Goal: Task Accomplishment & Management: Complete application form

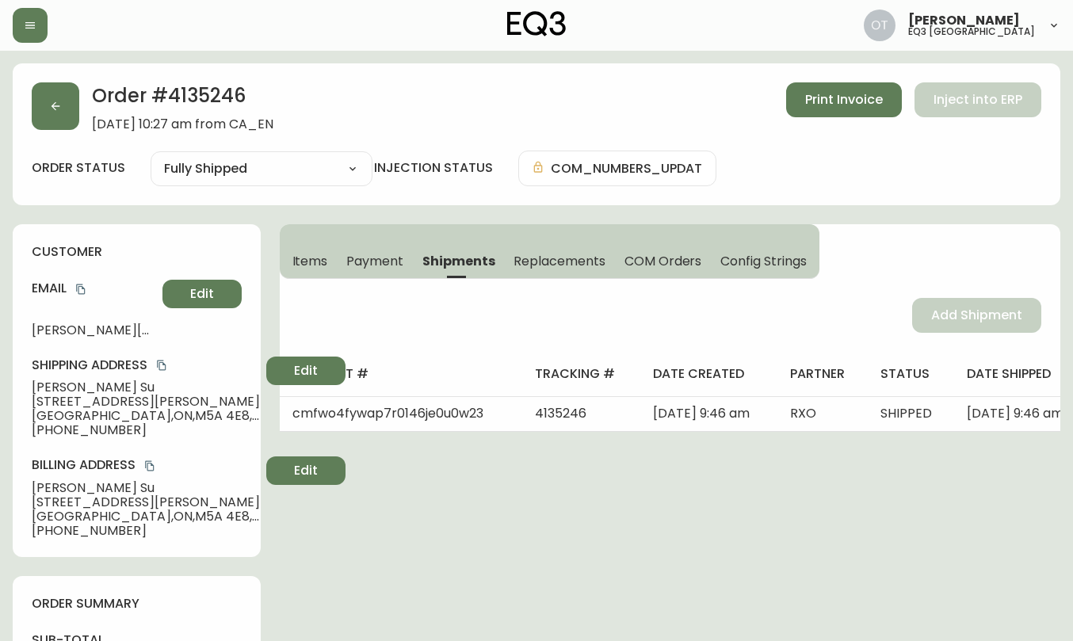
select select "FULLY_SHIPPED"
click at [61, 134] on div "Order # 4135246 [DATE] 10:27 am from [GEOGRAPHIC_DATA] Print Invoice Inject int…" at bounding box center [536, 134] width 1047 height 142
click at [51, 120] on button "button" at bounding box center [56, 106] width 48 height 48
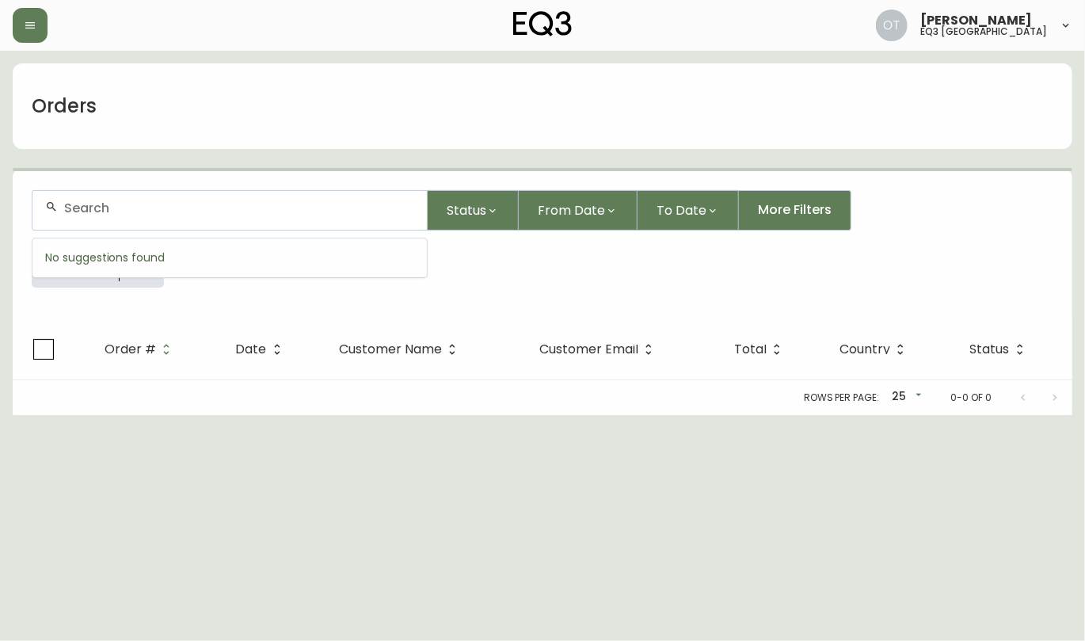
click at [109, 212] on input "text" at bounding box center [239, 207] width 350 height 15
paste input "792177"
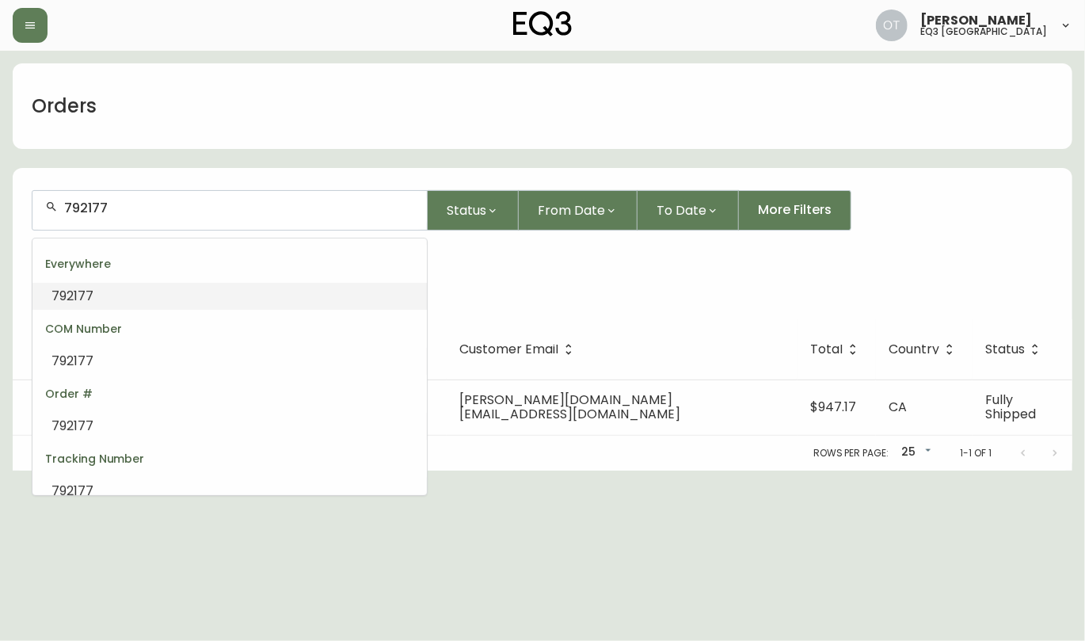
click at [97, 210] on input "792177" at bounding box center [239, 207] width 350 height 15
click at [96, 210] on input "792177" at bounding box center [239, 207] width 350 height 15
paste input "4135246"
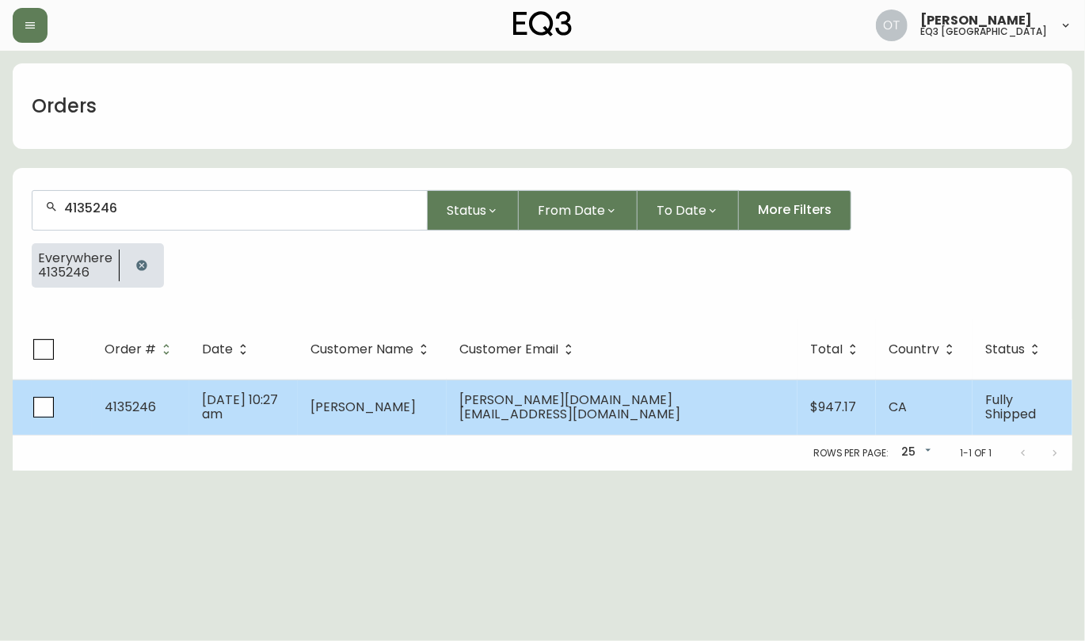
type input "4135246"
click at [264, 420] on td "[DATE] 10:27 am" at bounding box center [243, 406] width 109 height 55
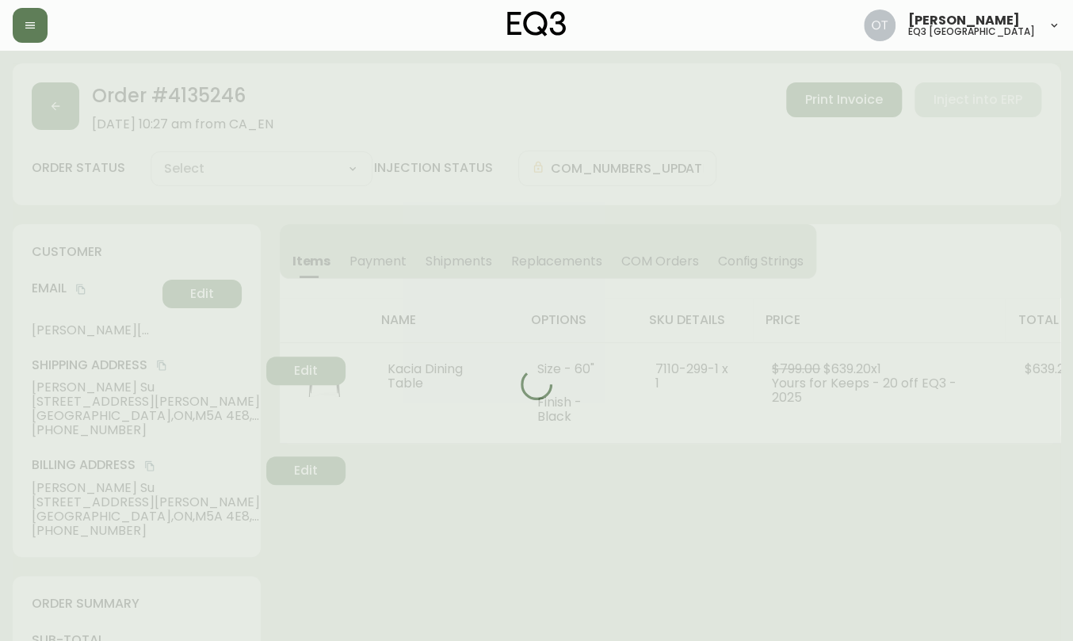
type input "Fully Shipped"
select select "FULLY_SHIPPED"
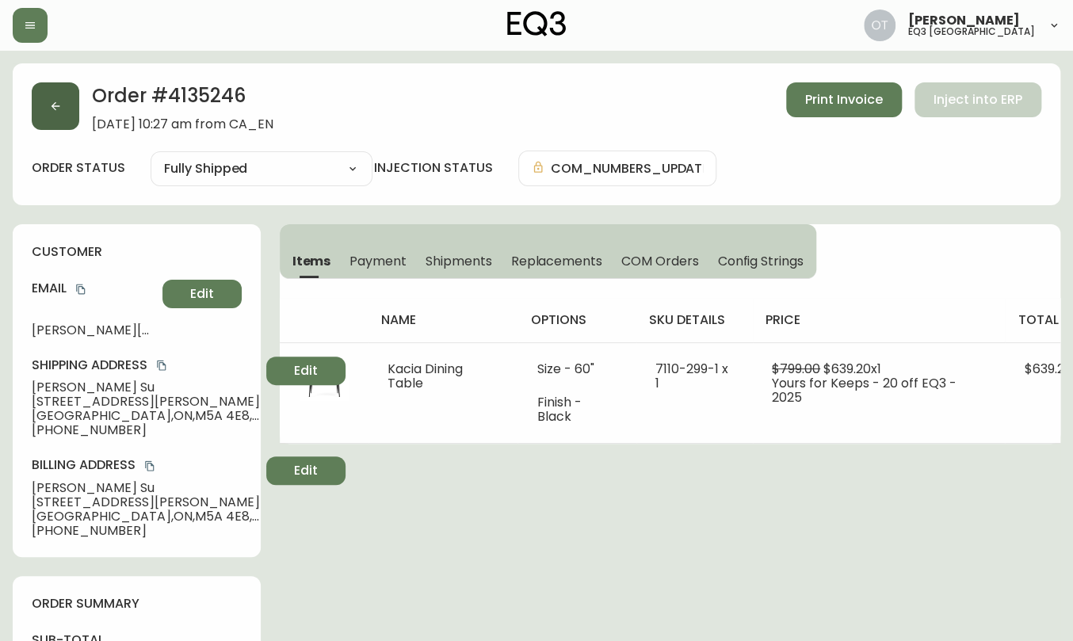
click at [53, 85] on button "button" at bounding box center [56, 106] width 48 height 48
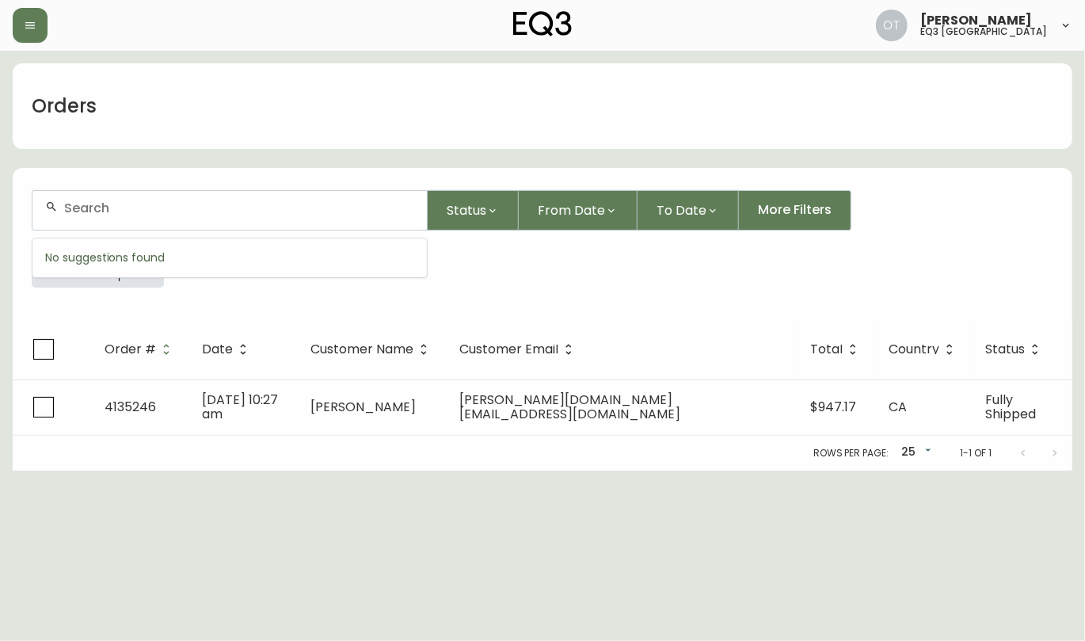
drag, startPoint x: 88, startPoint y: 206, endPoint x: 100, endPoint y: 209, distance: 12.3
click at [88, 208] on input "text" at bounding box center [239, 207] width 350 height 15
paste input "4135147"
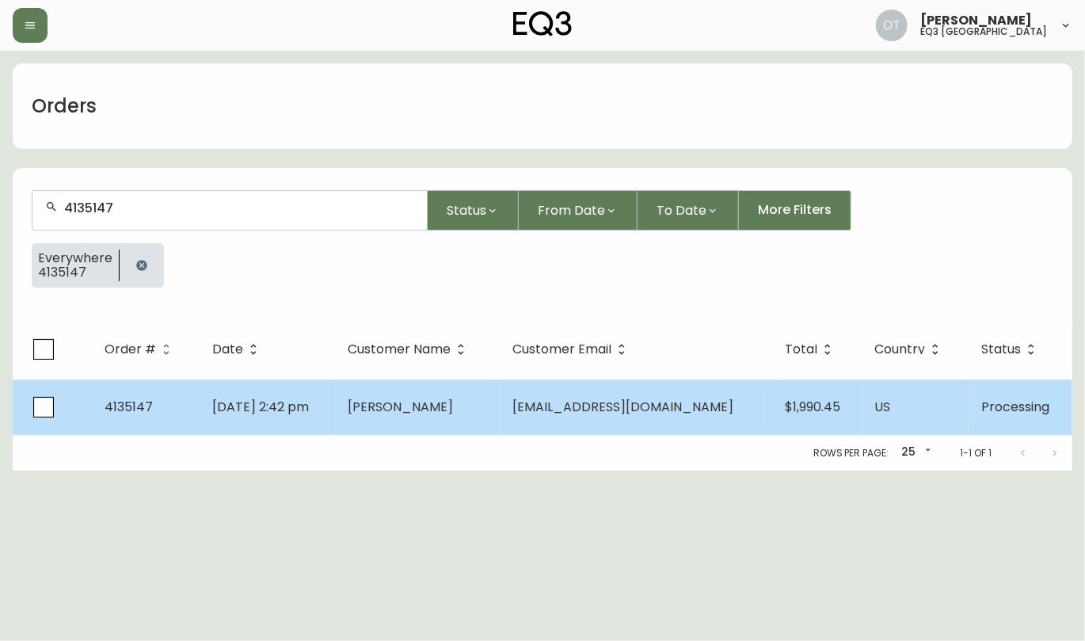
type input "4135147"
click at [207, 400] on td "[DATE] 2:42 pm" at bounding box center [267, 406] width 135 height 55
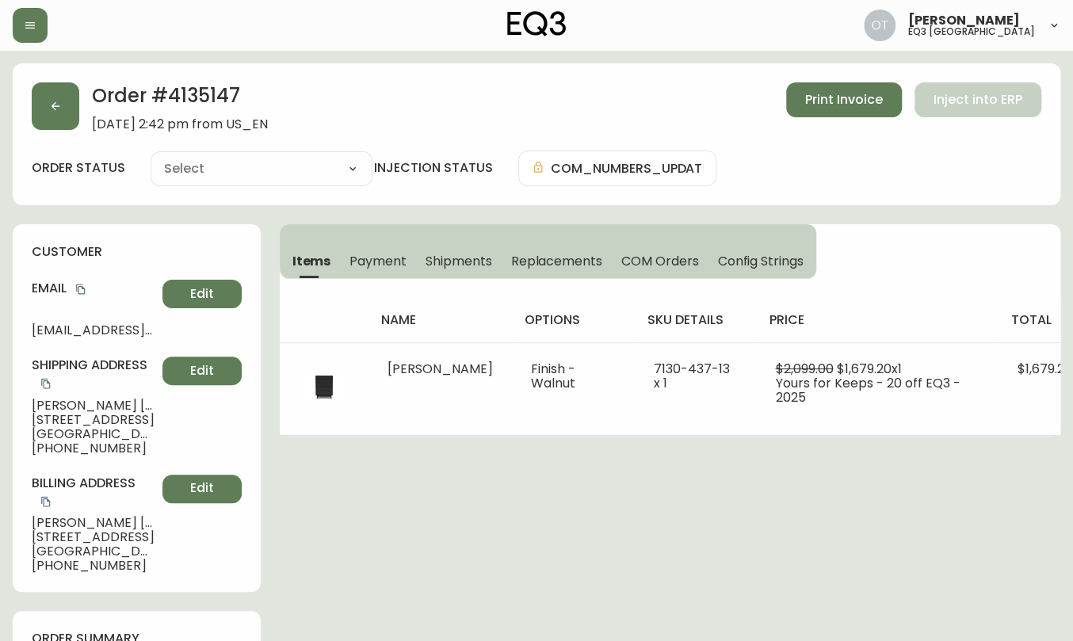
type input "Processing"
select select "PROCESSING"
click at [446, 268] on span "Shipments" at bounding box center [458, 261] width 67 height 17
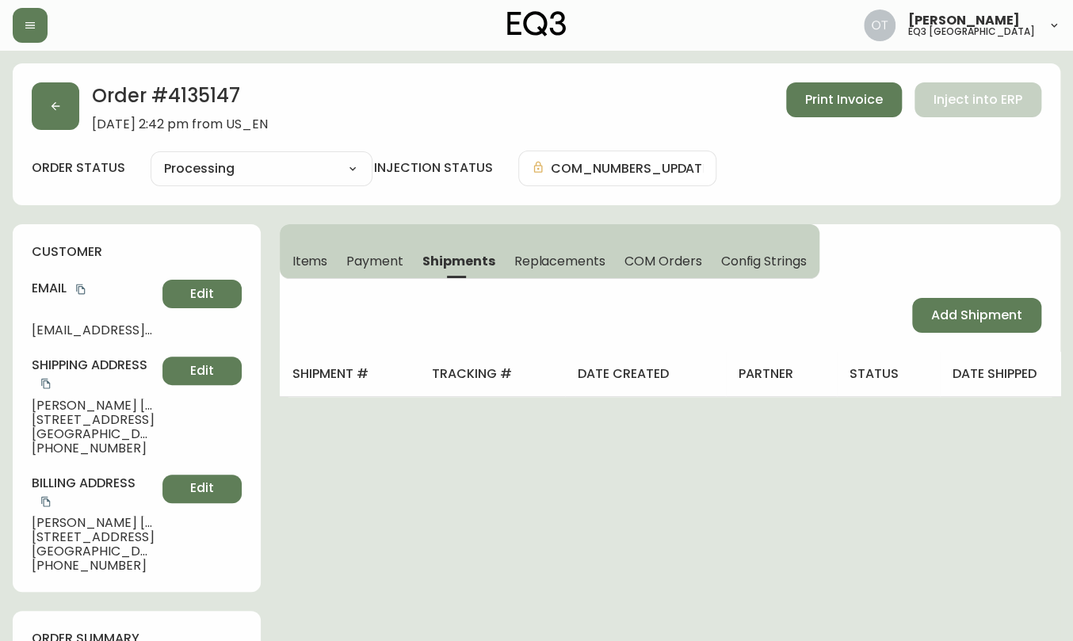
click at [659, 254] on span "COM Orders" at bounding box center [663, 261] width 78 height 17
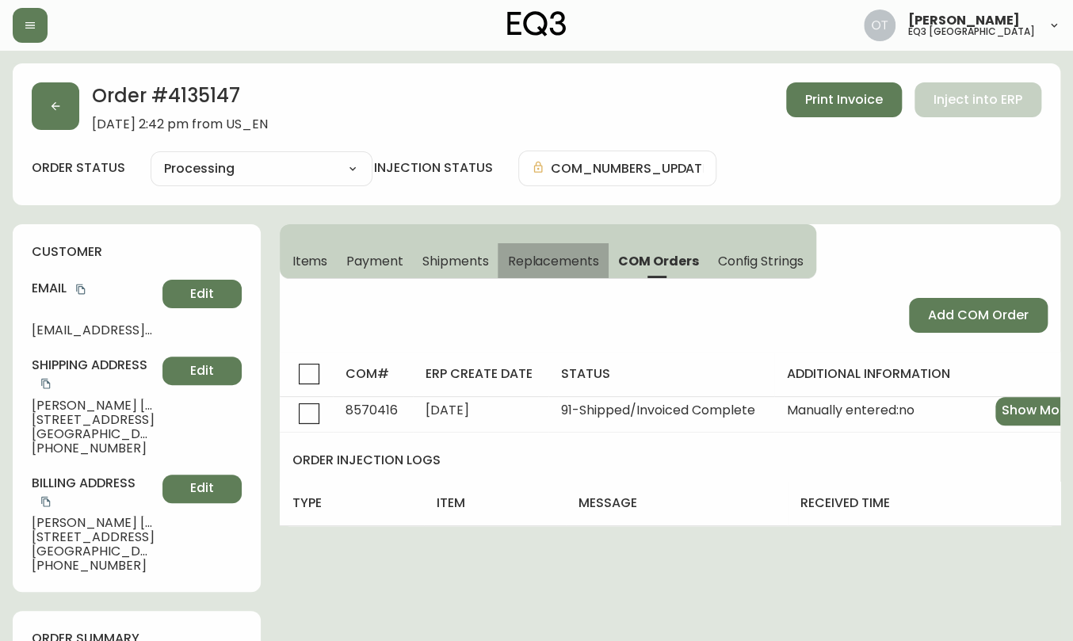
click at [582, 257] on span "Replacements" at bounding box center [552, 261] width 91 height 17
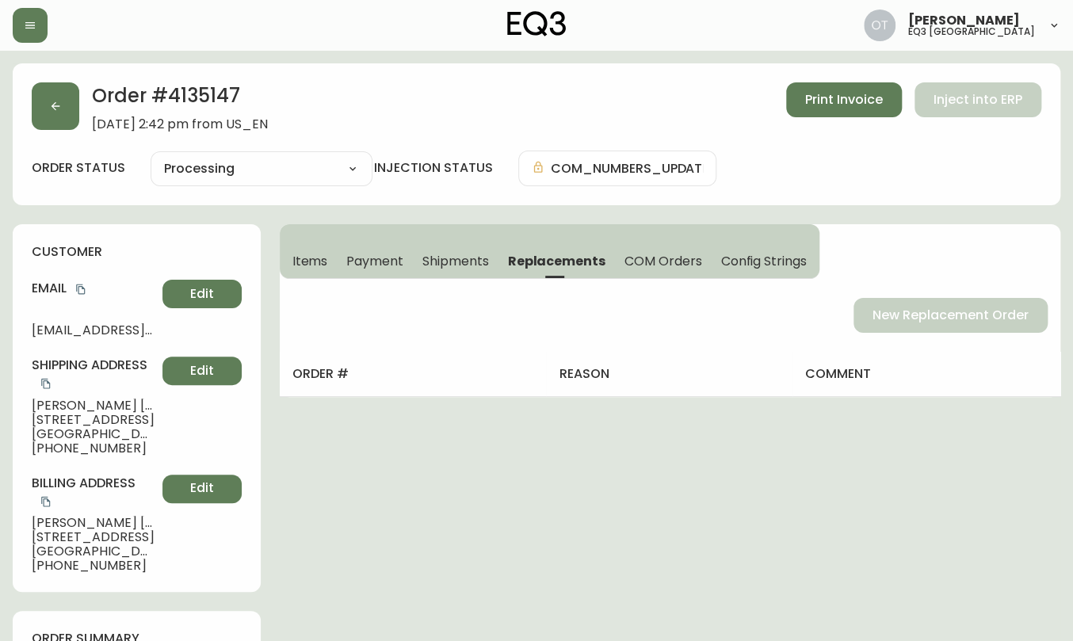
click at [437, 263] on span "Shipments" at bounding box center [455, 261] width 67 height 17
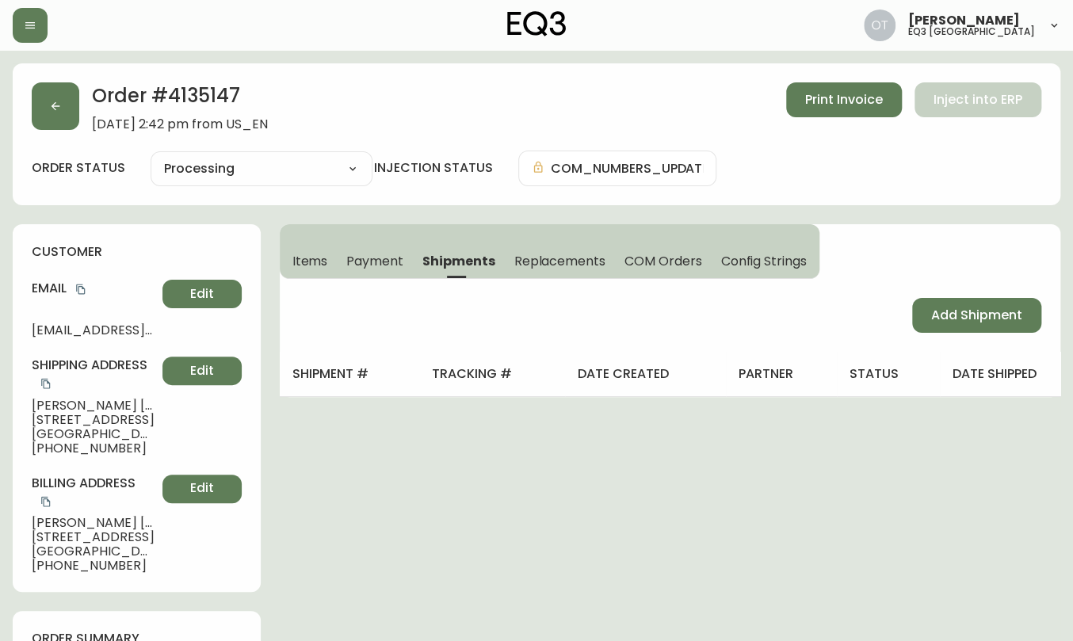
click at [117, 240] on div "customer Email [EMAIL_ADDRESS][DOMAIN_NAME] Edit Shipping Address [PERSON_NAME]…" at bounding box center [137, 408] width 248 height 368
click at [524, 260] on span "Replacements" at bounding box center [558, 261] width 91 height 17
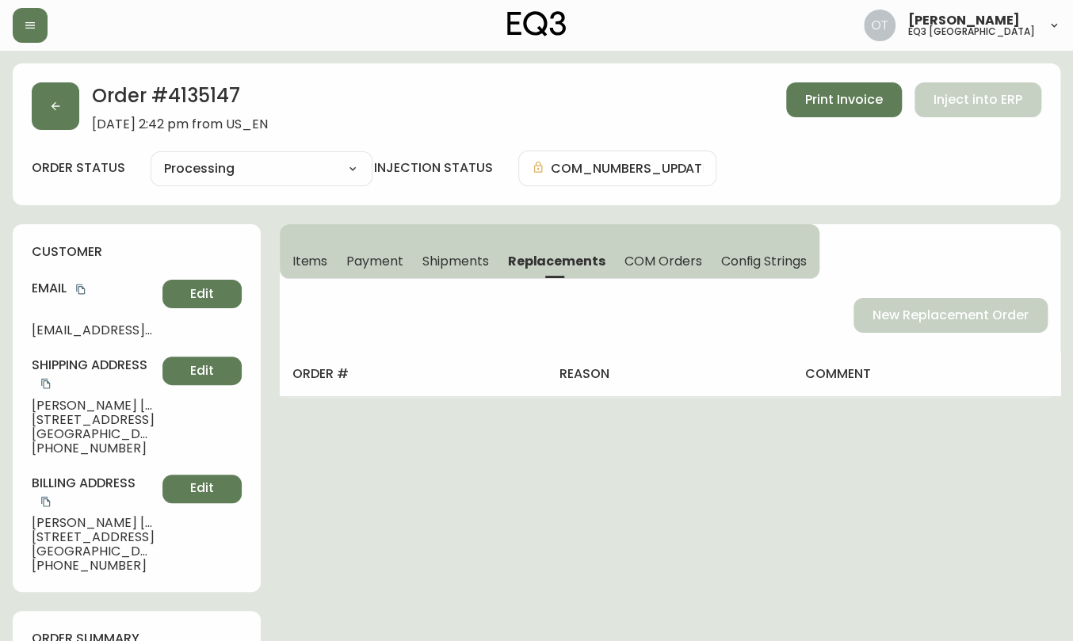
click at [925, 315] on div "New Replacement Order" at bounding box center [670, 315] width 781 height 35
click at [204, 101] on h2 "Order # 4135147" at bounding box center [180, 99] width 176 height 35
copy h2 "4135147"
click at [32, 111] on button "button" at bounding box center [56, 106] width 48 height 48
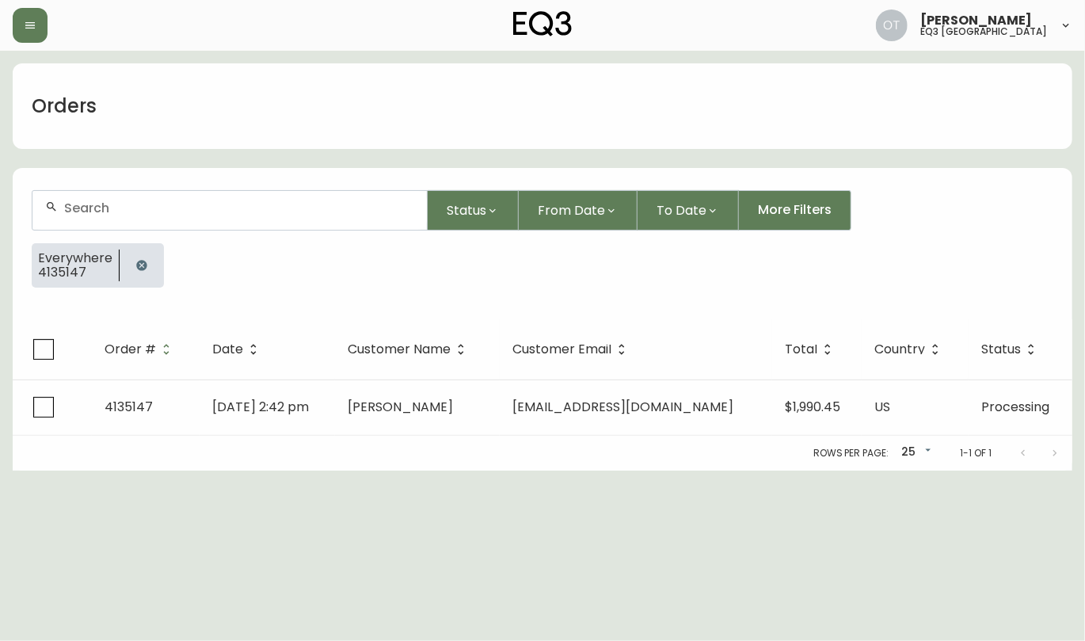
click at [100, 215] on div at bounding box center [229, 210] width 394 height 39
paste input "4135056"
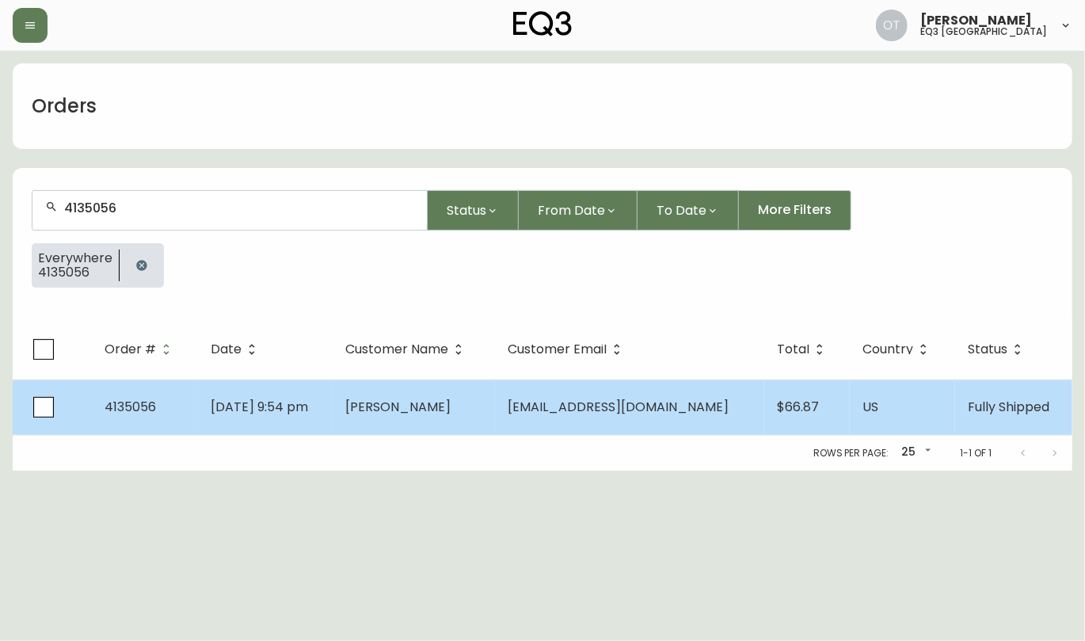
type input "4135056"
click at [145, 417] on td "4135056" at bounding box center [145, 406] width 106 height 55
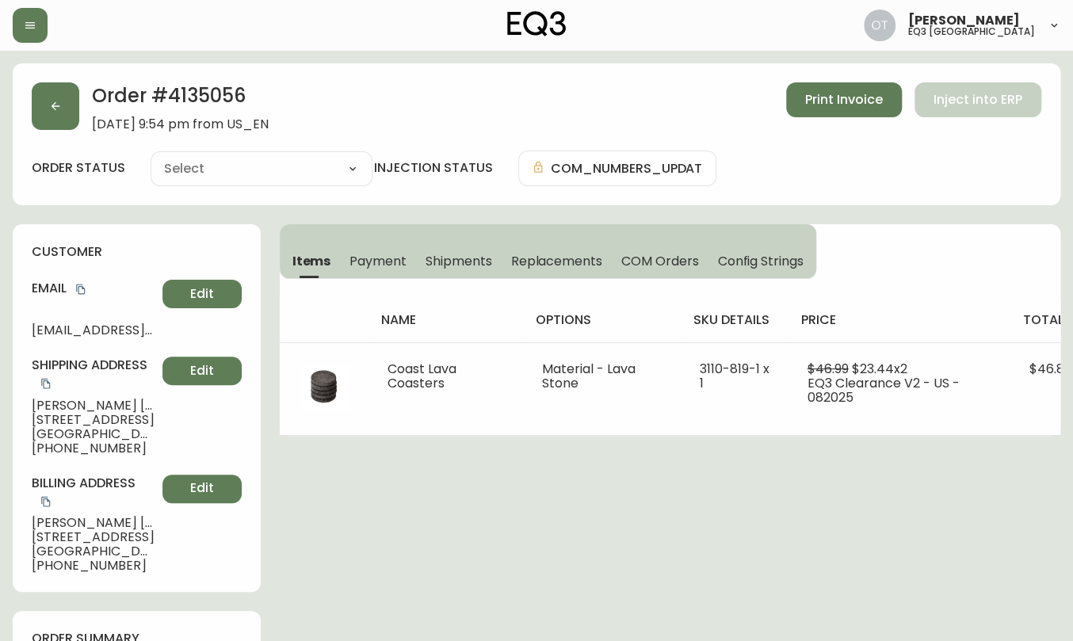
type input "Fully Shipped"
select select "FULLY_SHIPPED"
click at [131, 257] on h4 "customer" at bounding box center [137, 251] width 210 height 17
click at [544, 262] on span "Replacements" at bounding box center [555, 261] width 91 height 17
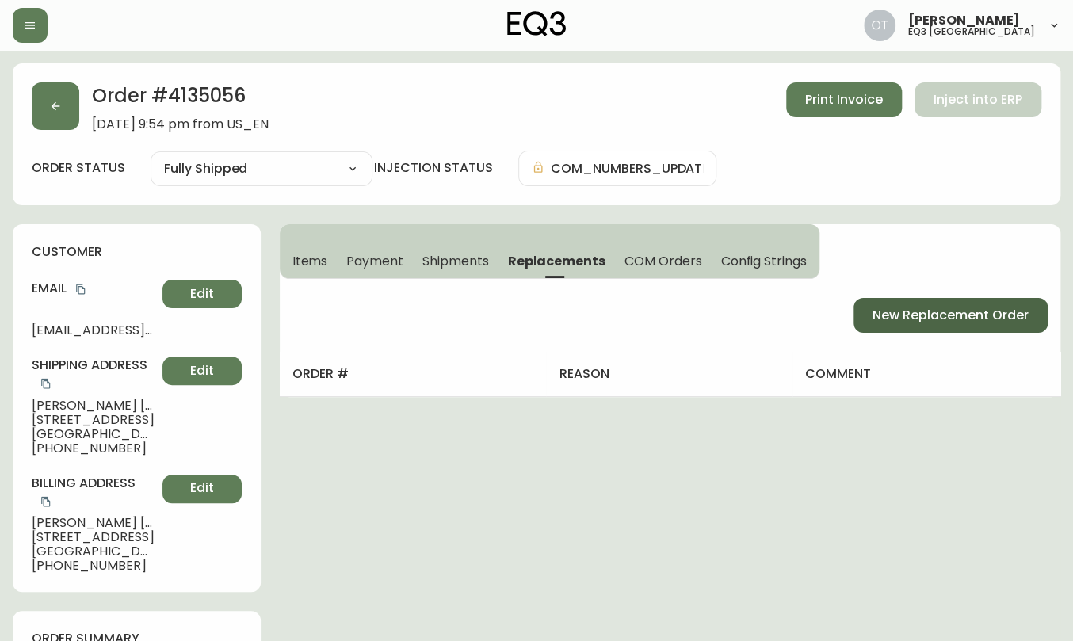
click at [945, 309] on span "New Replacement Order" at bounding box center [950, 315] width 156 height 17
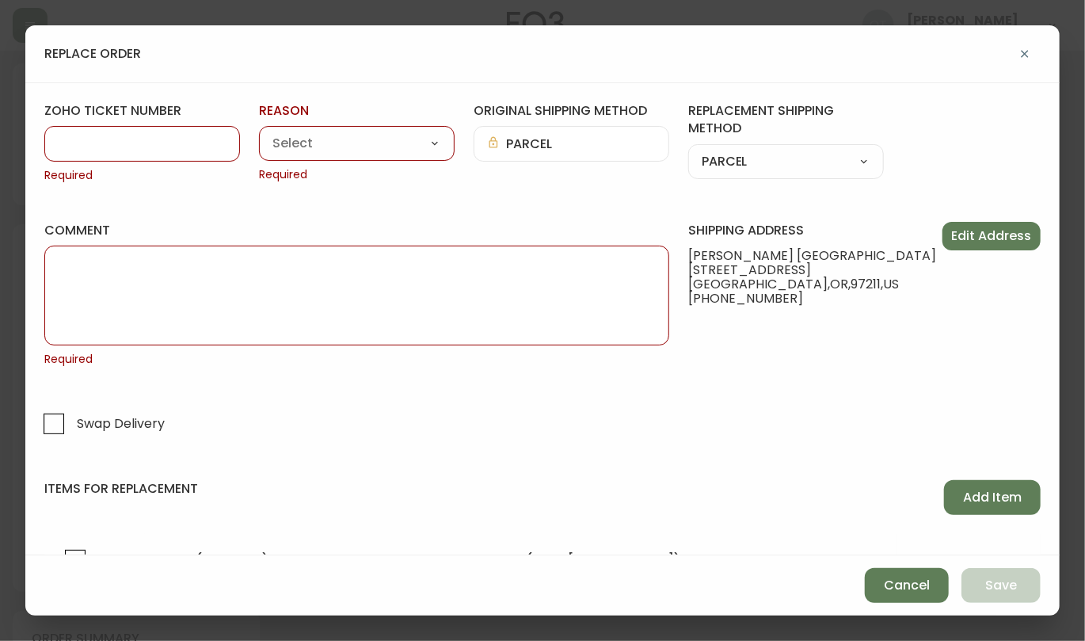
click at [76, 138] on input "zoho ticket number" at bounding box center [142, 143] width 169 height 15
paste input "#838690"
click at [69, 139] on input "#838690" at bounding box center [142, 143] width 169 height 15
type input "838690"
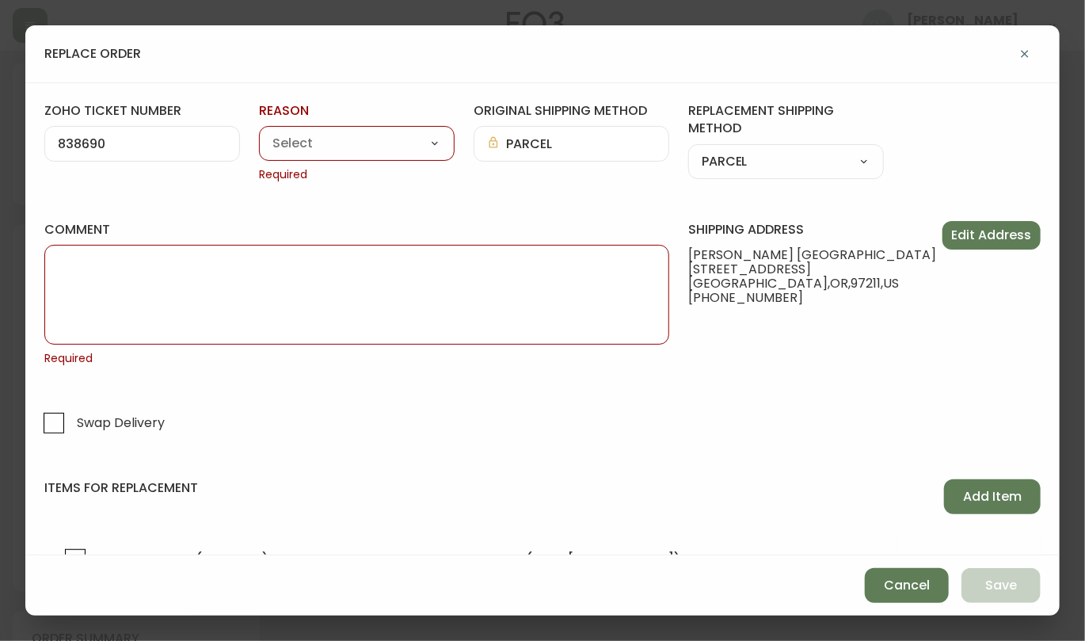
click at [350, 149] on select "Customer Related Damaged in Shipping Lost in Transit or Missing Order Manufactu…" at bounding box center [357, 144] width 196 height 24
select select "Damaged in Shipping"
click at [259, 132] on select "Customer Related Damaged in Shipping Lost in Transit or Missing Order Manufactu…" at bounding box center [357, 144] width 196 height 24
type input "Damaged in Shipping"
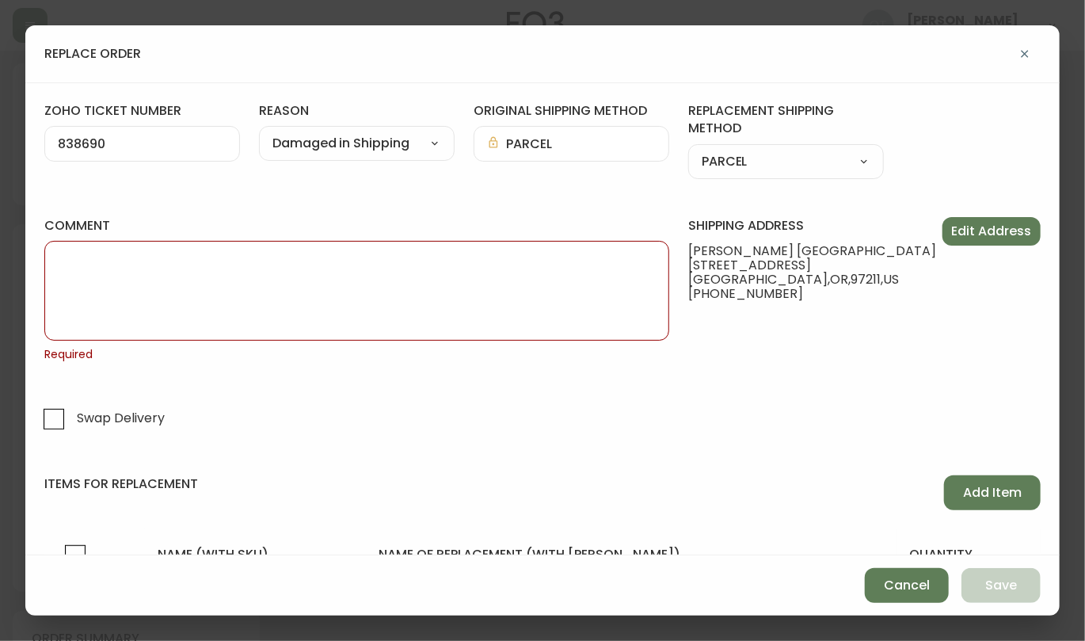
click at [433, 293] on textarea "comment" at bounding box center [357, 290] width 598 height 79
paste textarea "ORIGINAL ORDER: 4135056 | REASON FOR REPLACEMENT: DAMAGED | NOTES: NIR | RETURN…"
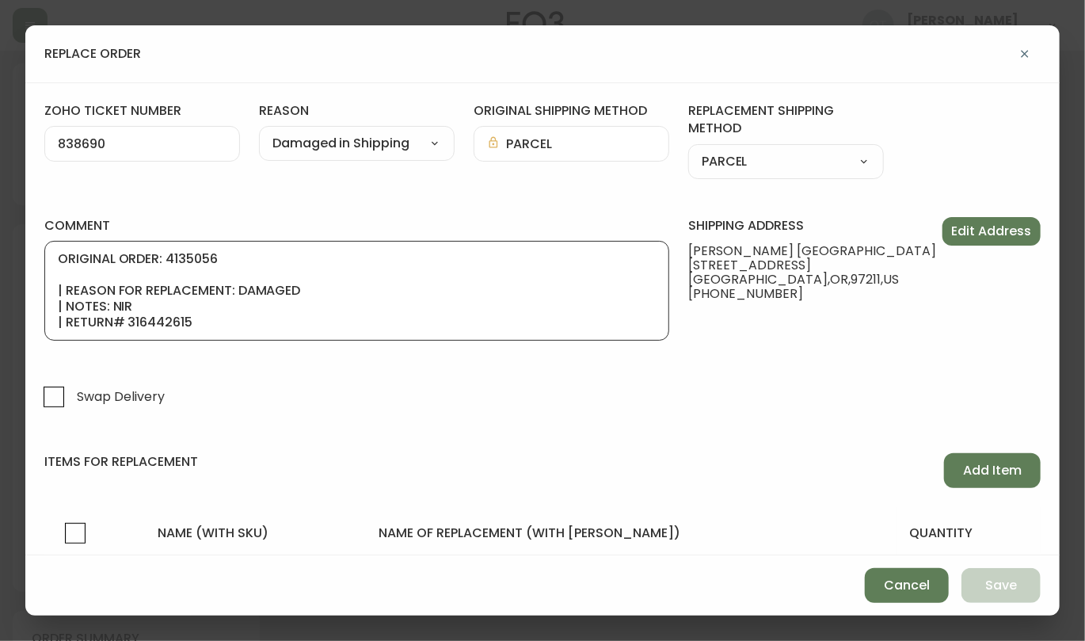
scroll to position [95, 0]
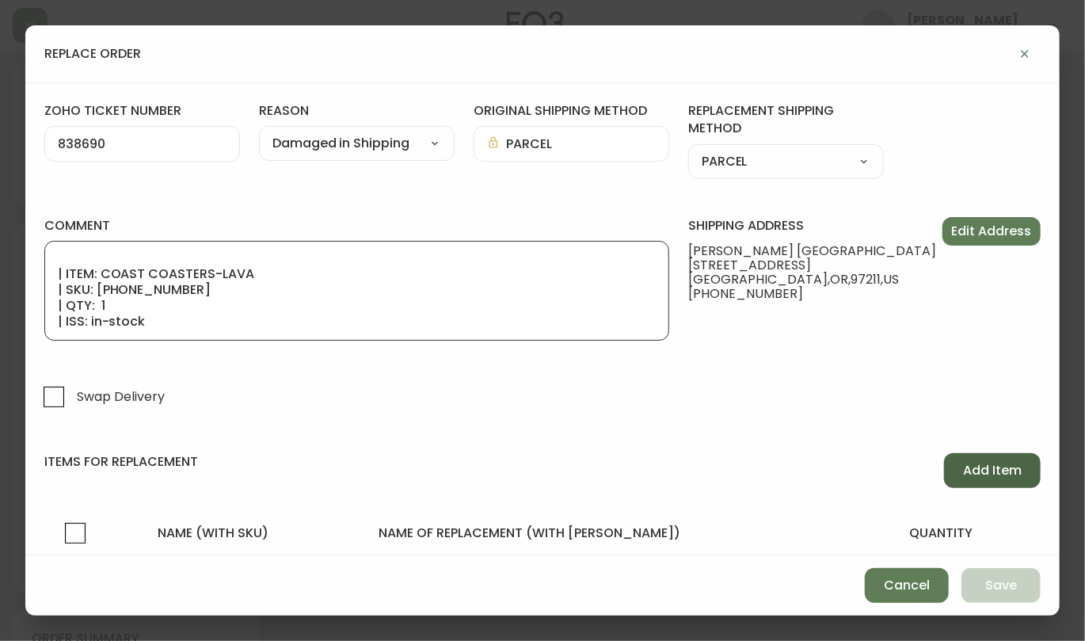
type textarea "ORIGINAL ORDER: 4135056 | REASON FOR REPLACEMENT: DAMAGED | NOTES: NIR | RETURN…"
click at [991, 469] on span "Add Item" at bounding box center [992, 470] width 59 height 17
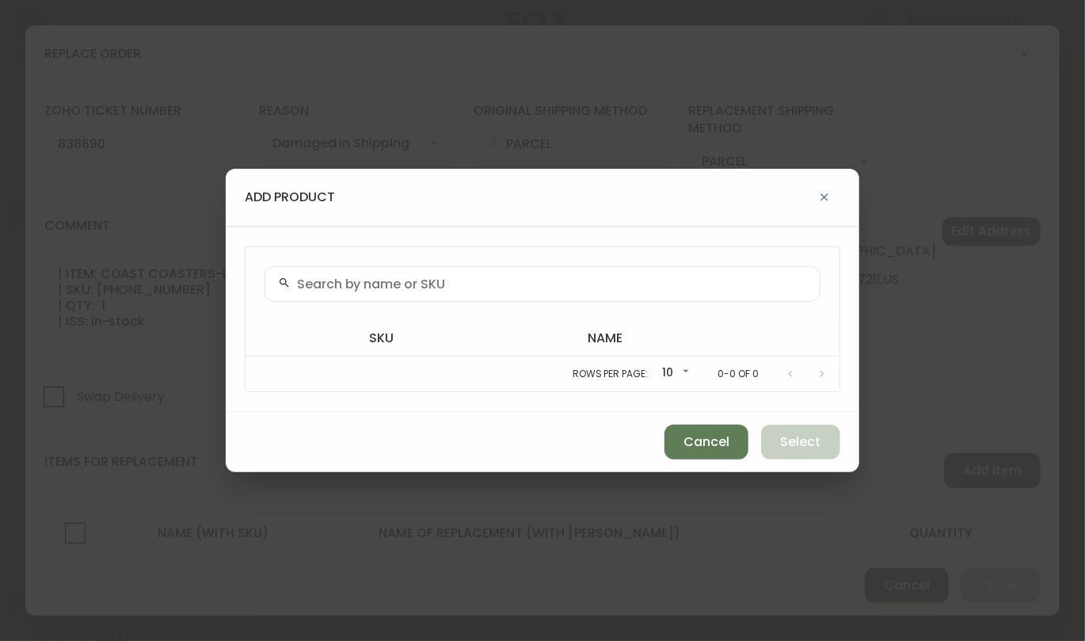
click at [455, 272] on div at bounding box center [543, 284] width 556 height 36
paste input "[PHONE_NUMBER]"
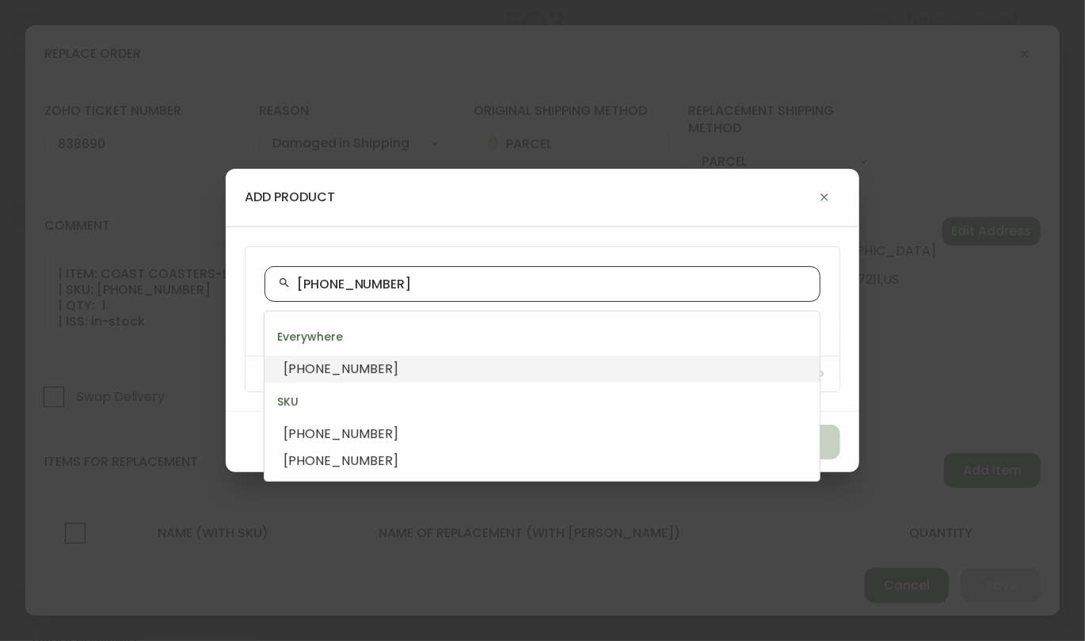
click at [334, 362] on span "[PHONE_NUMBER]" at bounding box center [341, 369] width 115 height 18
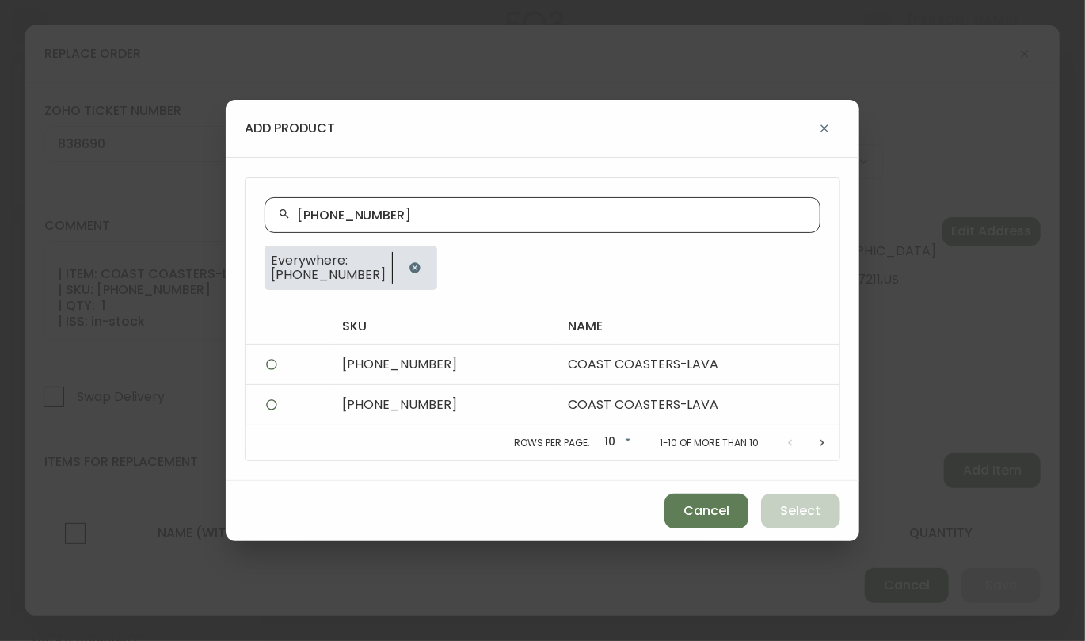
type input "[PHONE_NUMBER]"
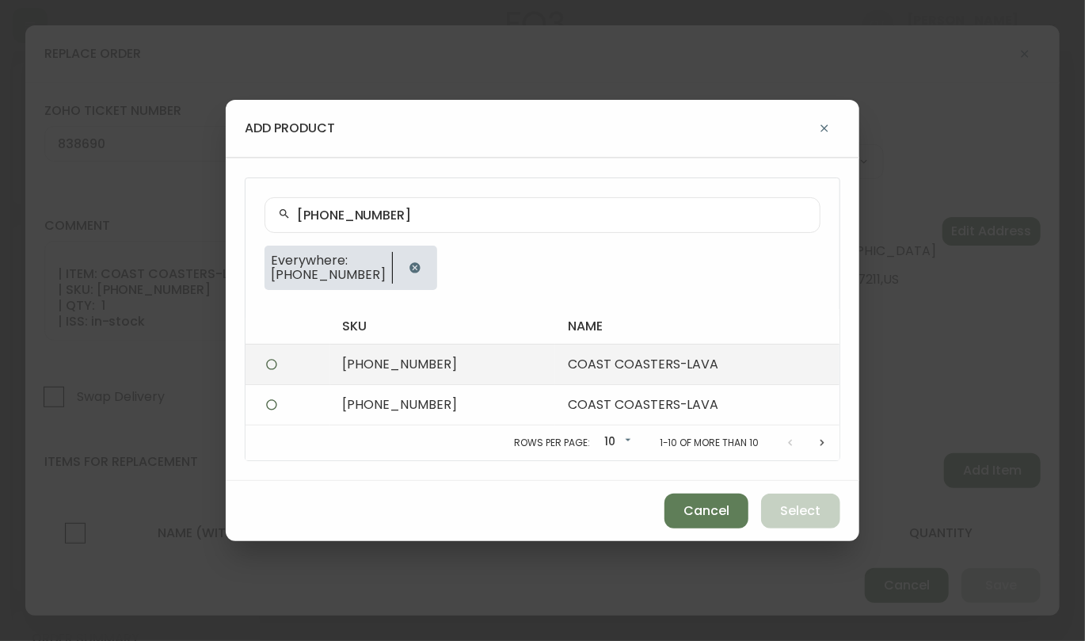
click at [386, 356] on td "[PHONE_NUMBER]" at bounding box center [443, 364] width 226 height 40
radio input "true"
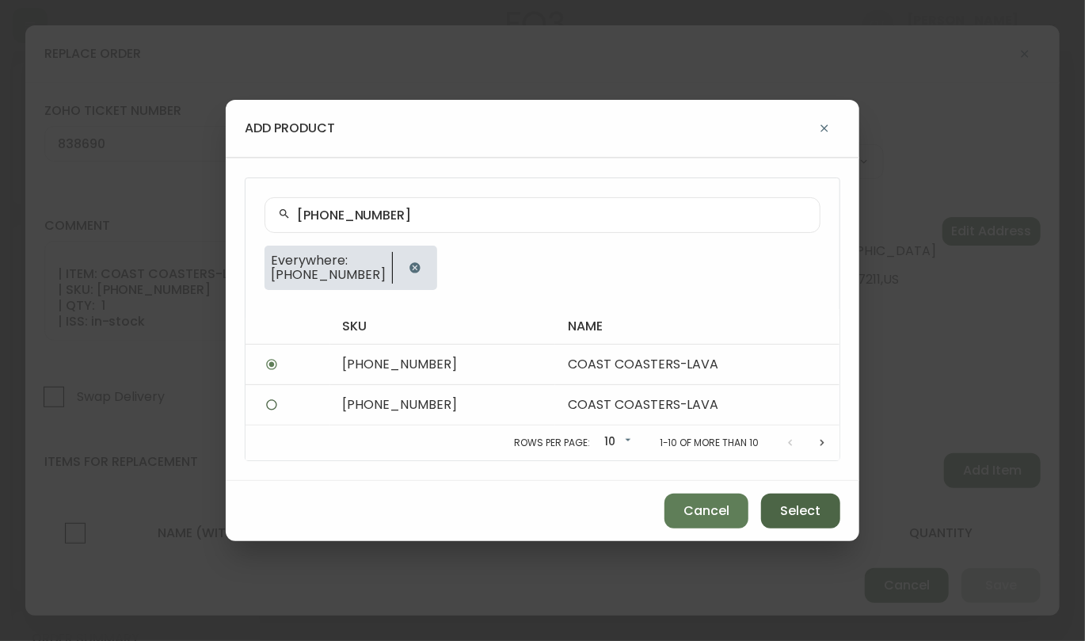
click at [817, 513] on span "Select" at bounding box center [801, 510] width 40 height 17
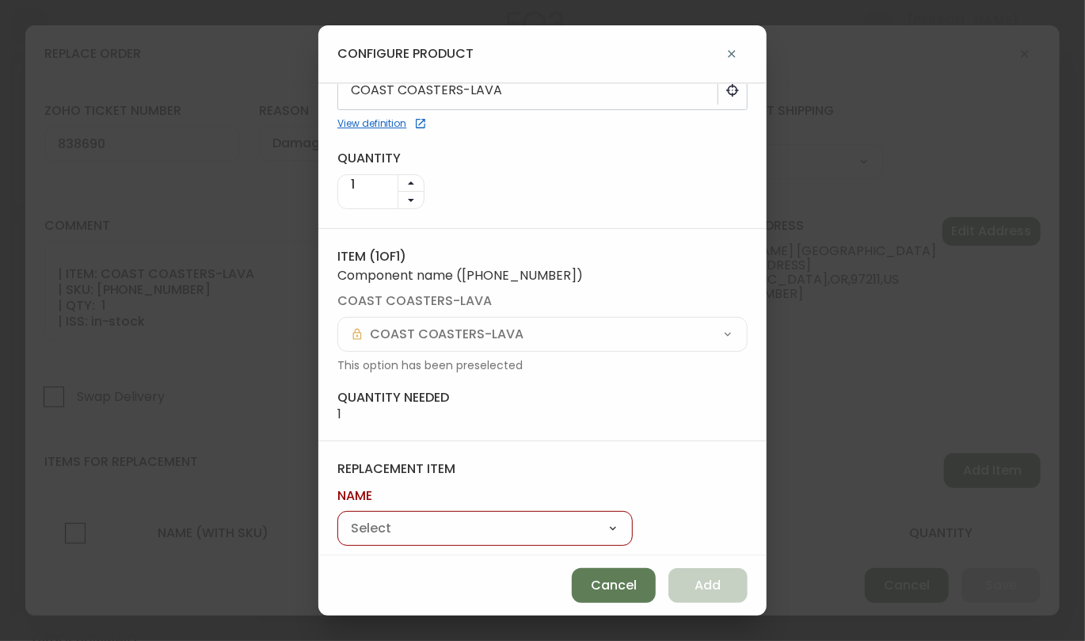
scroll to position [87, 0]
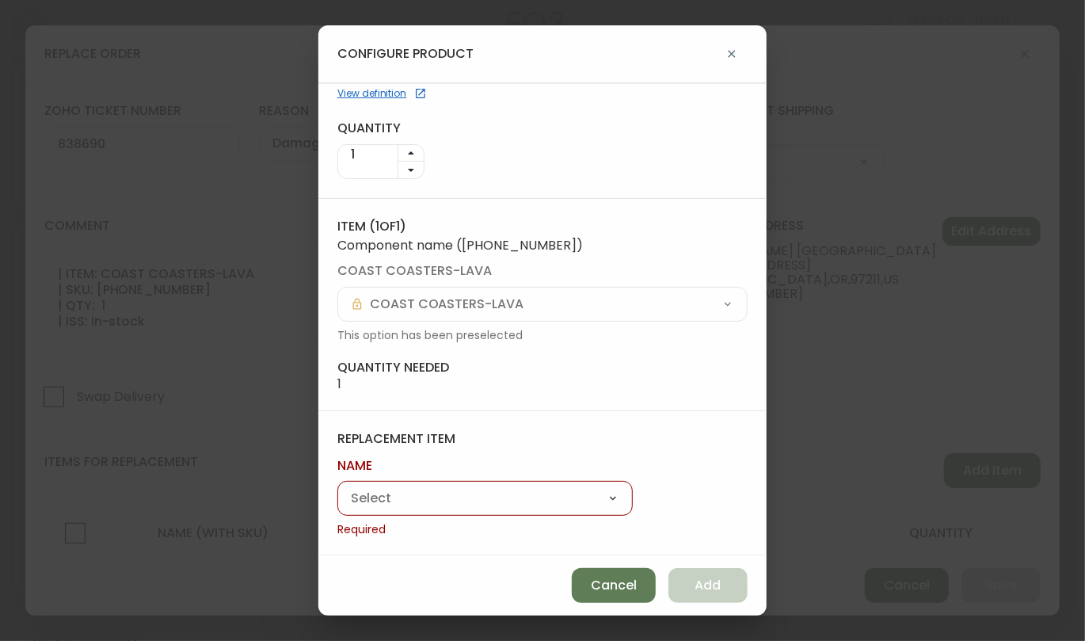
click at [439, 498] on select "Coast Lava Coasters" at bounding box center [484, 499] width 295 height 24
select select "cmf3dvgop787101980ni8bgch"
click at [337, 506] on select "Coast Lava Coasters" at bounding box center [484, 499] width 295 height 24
type input "Coast Lava Coasters"
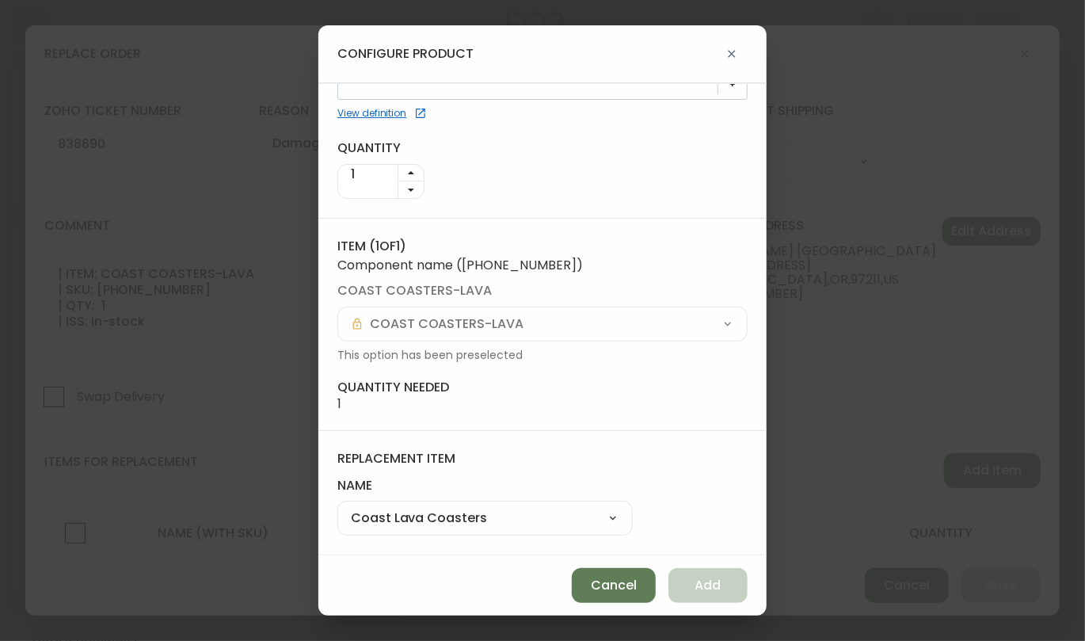
scroll to position [65, 0]
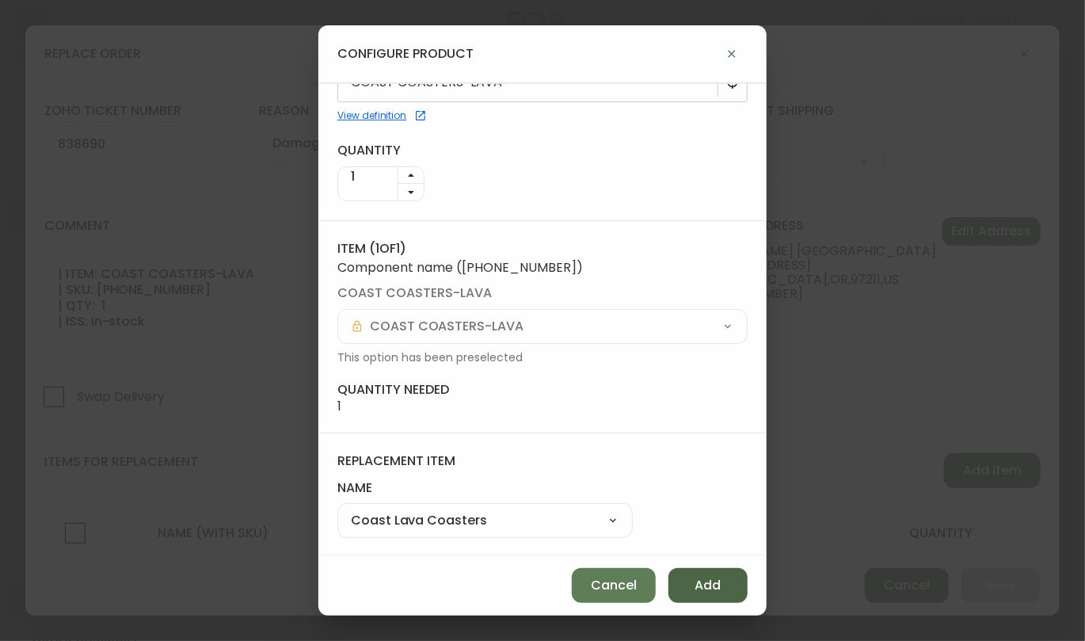
click at [714, 586] on span "Add" at bounding box center [708, 585] width 26 height 17
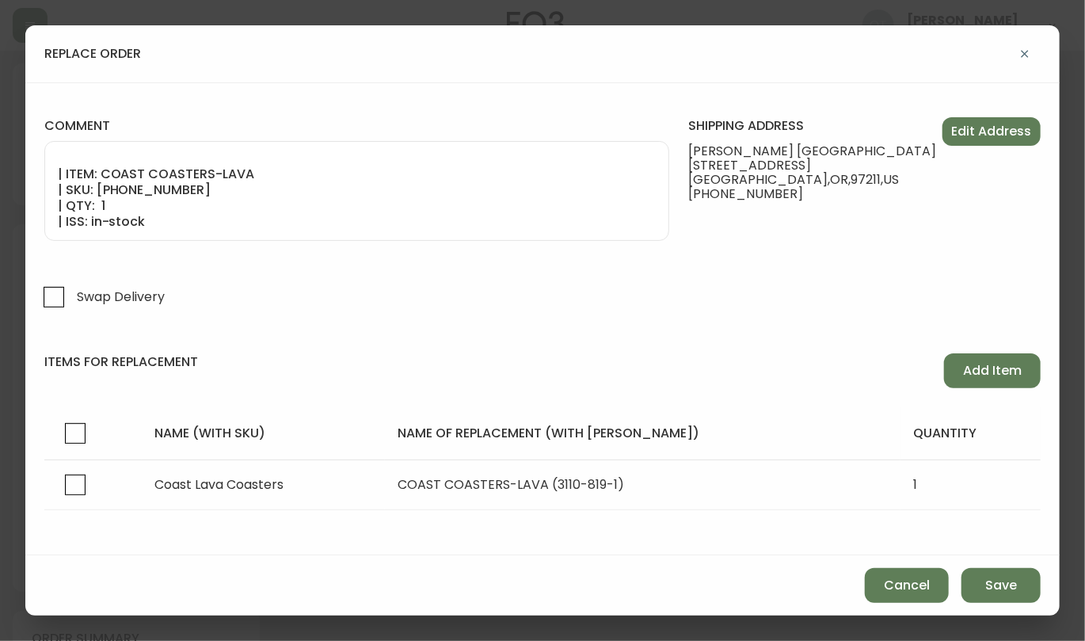
scroll to position [110, 0]
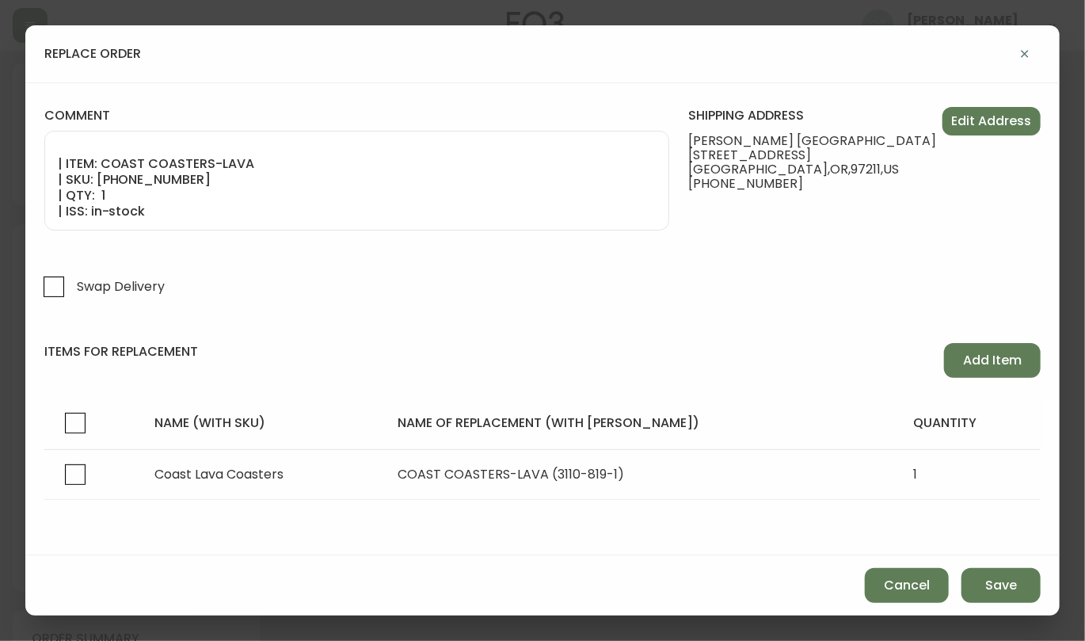
click at [139, 382] on div "items for replacement Add Item name (with sku) name of replacement (with sku) q…" at bounding box center [542, 421] width 996 height 157
click at [139, 546] on div "zoho ticket number 838690 reason Damaged in Shipping Customer Related Damaged i…" at bounding box center [542, 318] width 1035 height 473
click at [1023, 590] on button "Save" at bounding box center [1001, 585] width 79 height 35
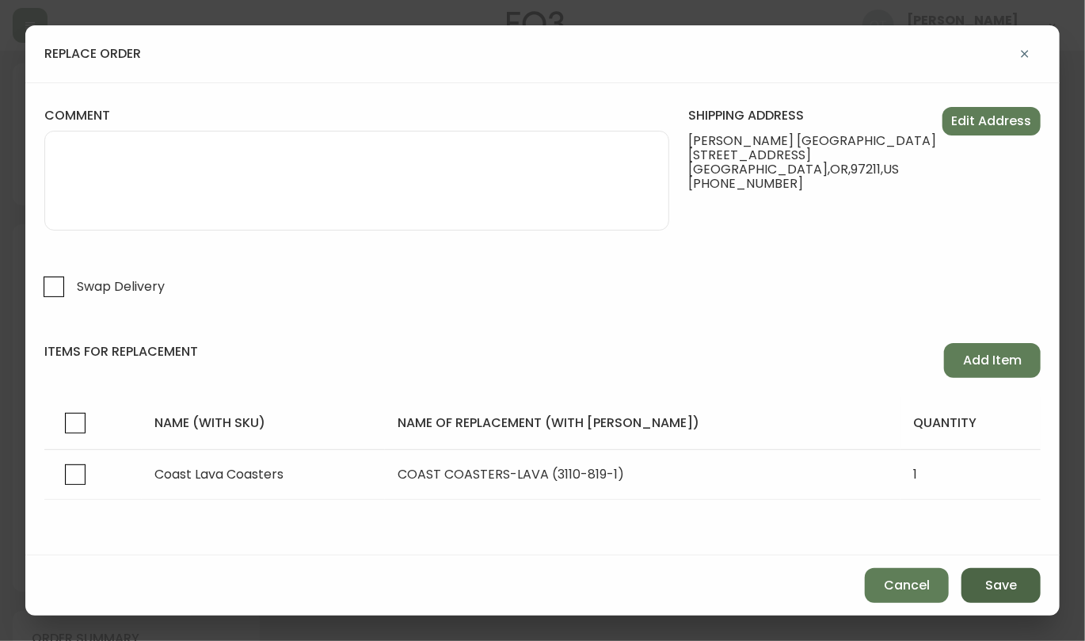
select select
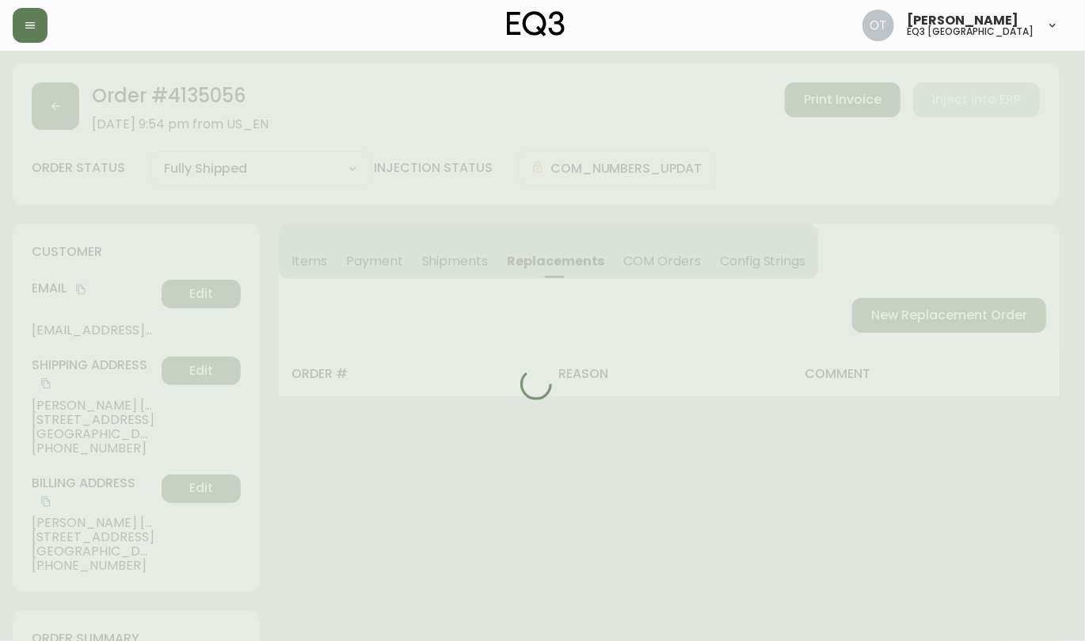
scroll to position [60, 0]
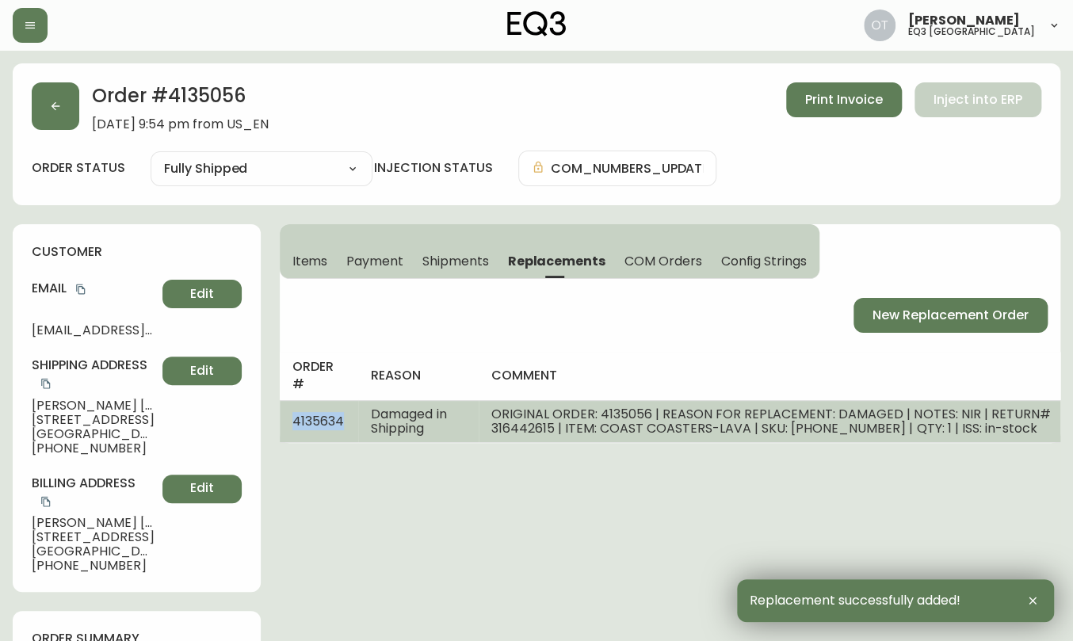
drag, startPoint x: 290, startPoint y: 421, endPoint x: 340, endPoint y: 427, distance: 50.2
click at [340, 427] on td "4135634" at bounding box center [319, 421] width 79 height 42
copy span "4135634"
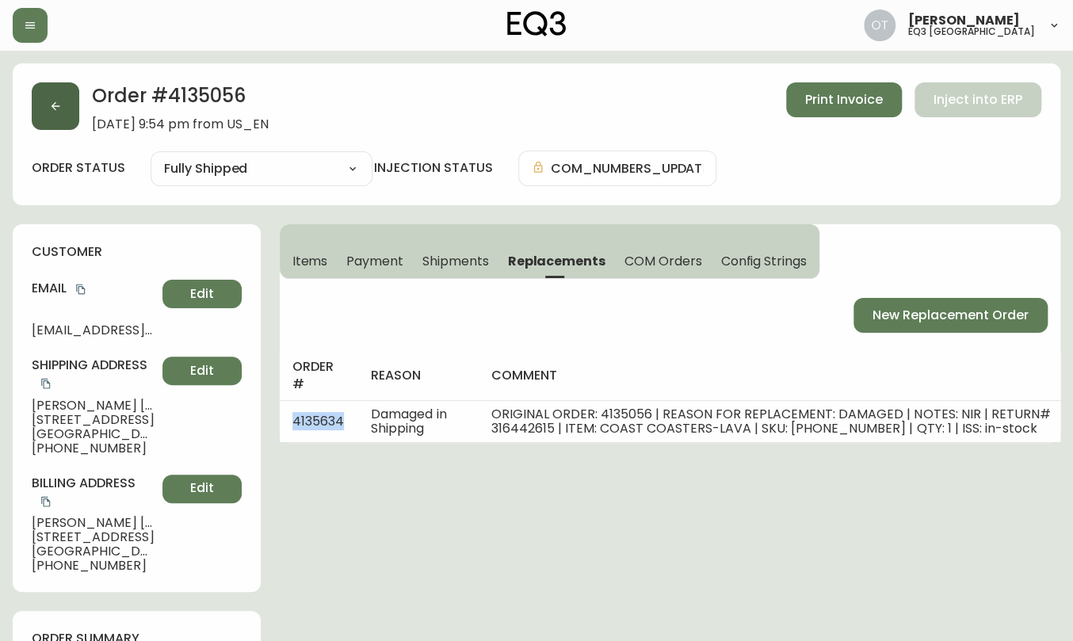
click at [70, 112] on button "button" at bounding box center [56, 106] width 48 height 48
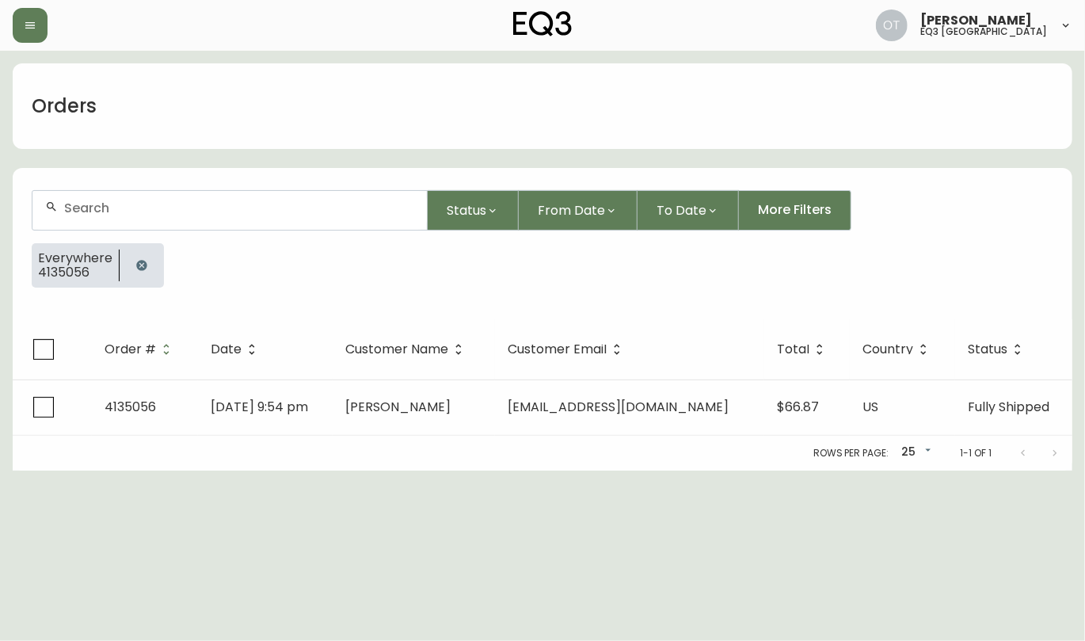
click at [123, 209] on input "text" at bounding box center [239, 207] width 350 height 15
paste input "4135147"
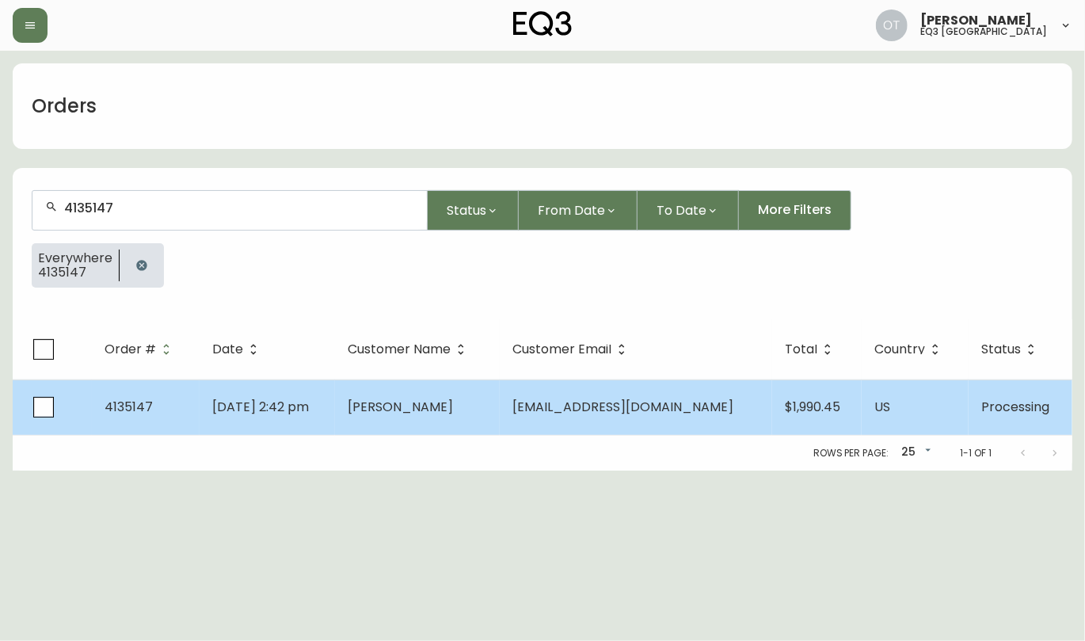
type input "4135147"
click at [130, 414] on td "4135147" at bounding box center [146, 406] width 108 height 55
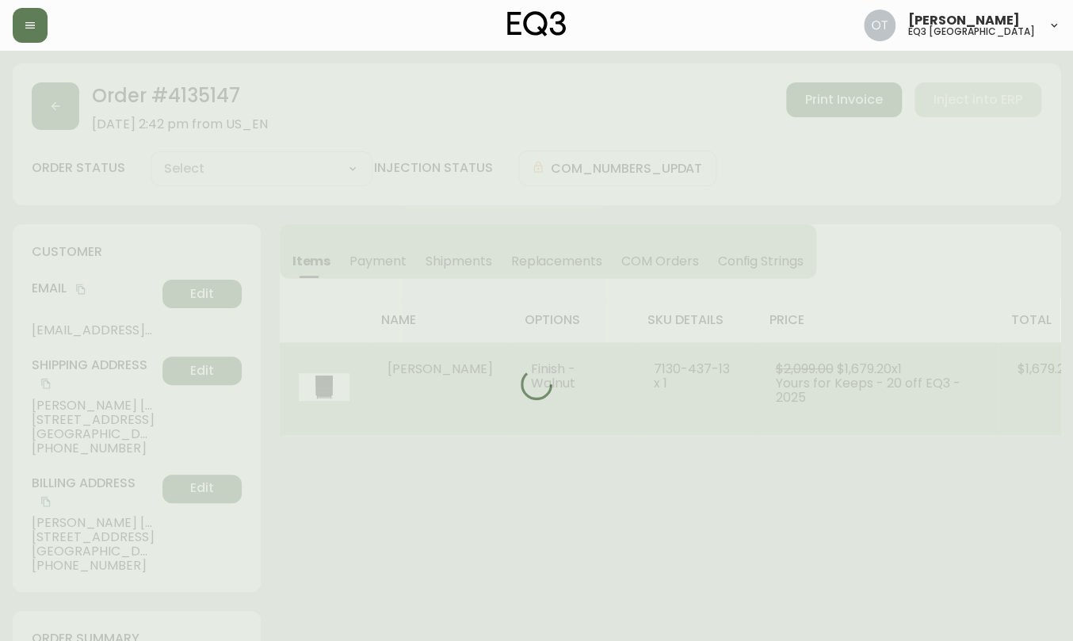
type input "Processing"
select select "PROCESSING"
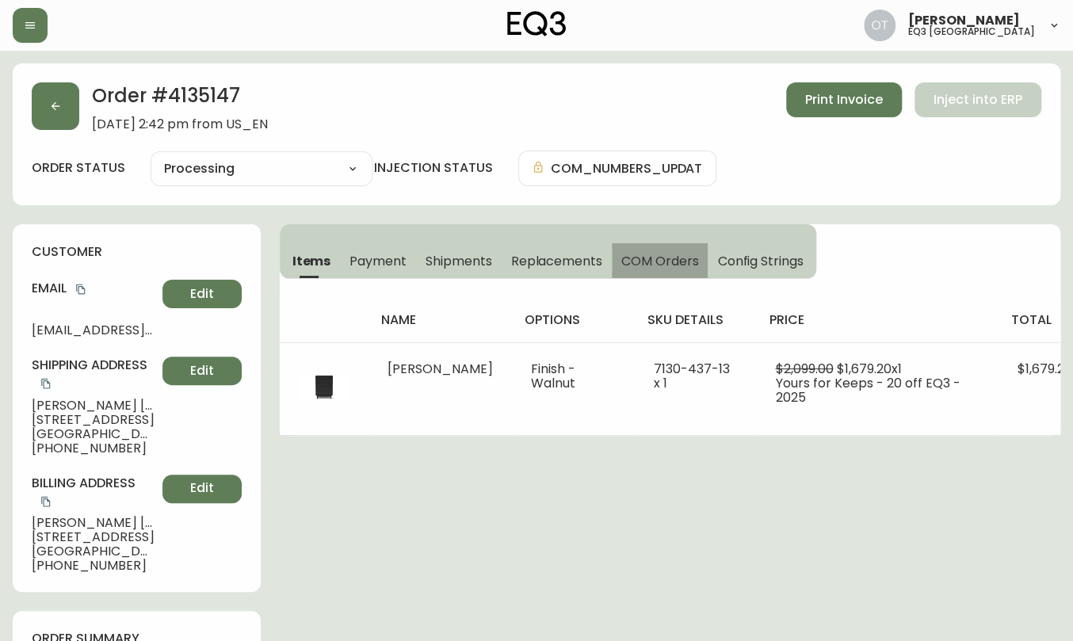
click at [641, 256] on span "COM Orders" at bounding box center [660, 261] width 78 height 17
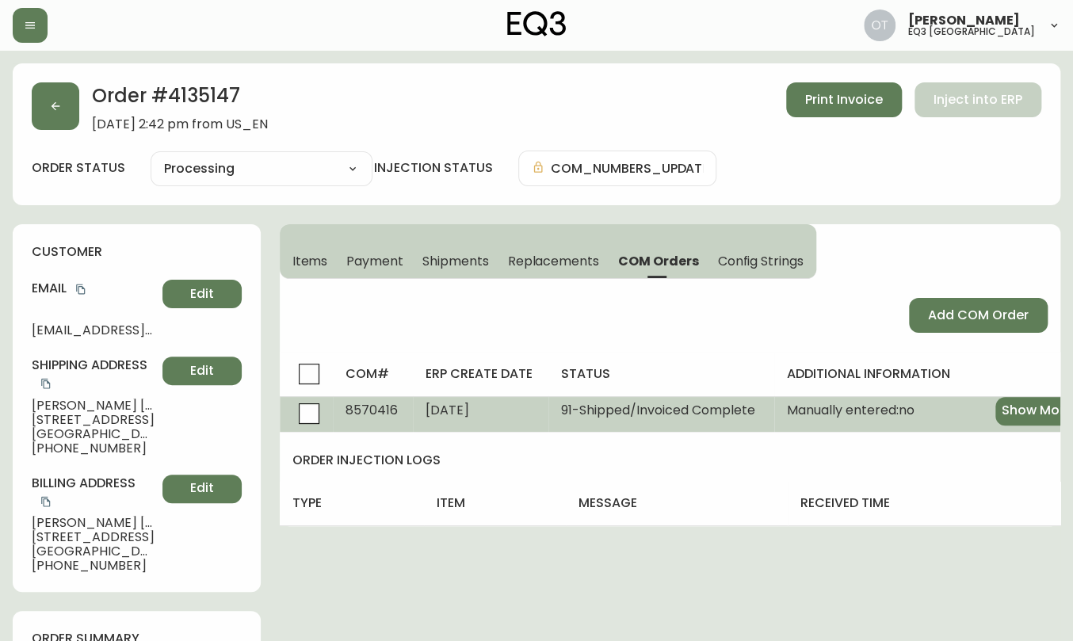
click at [372, 406] on span "8570416" at bounding box center [371, 410] width 52 height 18
copy span "8570416"
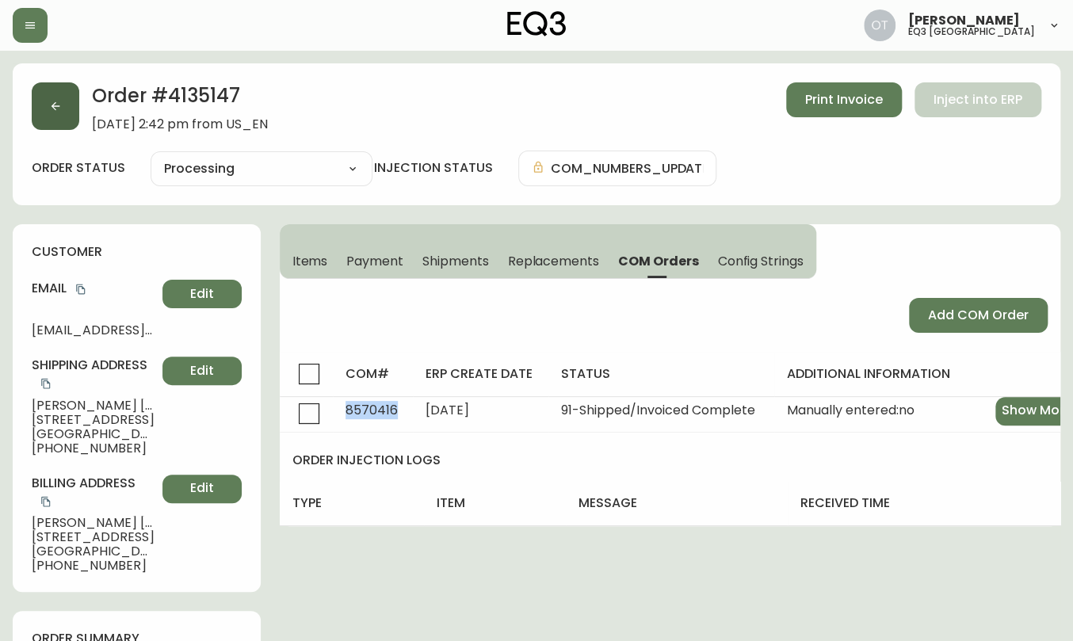
click at [48, 114] on button "button" at bounding box center [56, 106] width 48 height 48
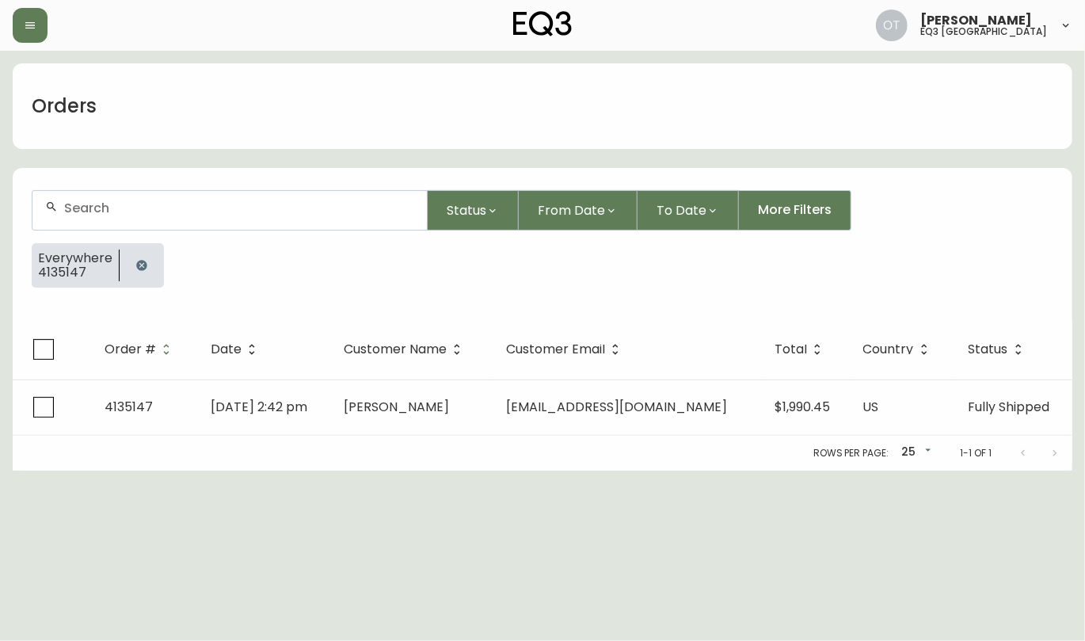
click at [115, 211] on input "text" at bounding box center [239, 207] width 350 height 15
paste input "4135147"
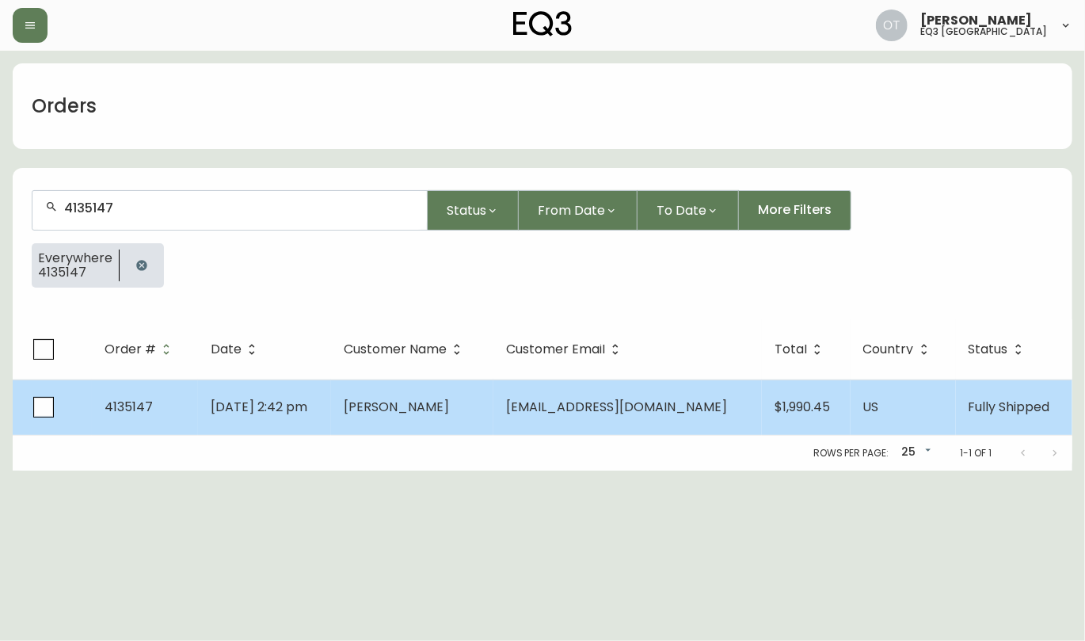
type input "4135147"
click at [198, 404] on td "[DATE] 2:42 pm" at bounding box center [264, 406] width 133 height 55
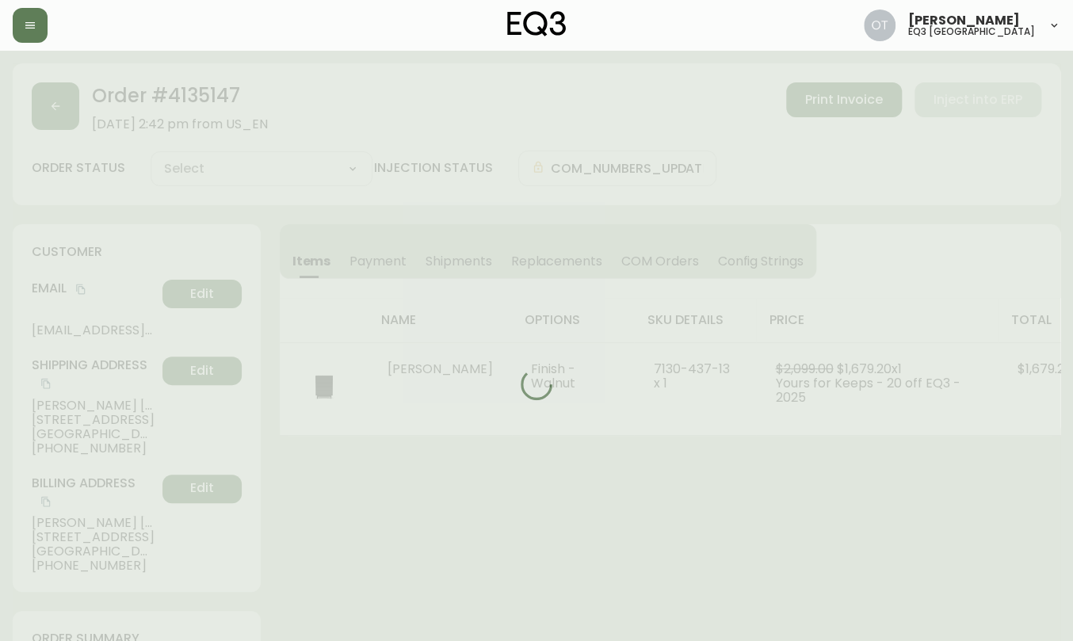
type input "Fully Shipped"
select select "FULLY_SHIPPED"
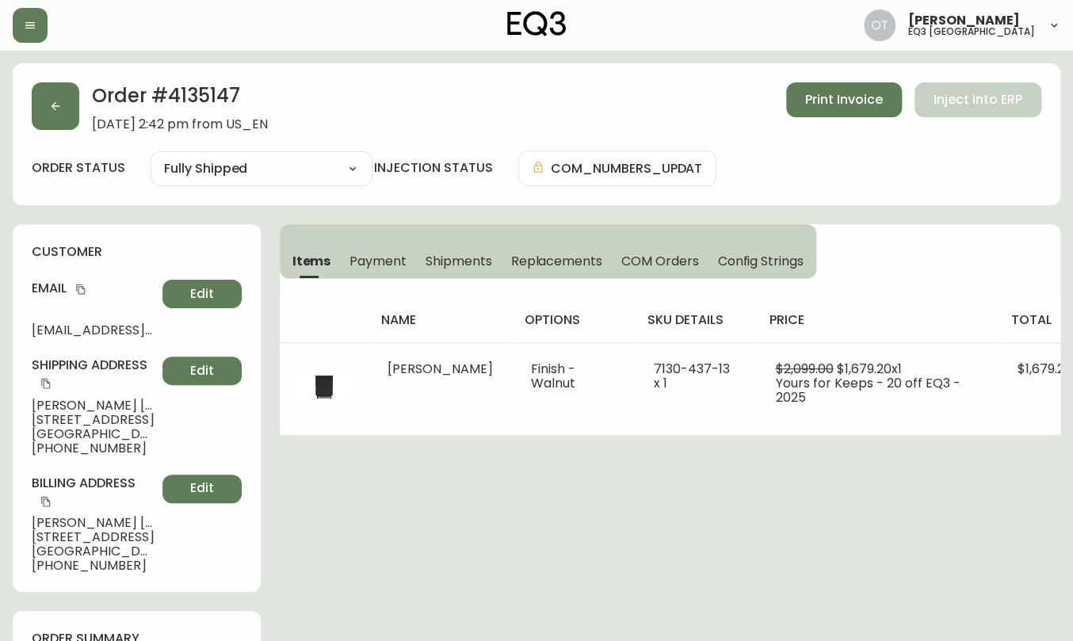
click at [587, 265] on span "Replacements" at bounding box center [555, 261] width 91 height 17
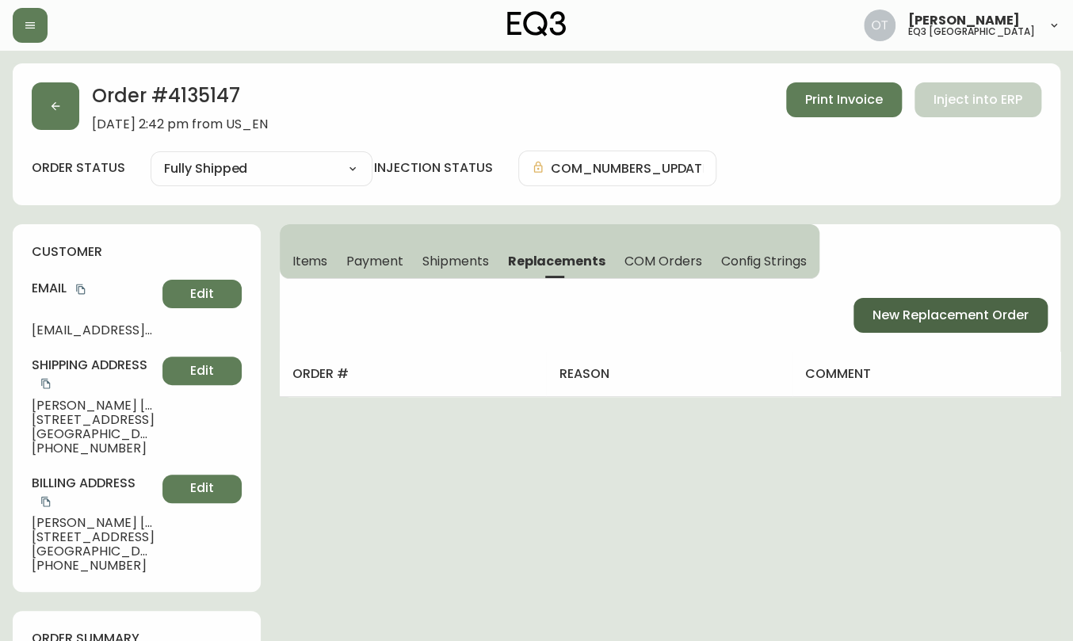
click at [917, 303] on button "New Replacement Order" at bounding box center [950, 315] width 194 height 35
select select "FREIGHT"
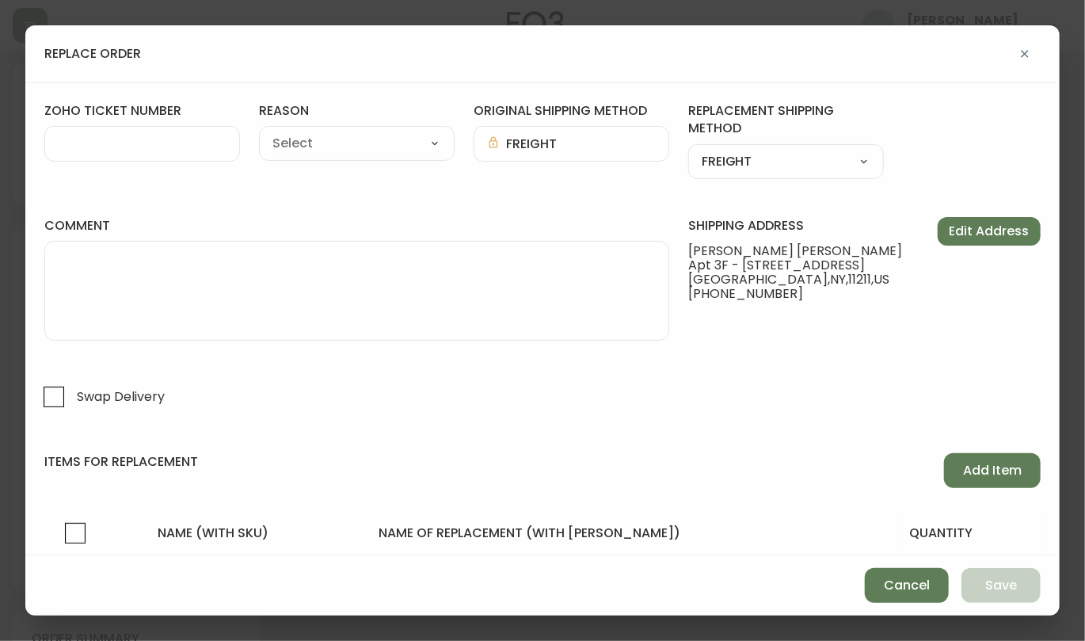
click at [59, 154] on div at bounding box center [142, 144] width 196 height 36
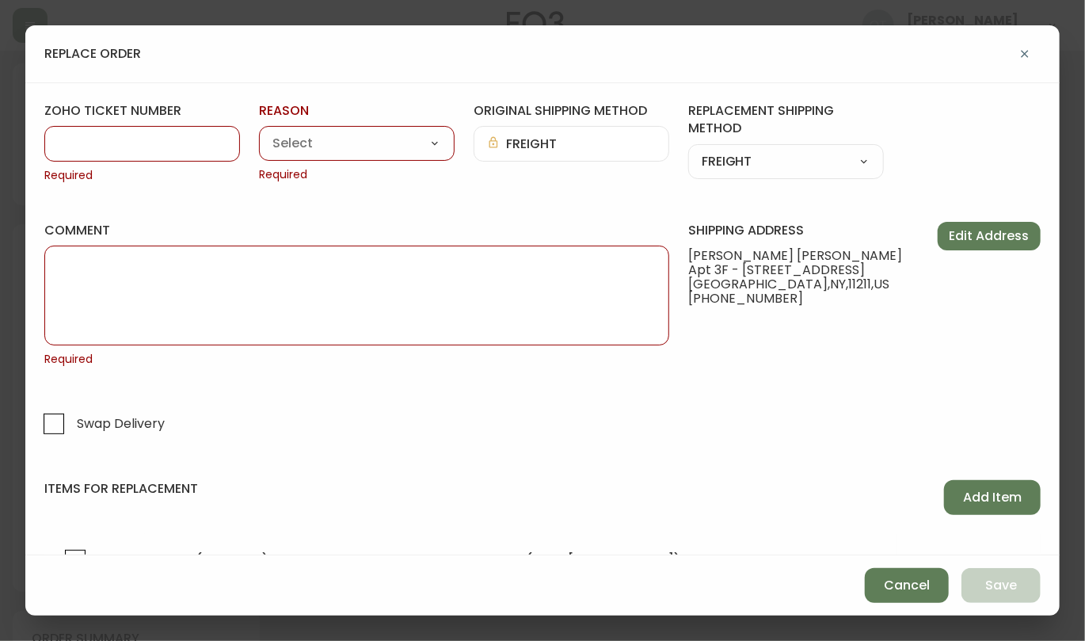
paste input "#839361"
click at [67, 143] on input "#839361" at bounding box center [142, 143] width 169 height 15
type input "839361"
click at [317, 143] on select "Customer Related Damaged in Shipping Lost in Transit or Missing Order Manufactu…" at bounding box center [357, 144] width 196 height 24
select select "Damaged in Shipping"
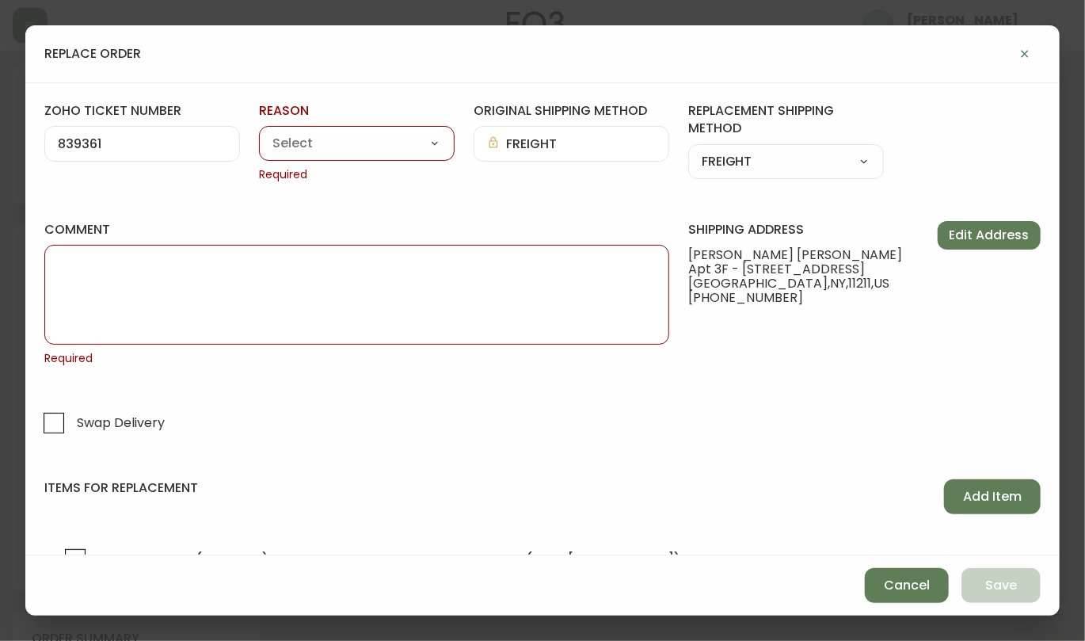
click at [259, 132] on select "Customer Related Damaged in Shipping Lost in Transit or Missing Order Manufactu…" at bounding box center [357, 144] width 196 height 24
type input "Damaged in Shipping"
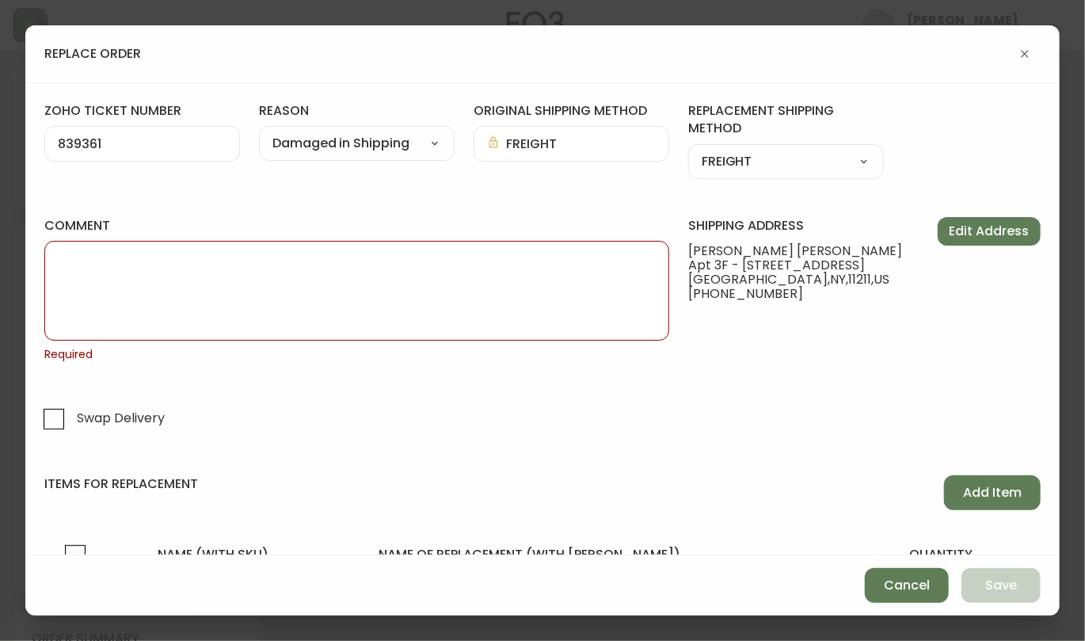
click at [180, 282] on textarea "comment" at bounding box center [357, 290] width 598 height 79
paste textarea "ORIGINAL ORDER: 4135147 | REASON FOR REPLACEMENT: DAMAGED | NOTES: NIR - CLAIM …"
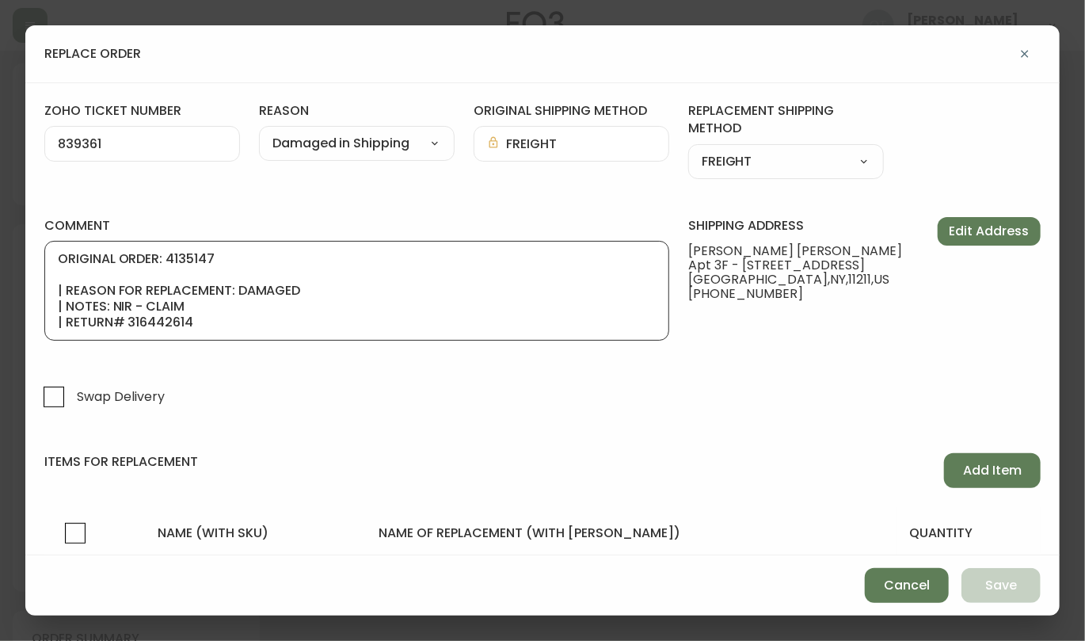
scroll to position [95, 0]
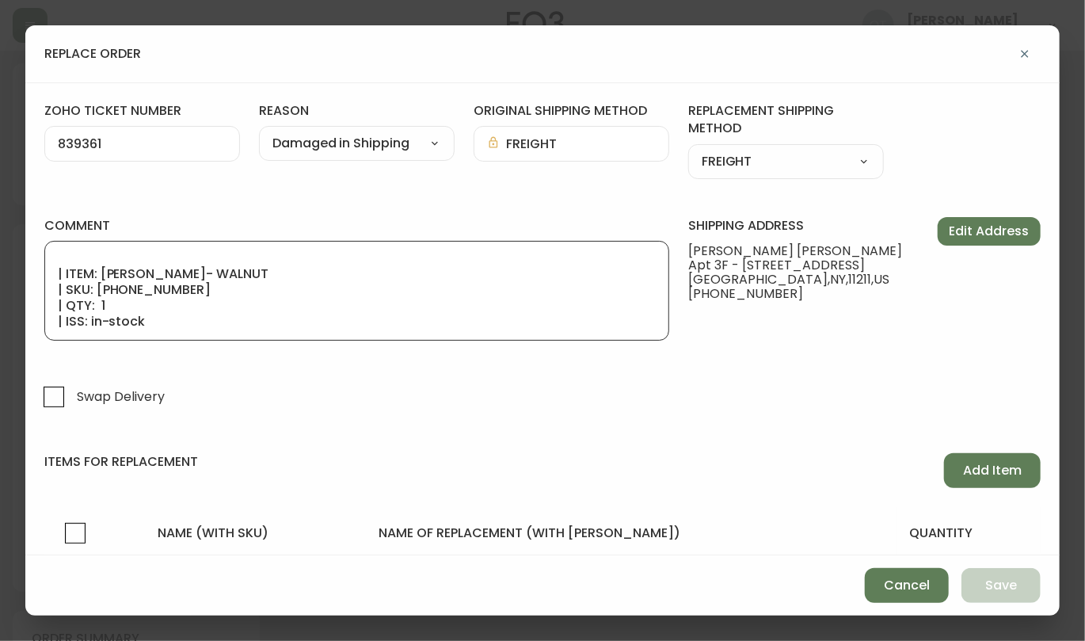
type textarea "ORIGINAL ORDER: 4135147 | REASON FOR REPLACEMENT: DAMAGED | NOTES: NIR - CLAIM …"
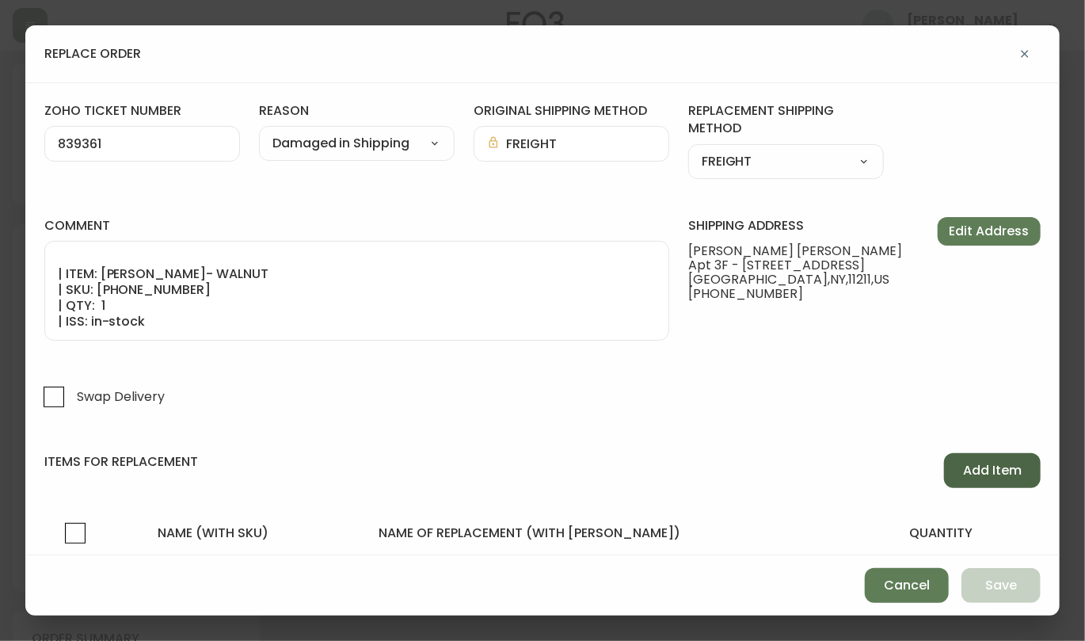
click at [987, 475] on span "Add Item" at bounding box center [992, 470] width 59 height 17
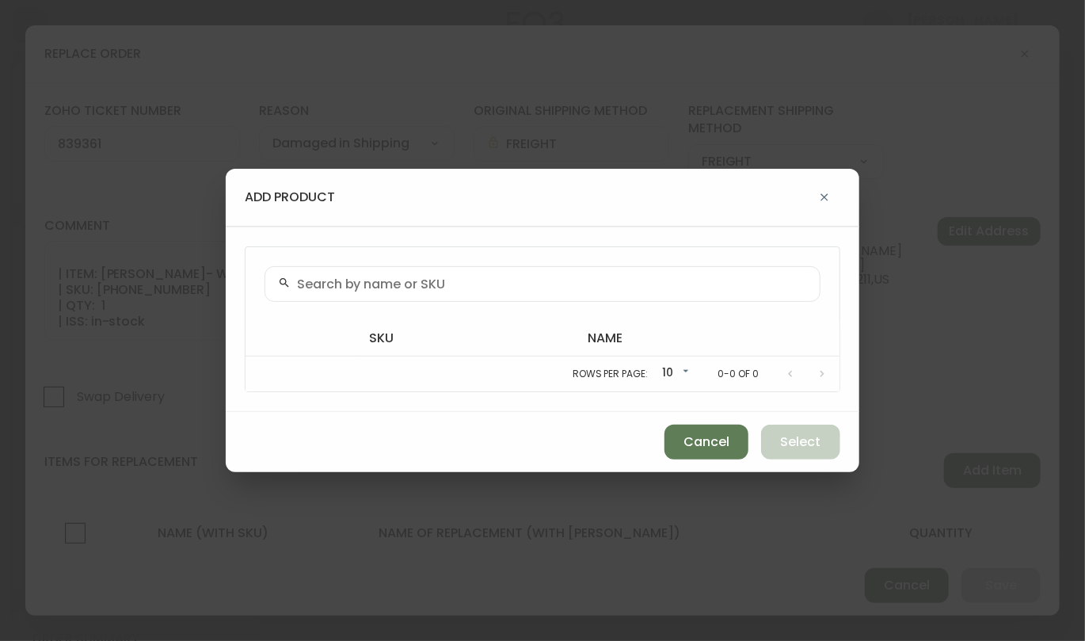
click at [432, 291] on input "text" at bounding box center [552, 283] width 510 height 15
paste input "[PHONE_NUMBER]"
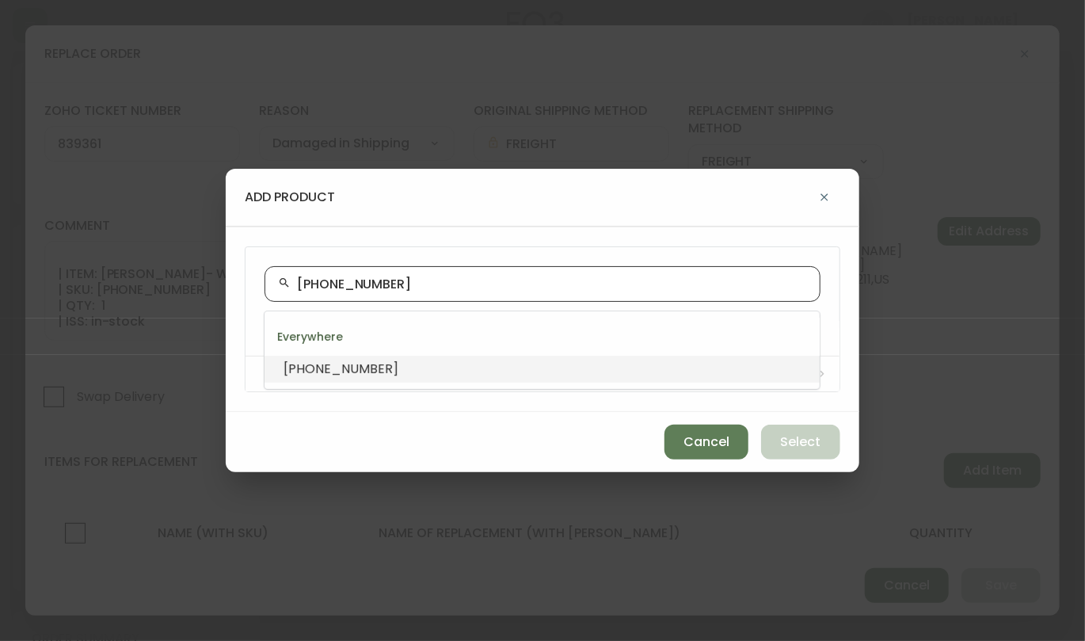
click at [349, 372] on span "[PHONE_NUMBER]" at bounding box center [341, 369] width 115 height 18
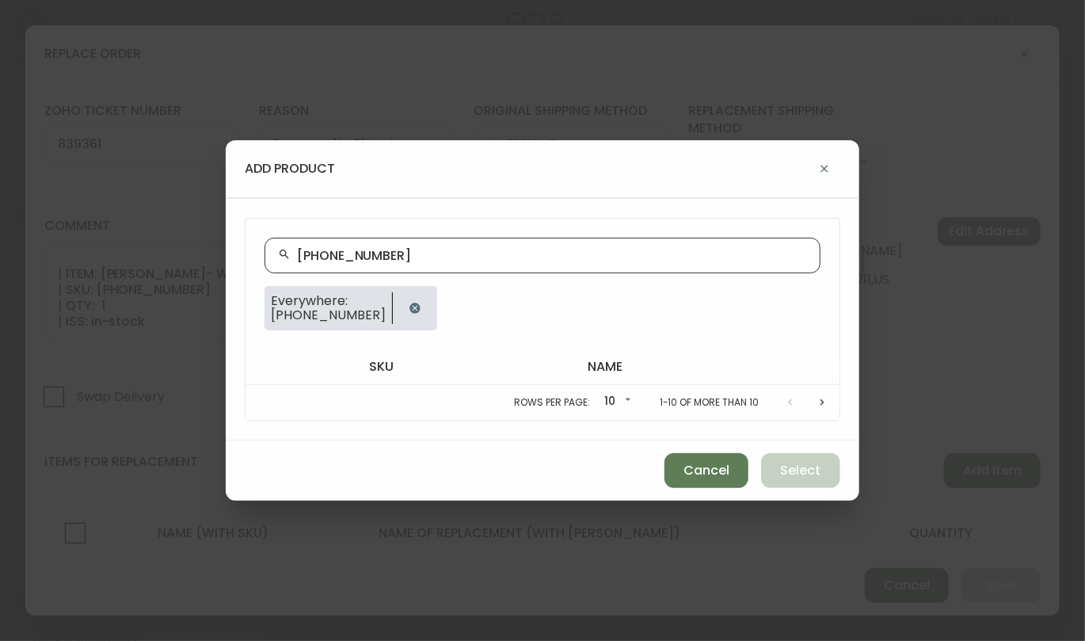
click at [304, 257] on input "[PHONE_NUMBER]" at bounding box center [552, 255] width 510 height 15
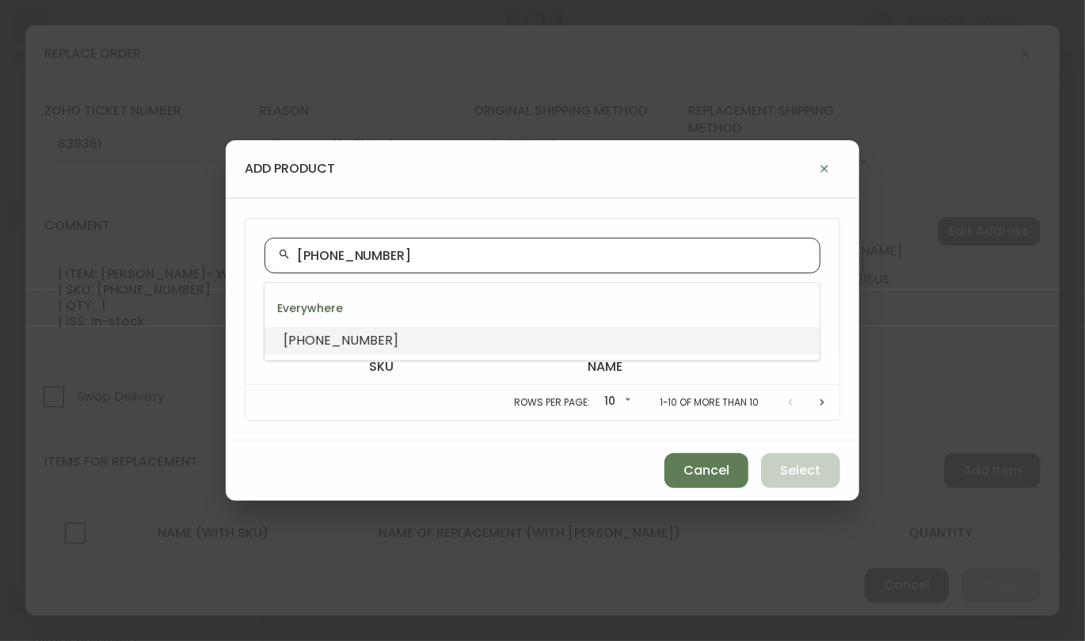
click at [395, 250] on input "[PHONE_NUMBER]" at bounding box center [552, 255] width 510 height 15
click at [398, 335] on li "[PHONE_NUMBER]" at bounding box center [542, 340] width 555 height 27
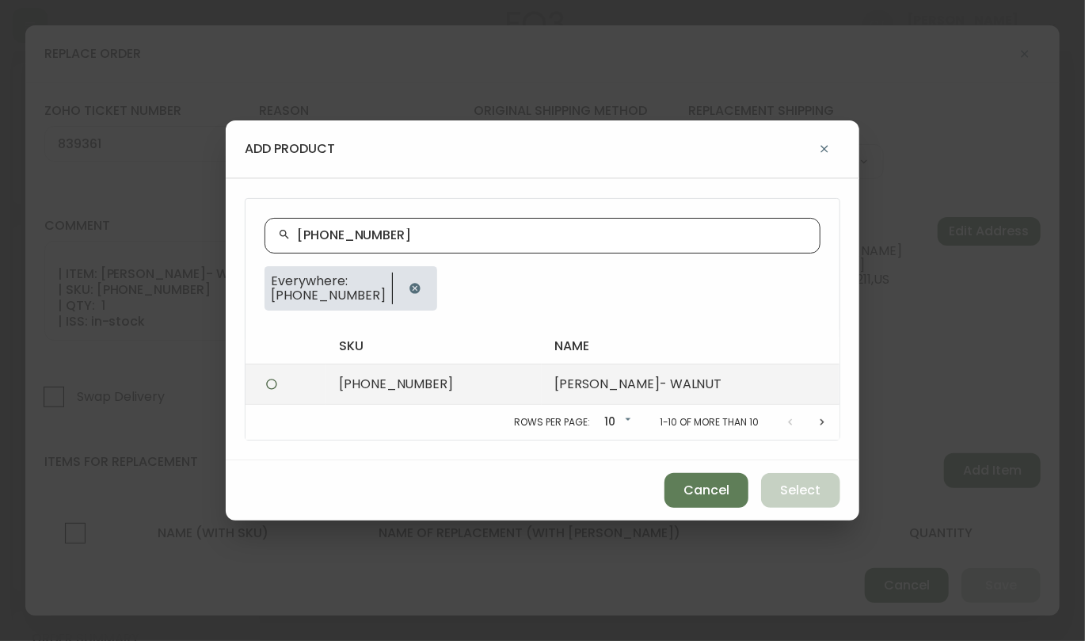
type input "[PHONE_NUMBER]"
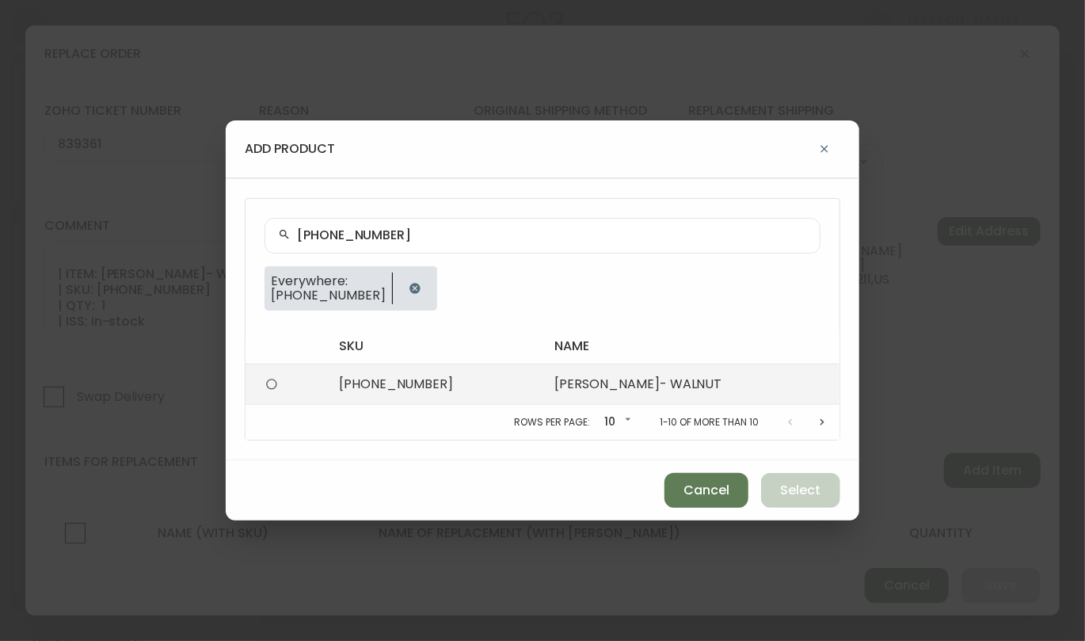
click at [459, 386] on td "[PHONE_NUMBER]" at bounding box center [434, 384] width 216 height 40
radio input "true"
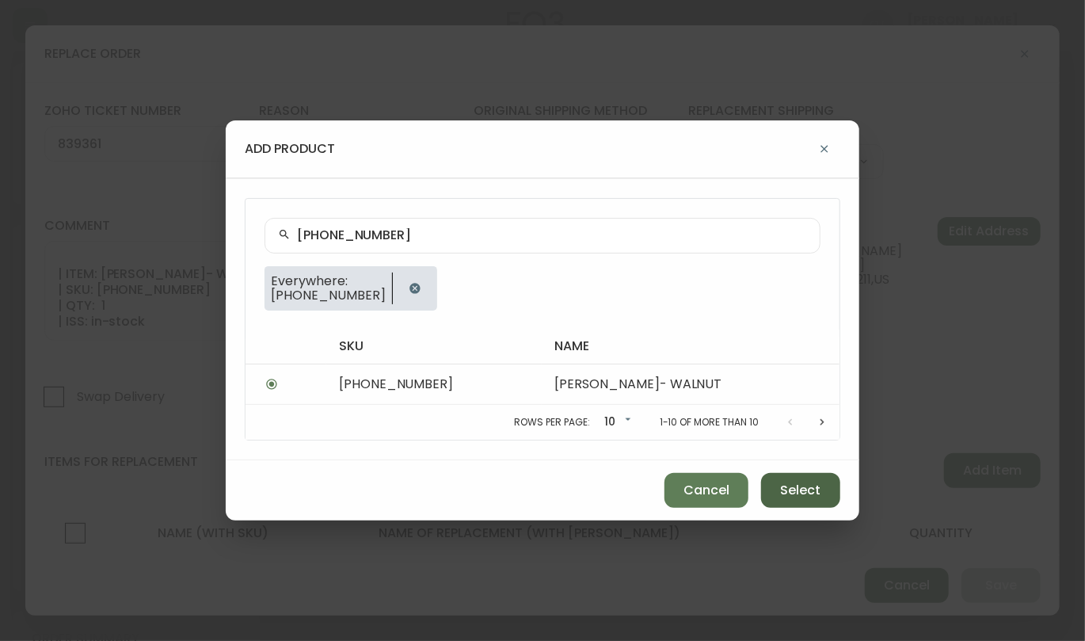
click at [803, 494] on span "Select" at bounding box center [801, 490] width 40 height 17
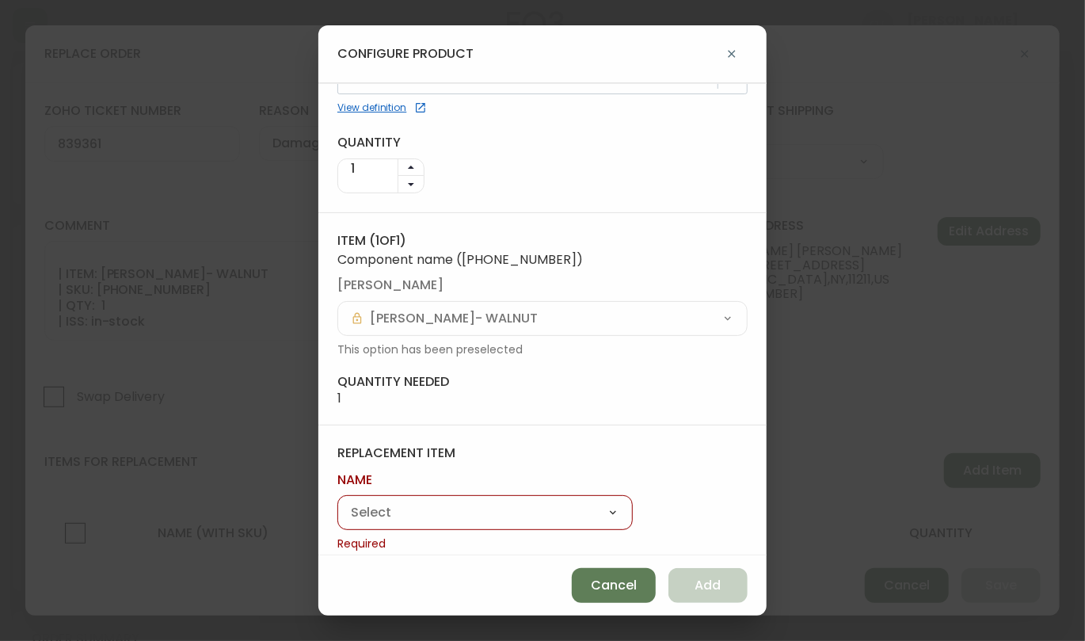
scroll to position [87, 0]
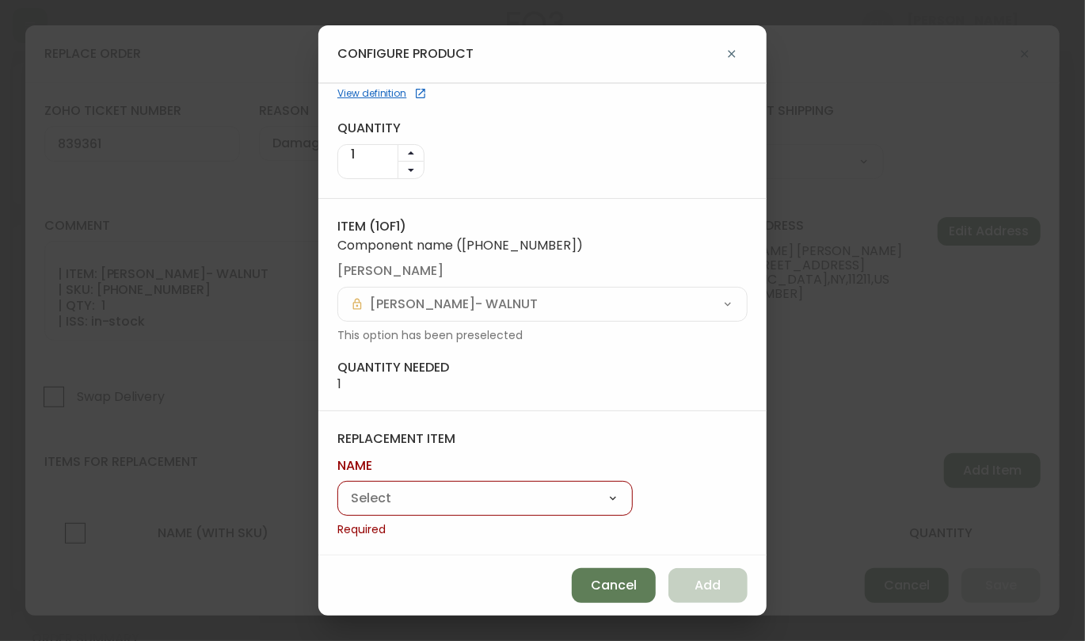
click at [460, 493] on select "[PERSON_NAME]" at bounding box center [484, 499] width 295 height 24
select select "cmf8o7juj85kf0146xcw6narj"
click at [337, 506] on select "[PERSON_NAME]" at bounding box center [484, 499] width 295 height 24
type input "[PERSON_NAME]"
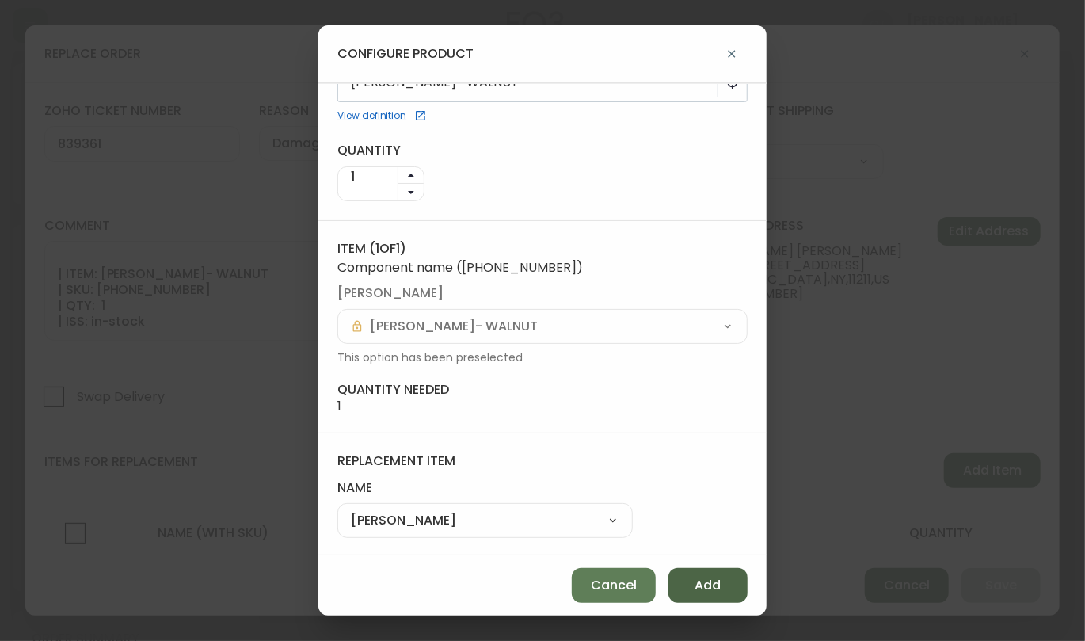
click at [703, 583] on span "Add" at bounding box center [708, 585] width 26 height 17
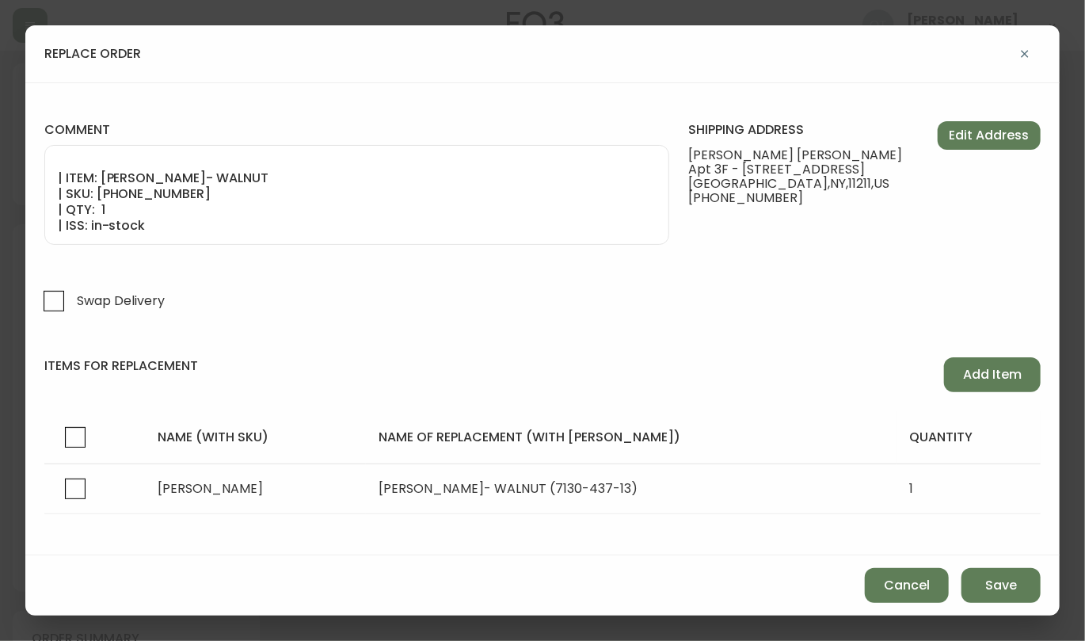
scroll to position [110, 0]
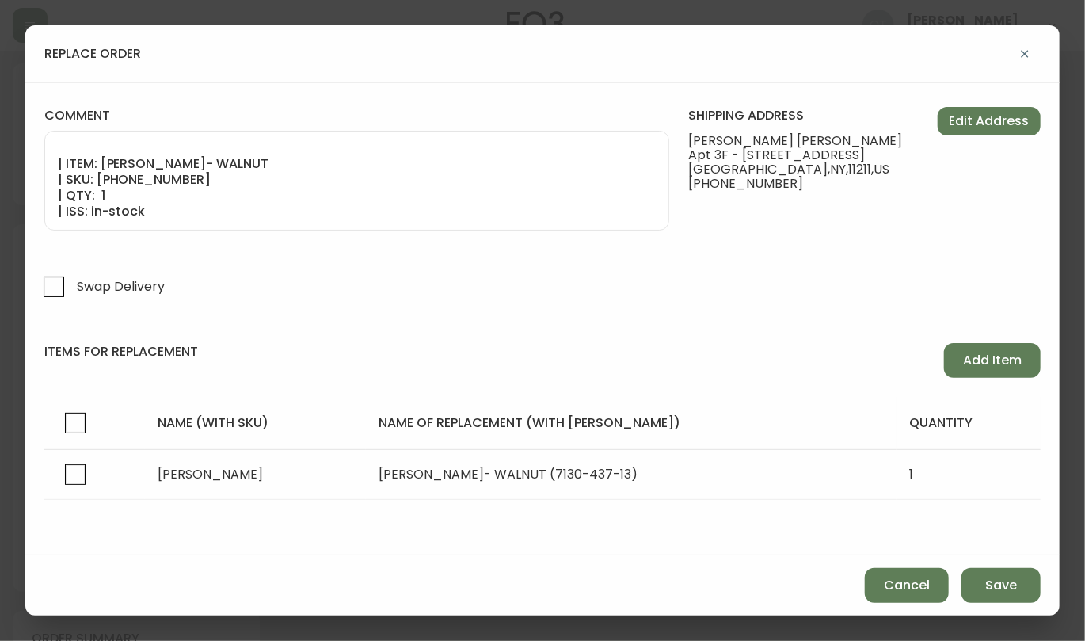
drag, startPoint x: 967, startPoint y: 367, endPoint x: 972, endPoint y: 436, distance: 69.9
click at [972, 436] on div "items for replacement Add Item name (with sku) name of replacement (with sku) q…" at bounding box center [542, 421] width 996 height 157
click at [1000, 585] on span "Save" at bounding box center [1001, 585] width 32 height 17
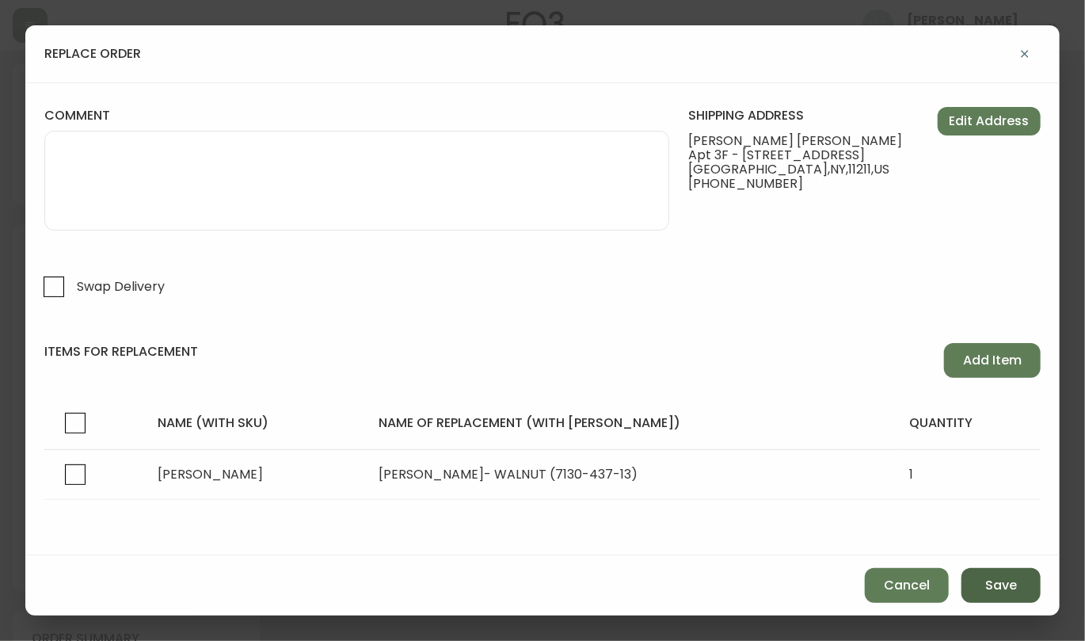
scroll to position [60, 0]
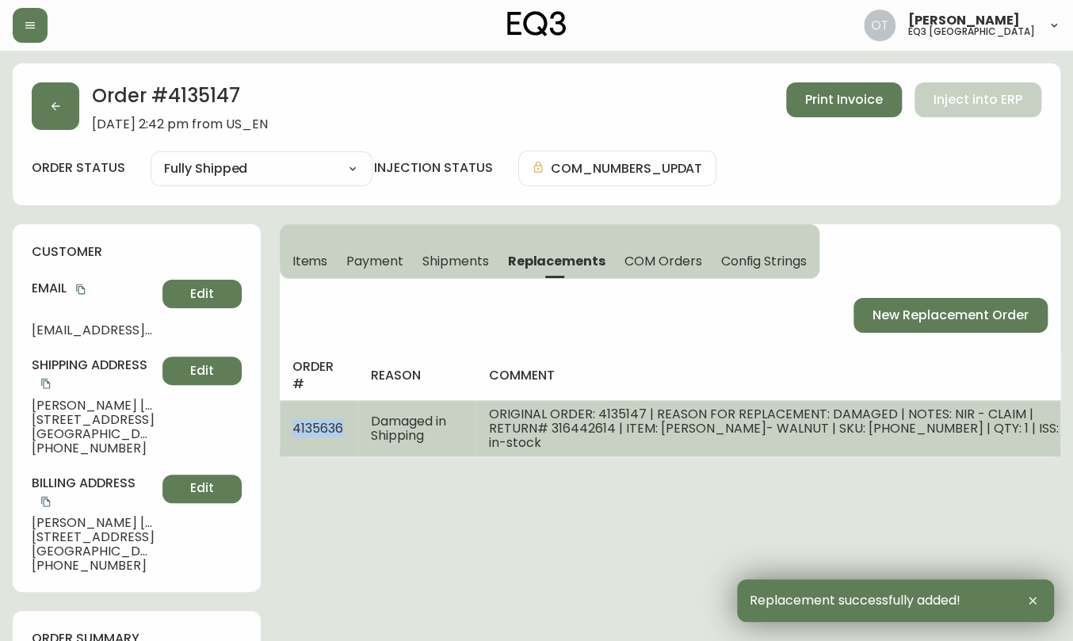
drag, startPoint x: 288, startPoint y: 420, endPoint x: 344, endPoint y: 427, distance: 56.7
click at [344, 427] on td "4135636" at bounding box center [319, 428] width 78 height 56
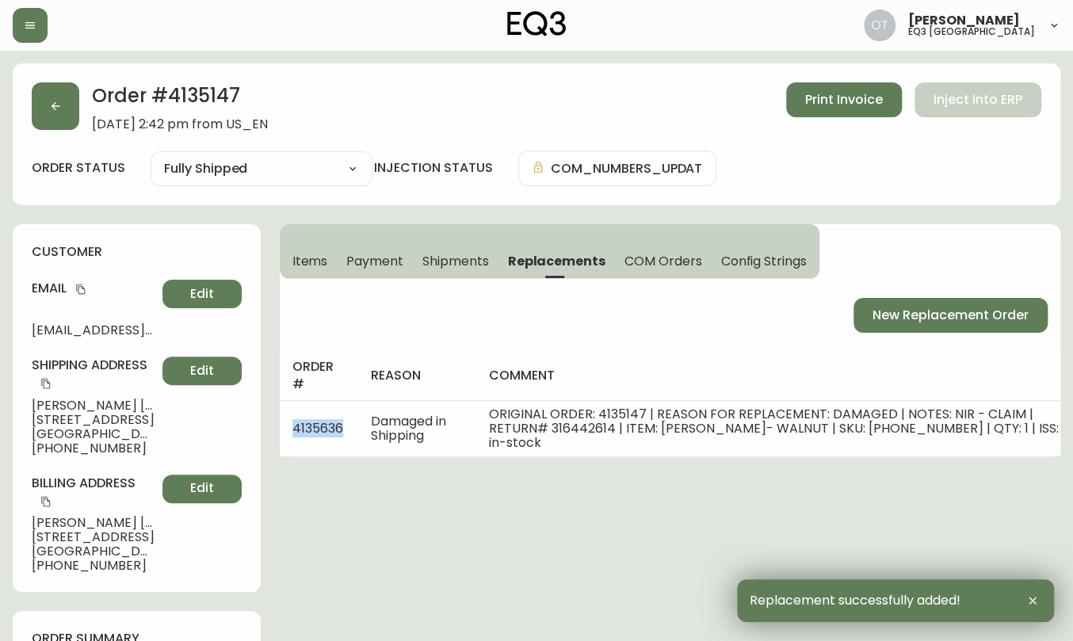
copy span "4135636"
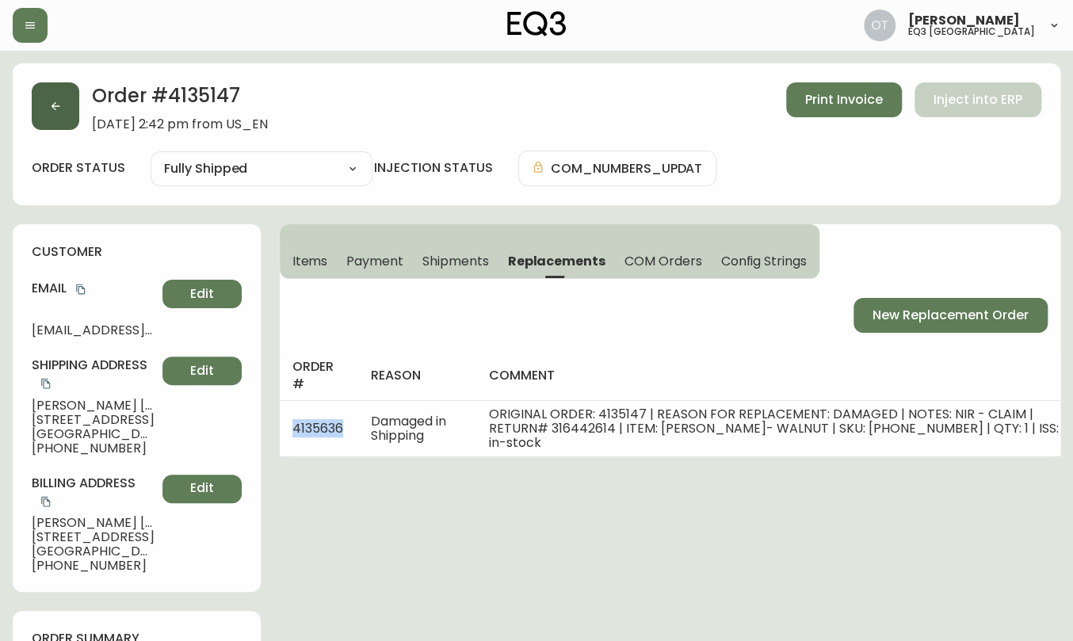
click at [39, 106] on button "button" at bounding box center [56, 106] width 48 height 48
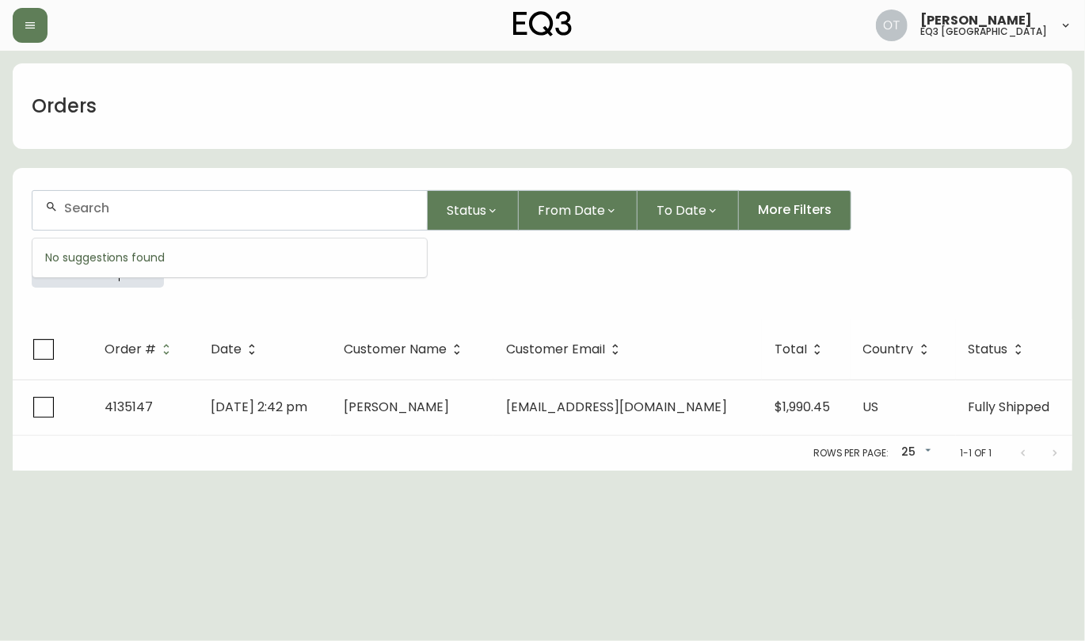
click at [128, 205] on input "text" at bounding box center [239, 207] width 350 height 15
paste input "4120523"
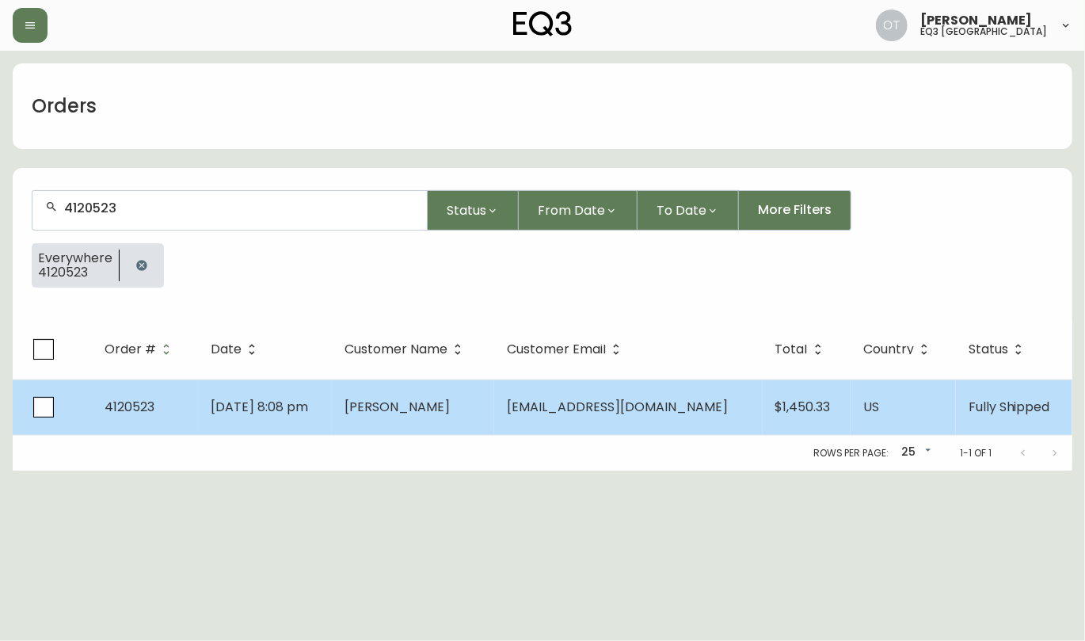
type input "4120523"
click at [264, 425] on td "[DATE] 8:08 pm" at bounding box center [265, 406] width 134 height 55
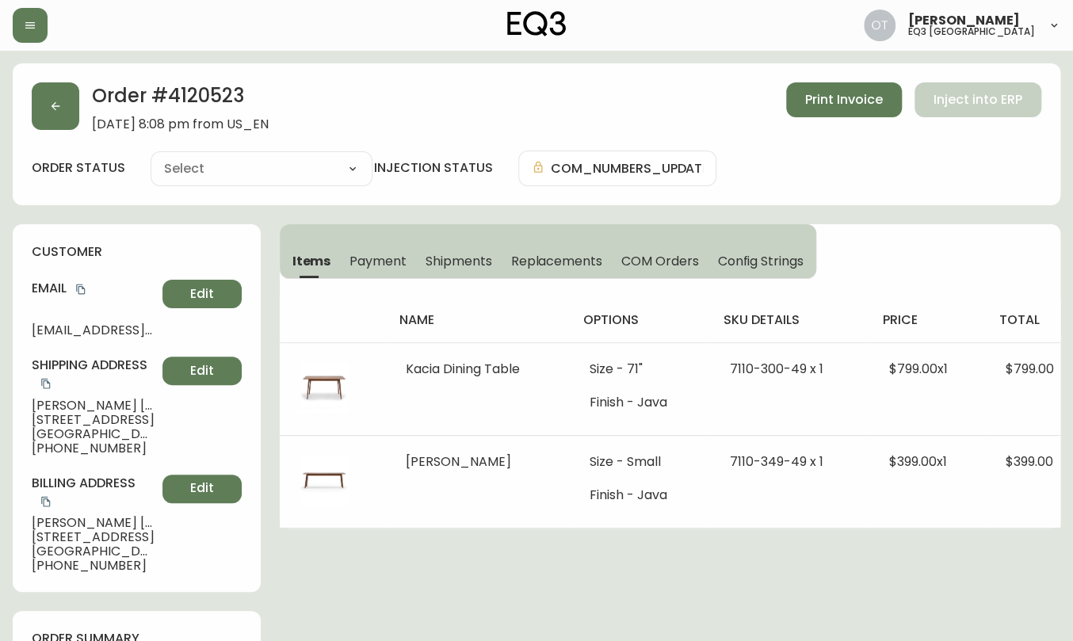
type input "Fully Shipped"
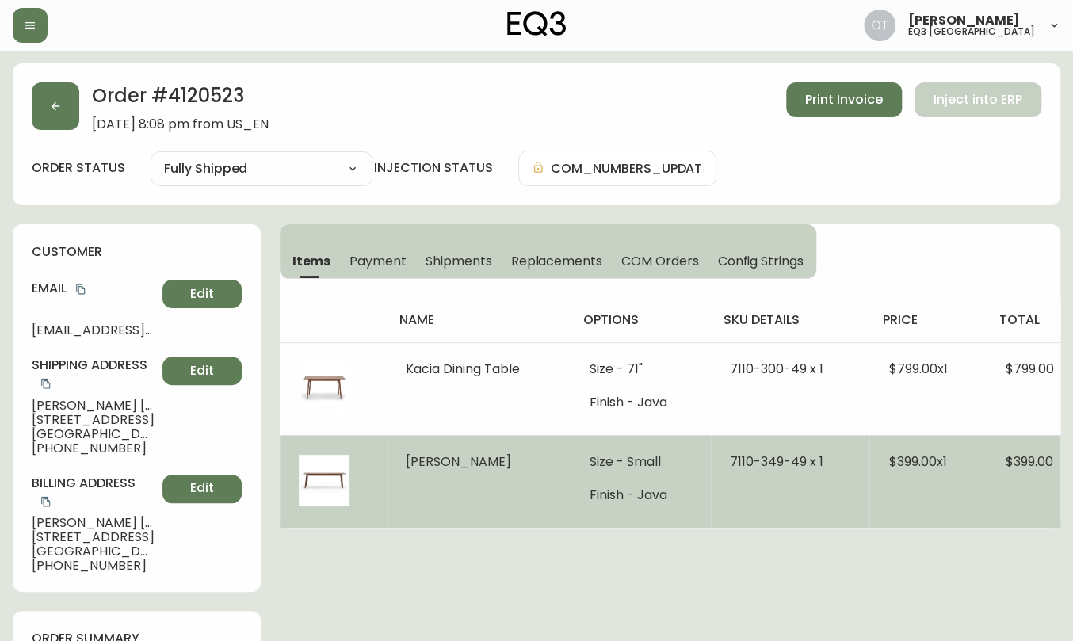
select select "FULLY_SHIPPED"
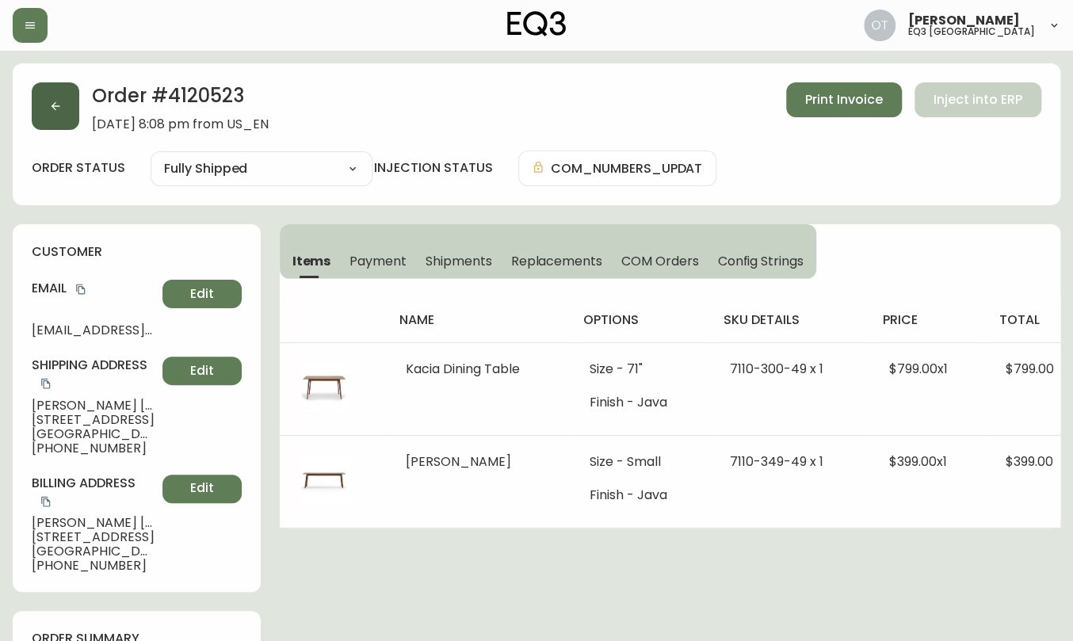
click at [67, 101] on button "button" at bounding box center [56, 106] width 48 height 48
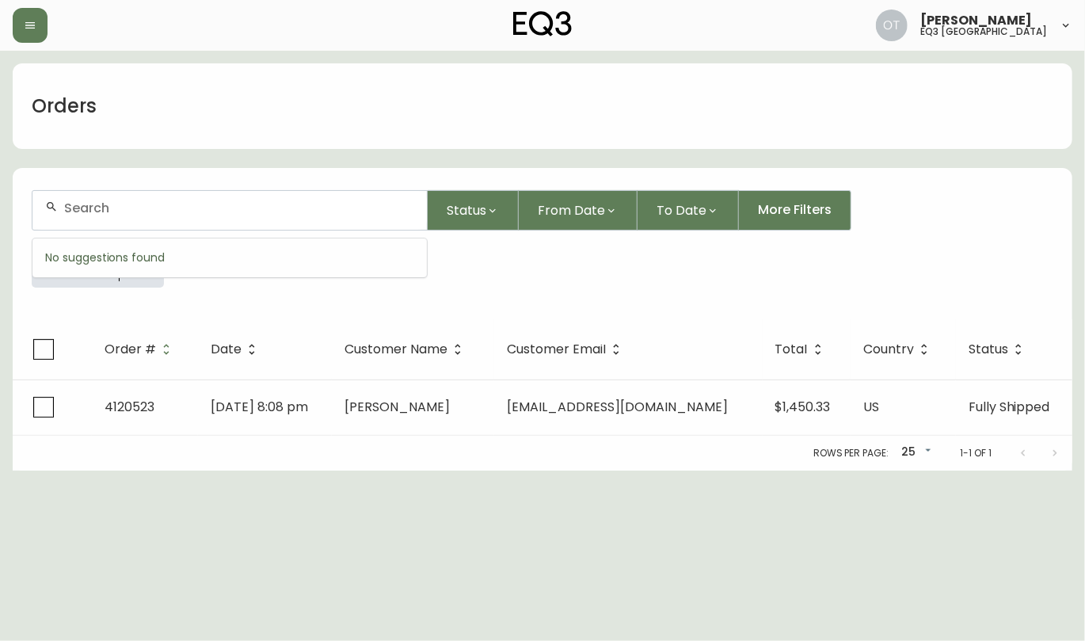
click at [106, 203] on input "text" at bounding box center [239, 207] width 350 height 15
paste input "4135246"
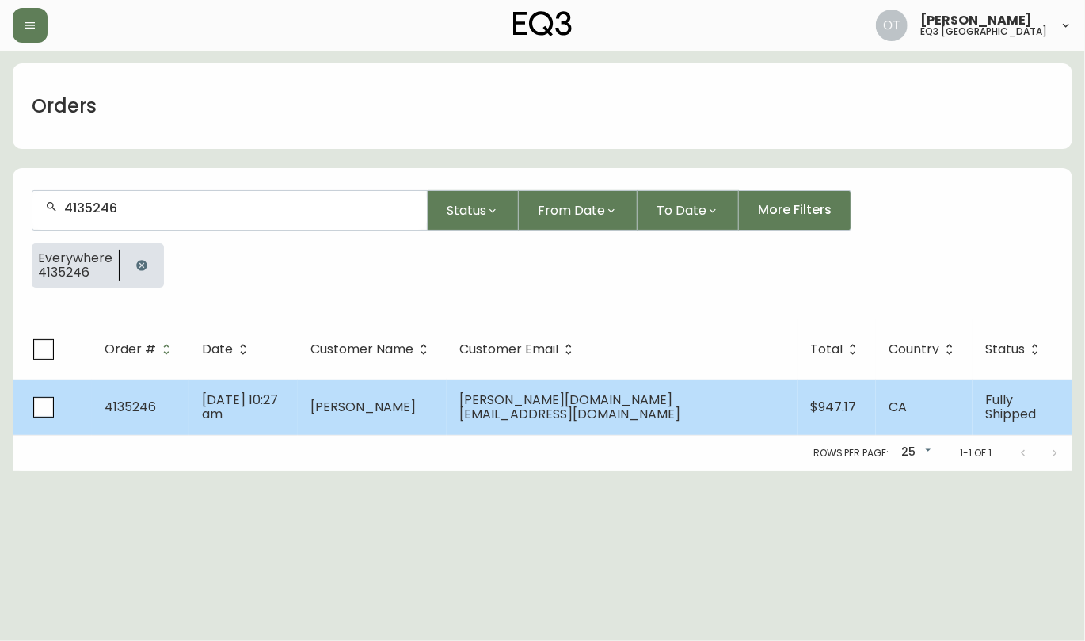
type input "4135246"
click at [223, 402] on span "[DATE] 10:27 am" at bounding box center [240, 407] width 76 height 32
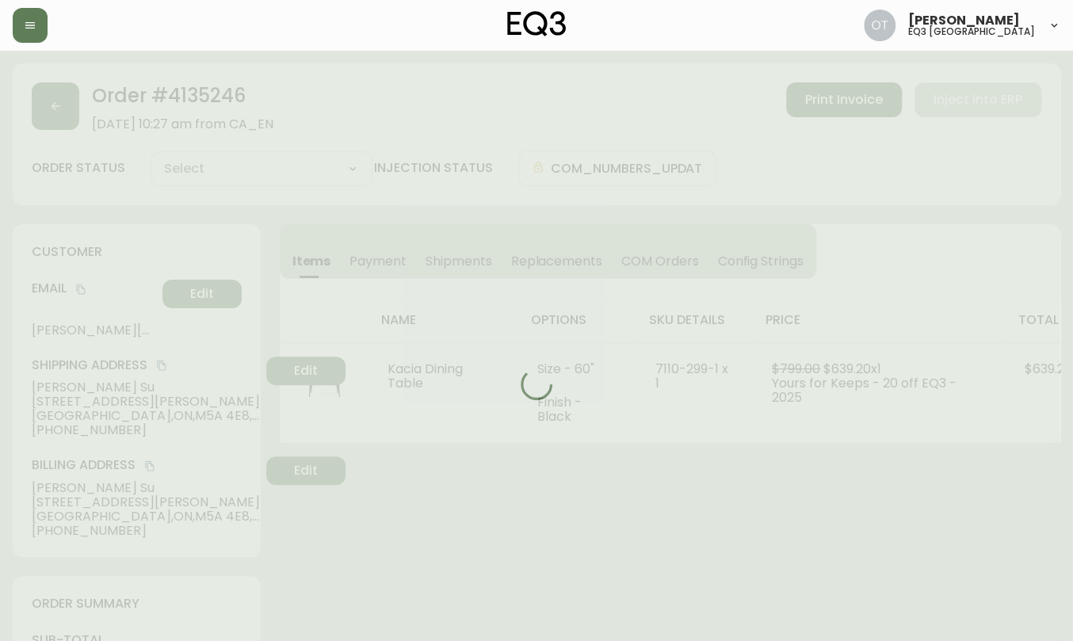
type input "Fully Shipped"
select select "FULLY_SHIPPED"
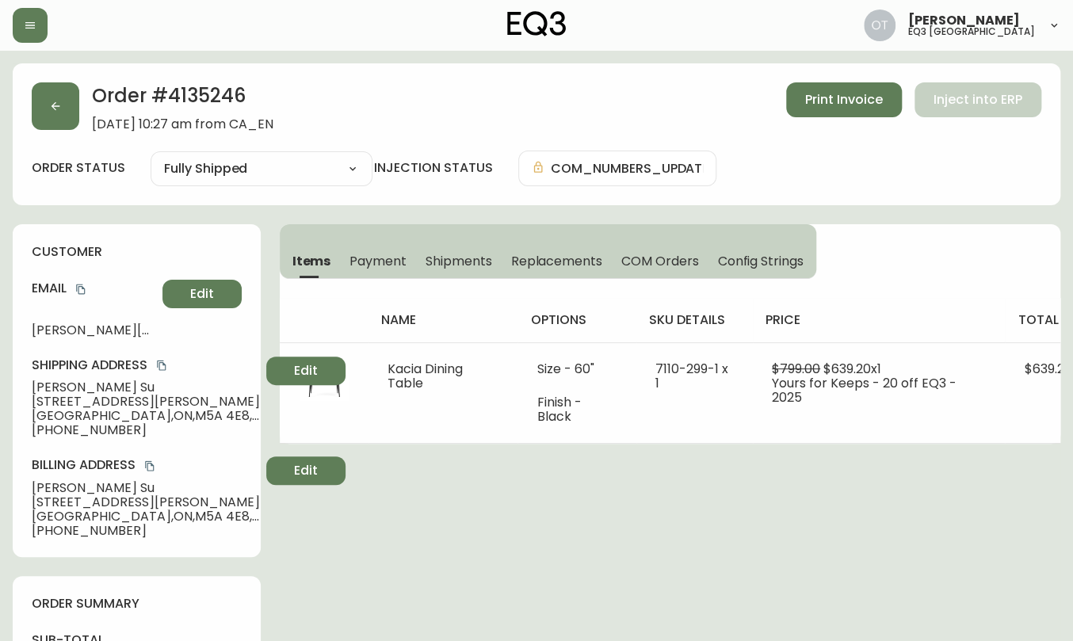
click at [88, 42] on div at bounding box center [187, 25] width 349 height 35
click at [47, 116] on button "button" at bounding box center [56, 106] width 48 height 48
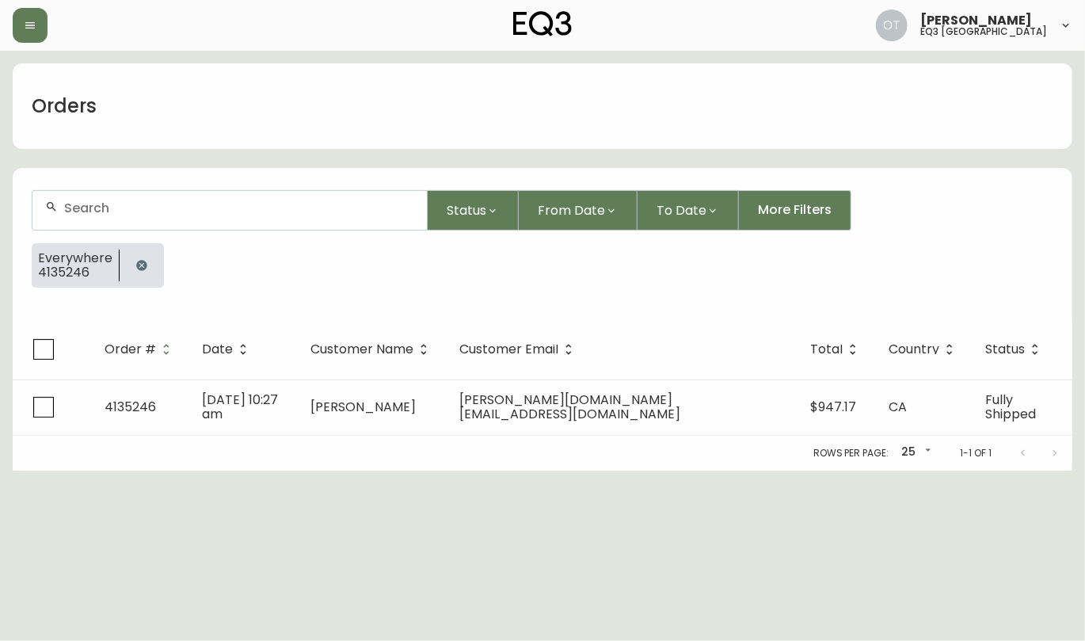
click at [112, 215] on div at bounding box center [229, 210] width 394 height 39
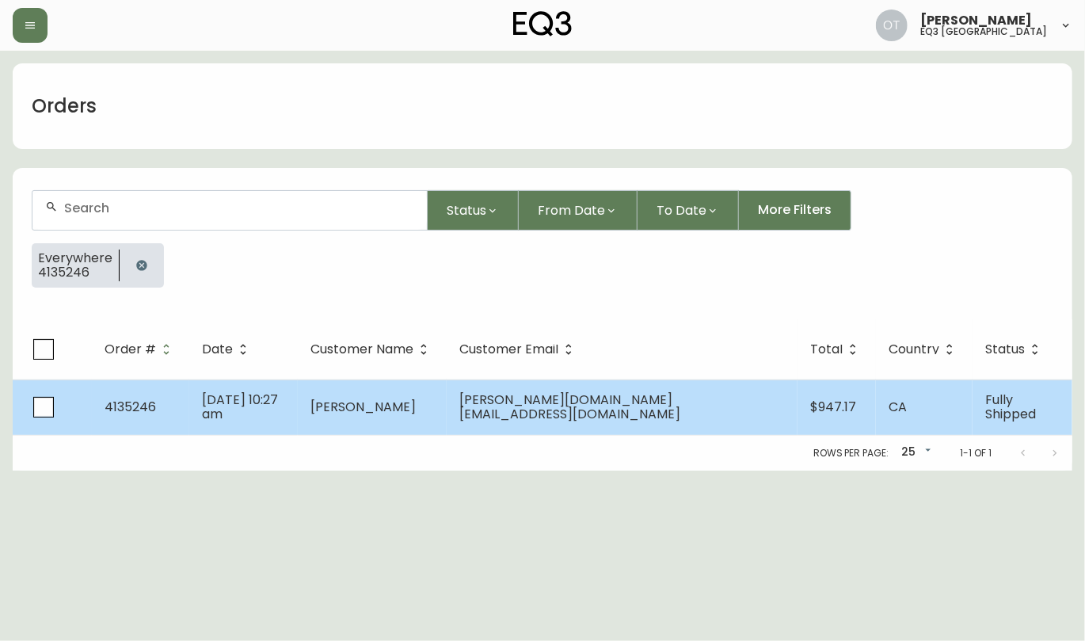
click at [253, 425] on td "[DATE] 10:27 am" at bounding box center [243, 406] width 109 height 55
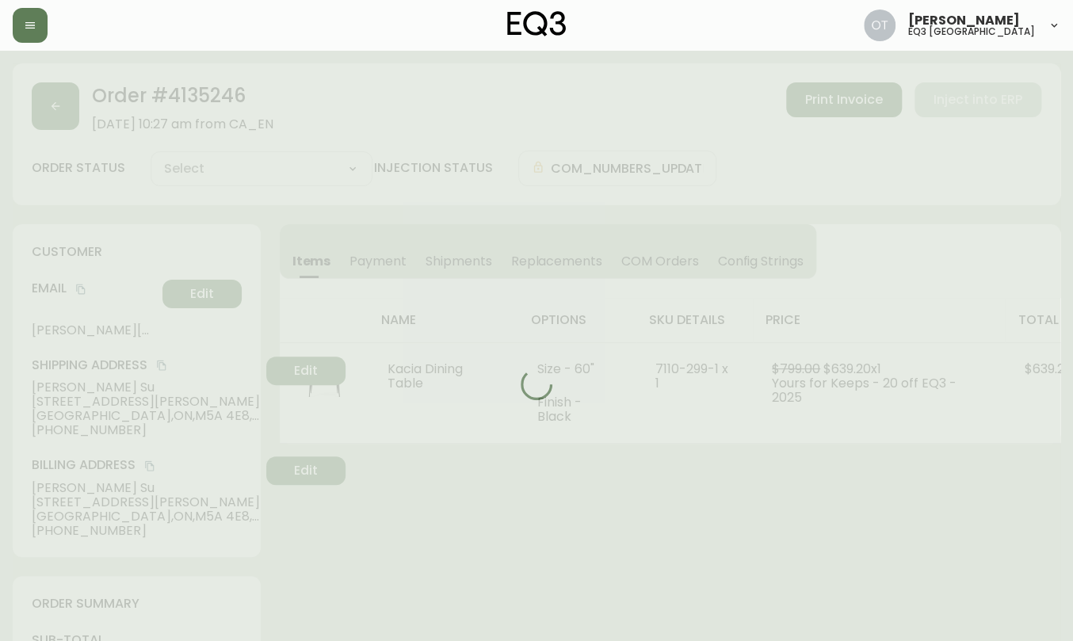
type input "Fully Shipped"
select select "FULLY_SHIPPED"
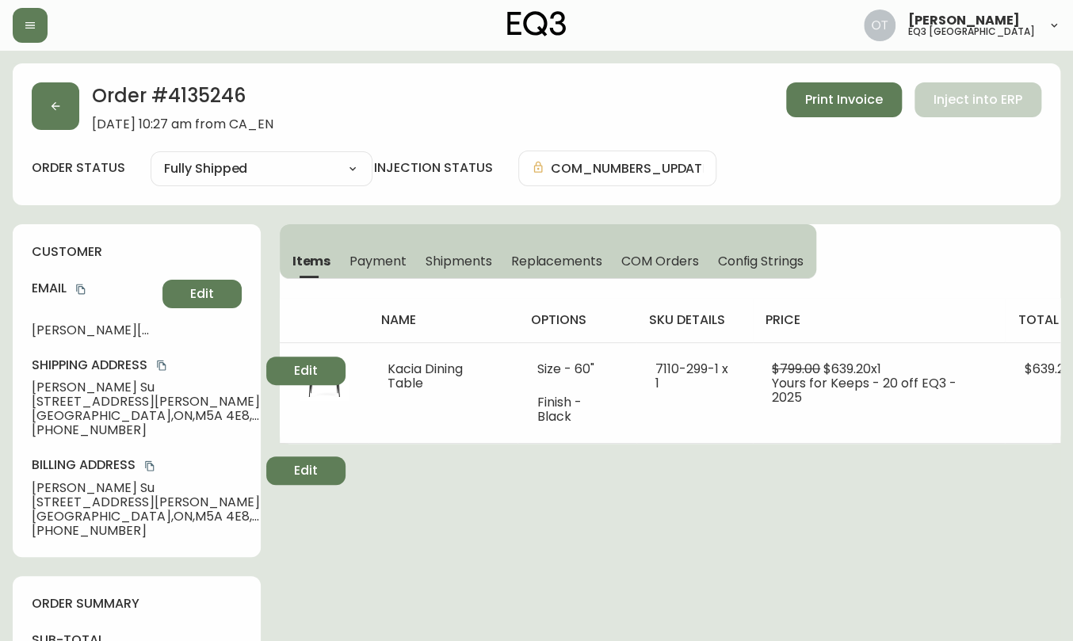
click at [88, 181] on div "order status Fully Shipped Cancelled Fully Shipped injection status COM_NUMBERS…" at bounding box center [536, 169] width 1009 height 36
click at [539, 262] on span "Replacements" at bounding box center [555, 261] width 91 height 17
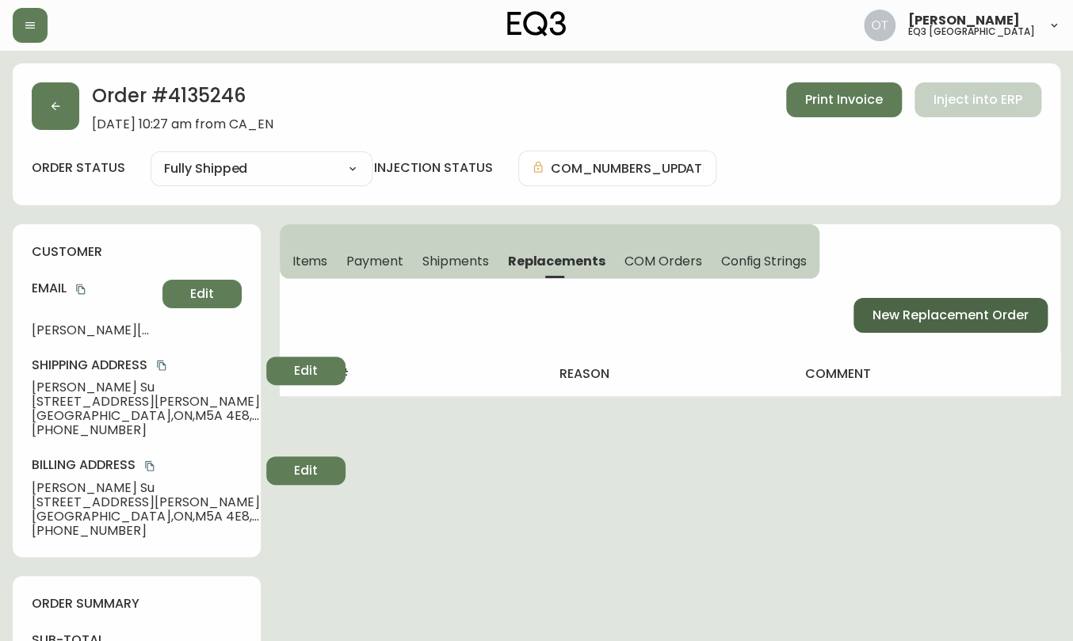
click at [949, 315] on span "New Replacement Order" at bounding box center [950, 315] width 156 height 17
select select "FREIGHT"
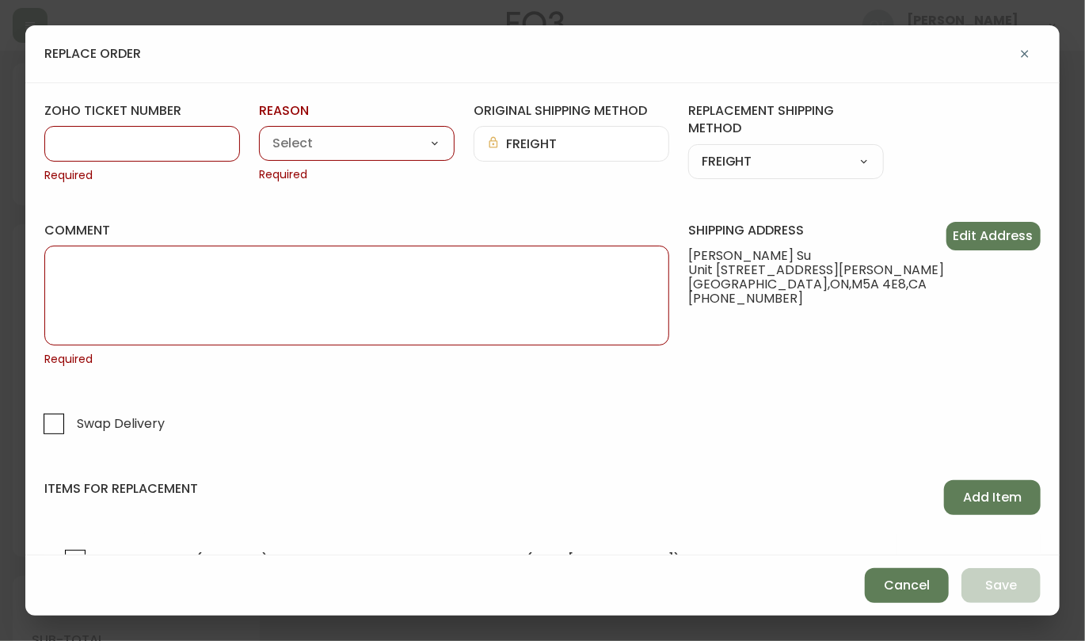
click at [142, 136] on input "zoho ticket number" at bounding box center [142, 143] width 169 height 15
paste input "#838964"
click at [65, 142] on input "#838964" at bounding box center [142, 143] width 169 height 15
type input "838964"
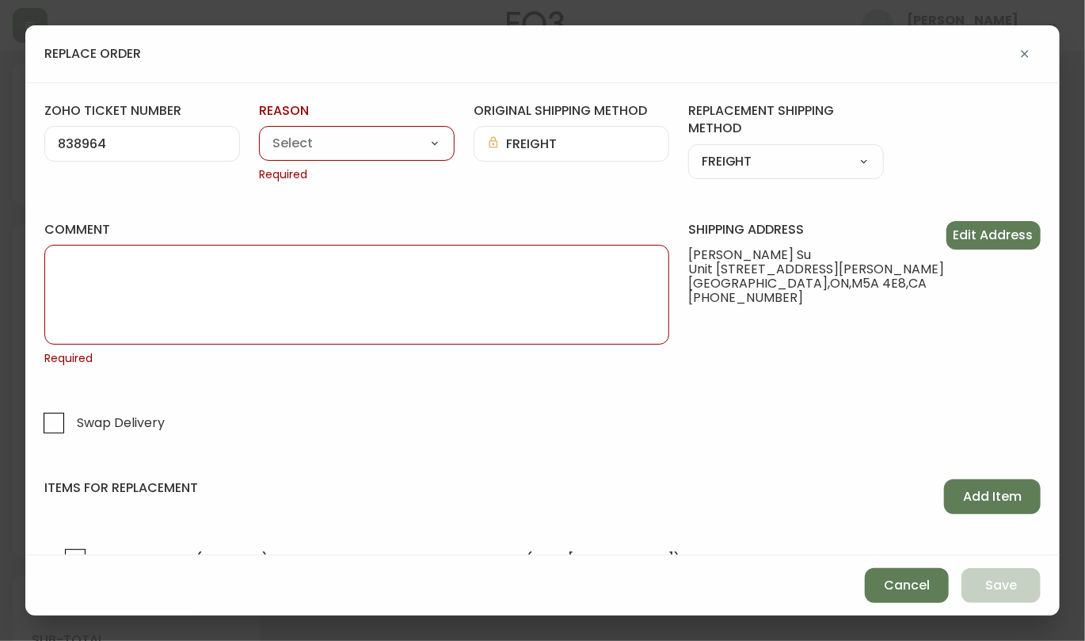
click at [306, 146] on select "Customer Related Damaged in Shipping Lost in Transit or Missing Order Manufactu…" at bounding box center [357, 144] width 196 height 24
select select "Warranty Replacement"
click at [259, 132] on select "Customer Related Damaged in Shipping Lost in Transit or Missing Order Manufactu…" at bounding box center [357, 144] width 196 height 24
type input "Warranty Replacement"
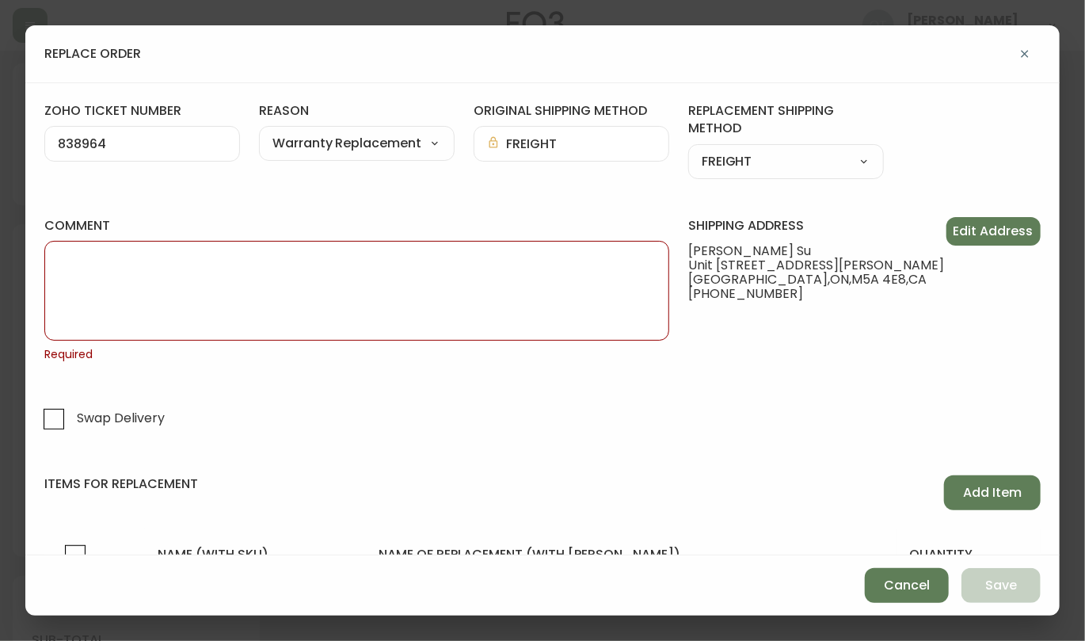
click at [407, 278] on textarea "comment" at bounding box center [357, 290] width 598 height 79
paste textarea "ORIGINAL ORDER: 4135246 | REASON FOR REPLACEMENT: WRONG COLOR | NOTES: ROC - SW…"
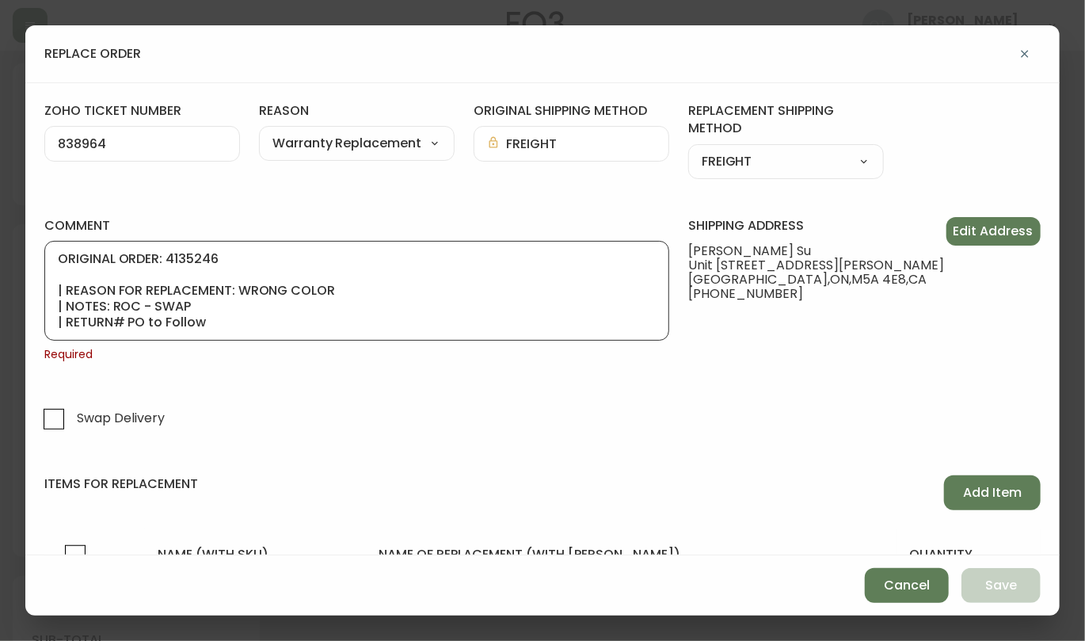
scroll to position [111, 0]
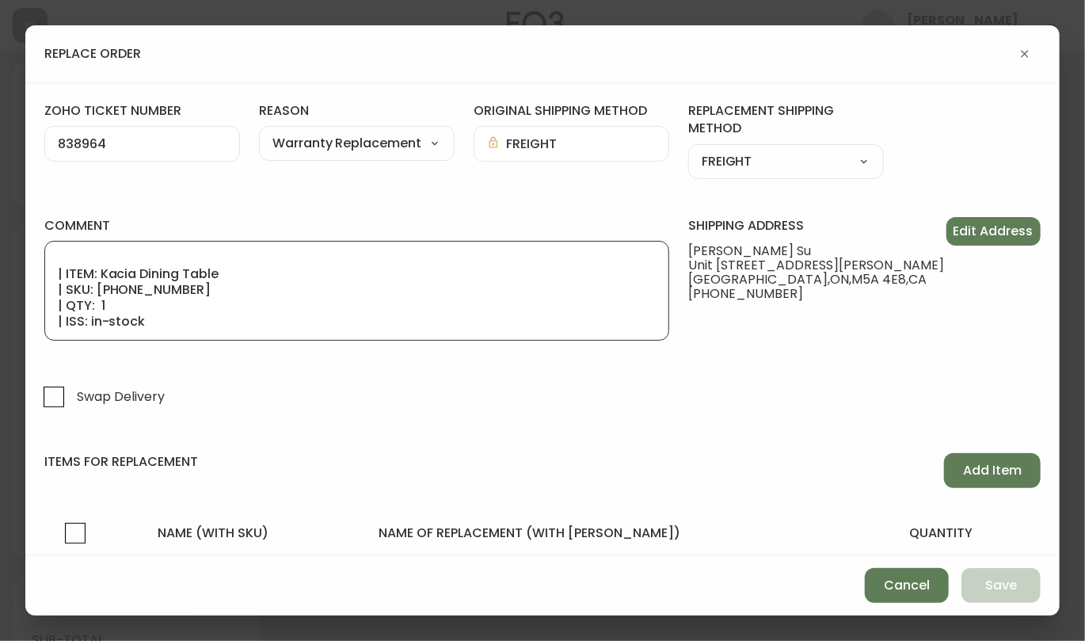
type textarea "ORIGINAL ORDER: 4135246 | REASON FOR REPLACEMENT: WRONG COLOR | NOTES: ROC - SW…"
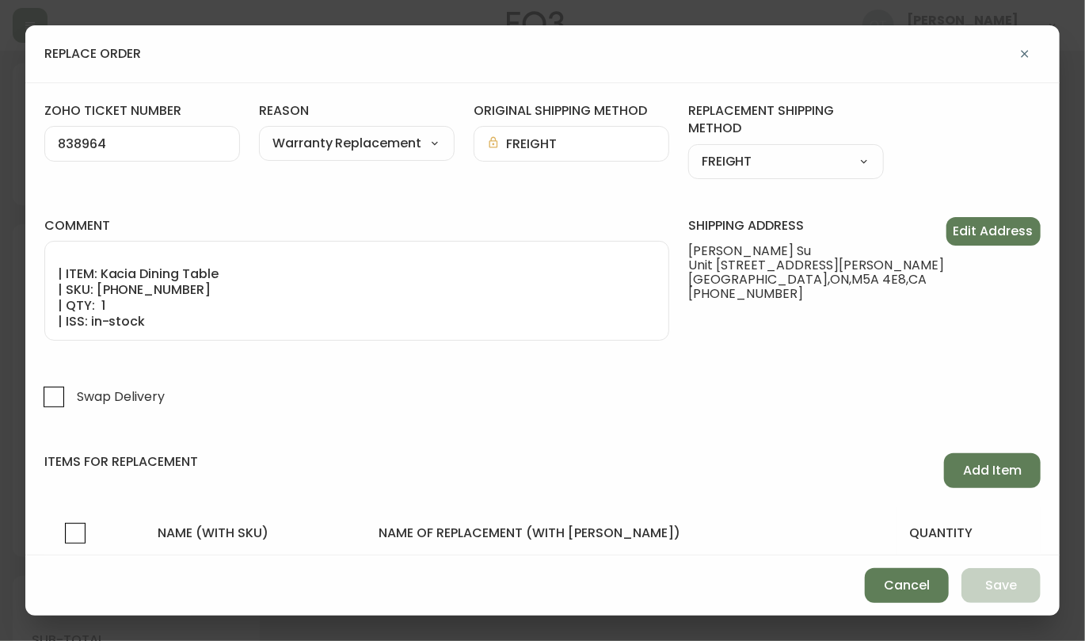
click at [73, 352] on form "zoho ticket number 838964 reason Warranty Replacement Customer Related Damaged …" at bounding box center [542, 350] width 996 height 496
click at [59, 390] on input "Swap Delivery" at bounding box center [54, 397] width 36 height 36
checkbox input "true"
click at [993, 462] on span "Add Item" at bounding box center [992, 470] width 59 height 17
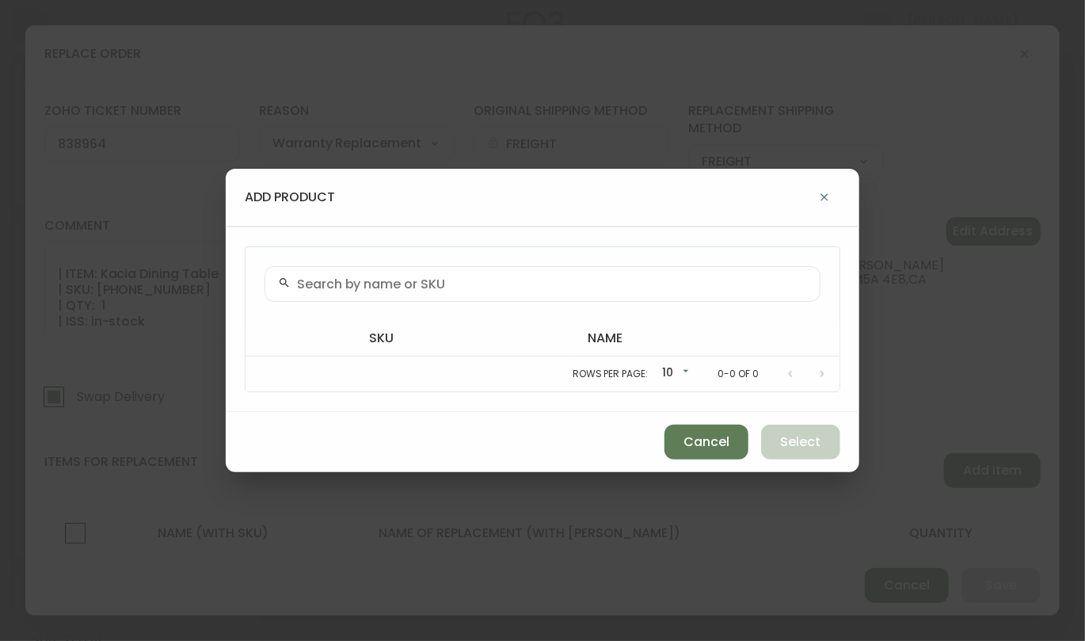
drag, startPoint x: 312, startPoint y: 284, endPoint x: 417, endPoint y: 289, distance: 104.7
click at [318, 287] on input "text" at bounding box center [552, 283] width 510 height 15
paste input "[PHONE_NUMBER]"
type input "[PHONE_NUMBER]"
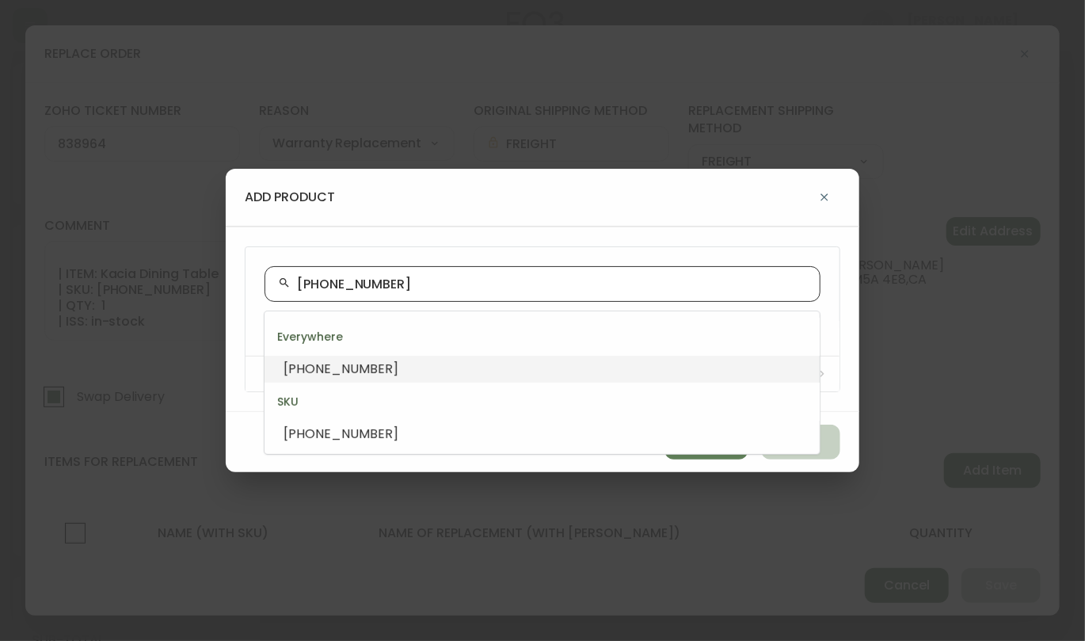
click at [387, 377] on li "[PHONE_NUMBER]" at bounding box center [542, 369] width 555 height 27
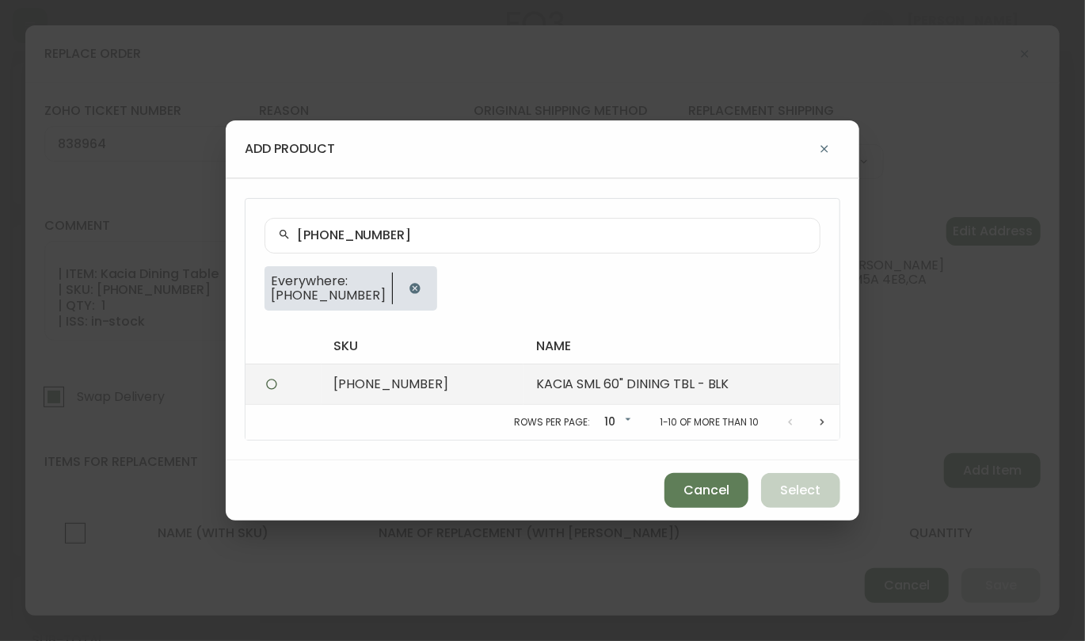
click at [473, 393] on td "[PHONE_NUMBER]" at bounding box center [423, 384] width 202 height 40
radio input "true"
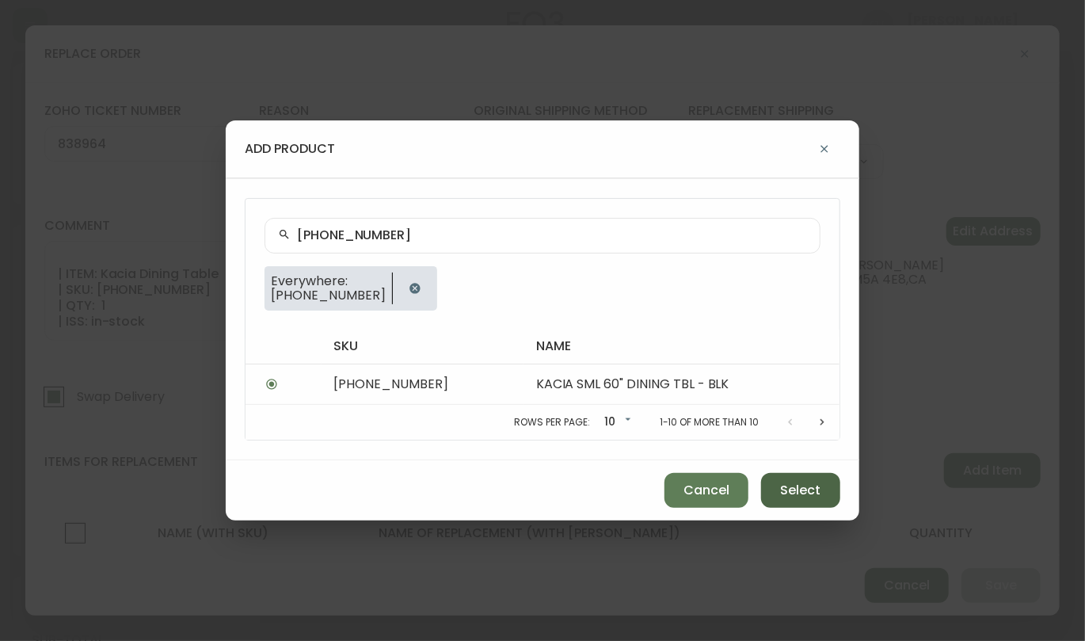
click at [778, 493] on button "Select" at bounding box center [800, 490] width 79 height 35
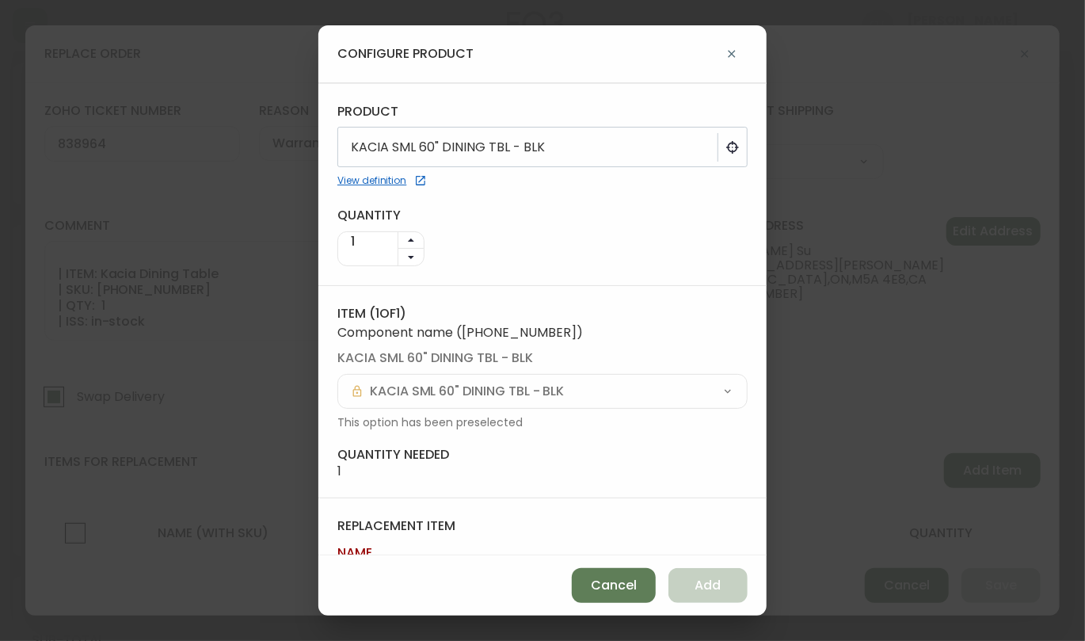
scroll to position [87, 0]
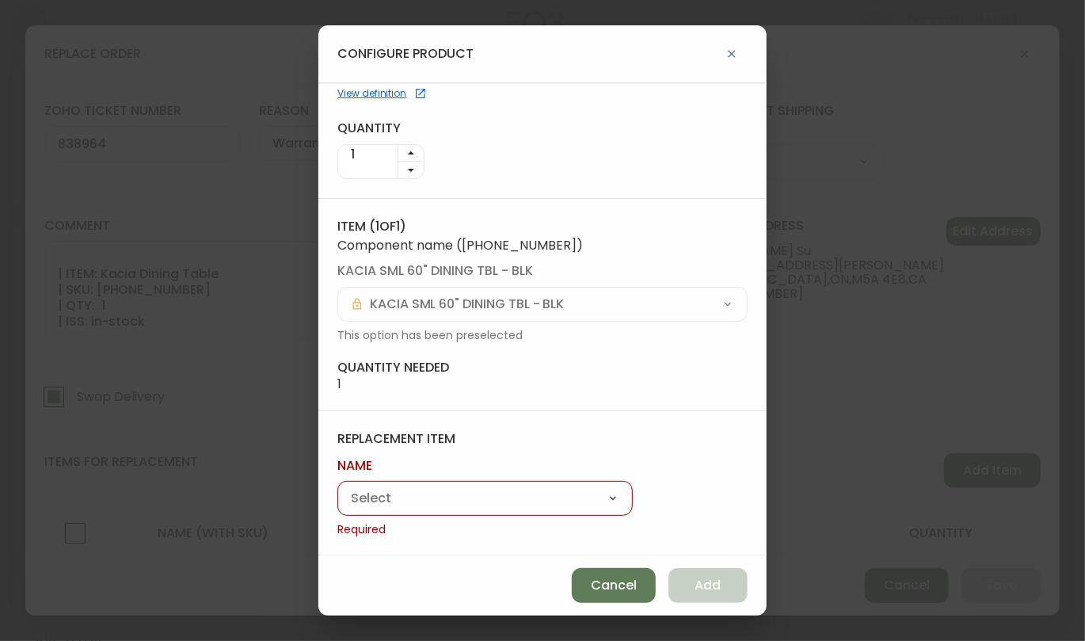
click at [448, 498] on select "Kacia Dining Table" at bounding box center [484, 499] width 295 height 24
click at [402, 505] on select "Kacia Dining Table" at bounding box center [484, 499] width 295 height 24
select select "cmfe4vtdm2ve7014227jy258v"
click at [337, 506] on select "Kacia Dining Table" at bounding box center [484, 499] width 295 height 24
type input "Kacia Dining Table"
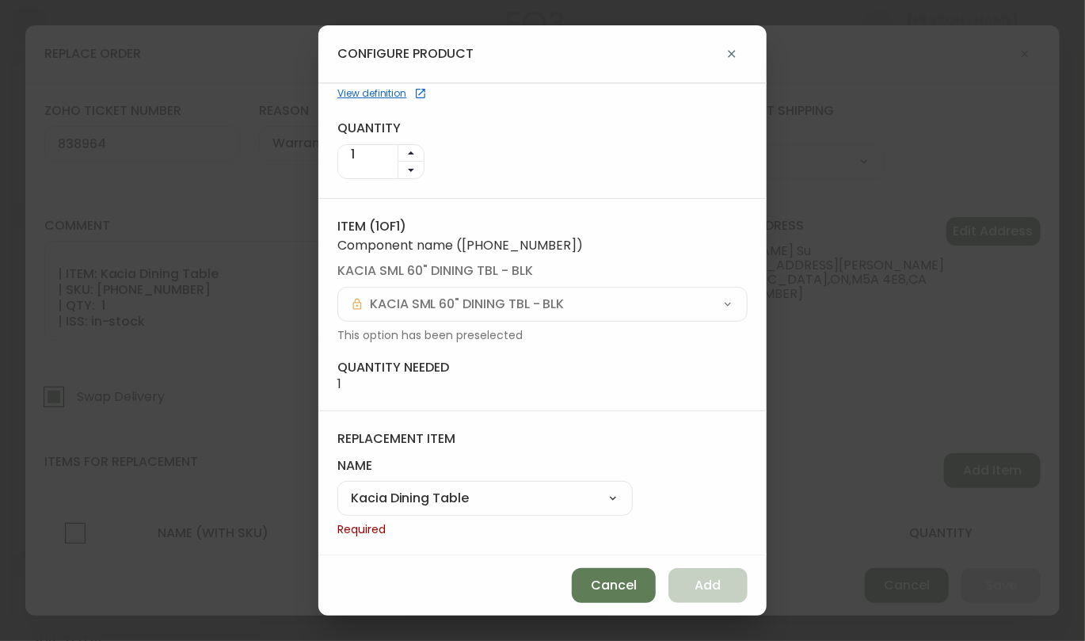
scroll to position [65, 0]
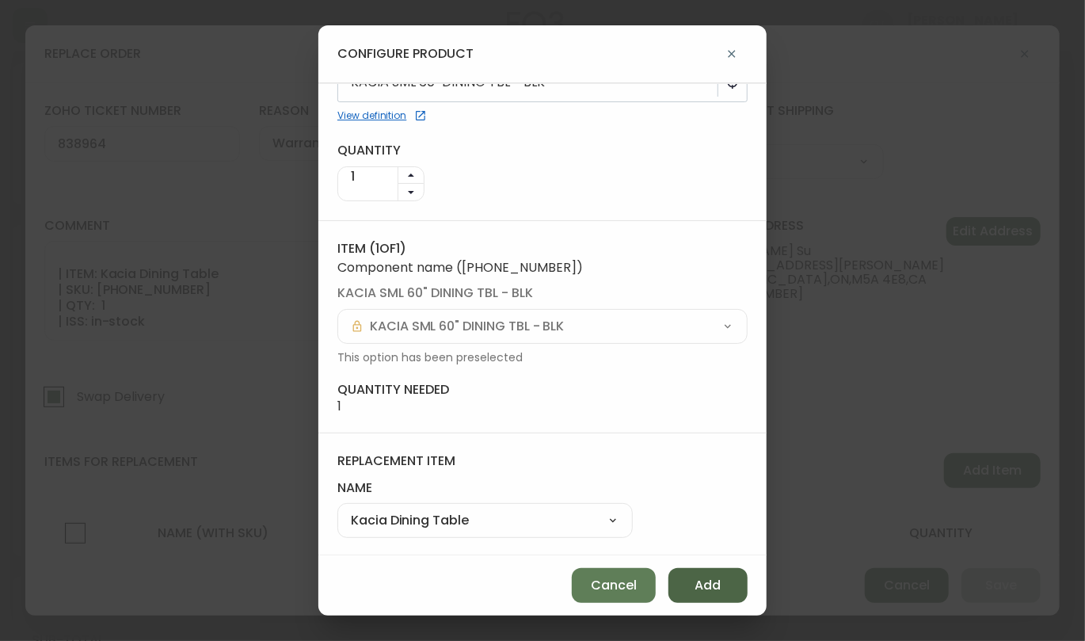
click at [696, 585] on span "Add" at bounding box center [708, 585] width 26 height 17
select select
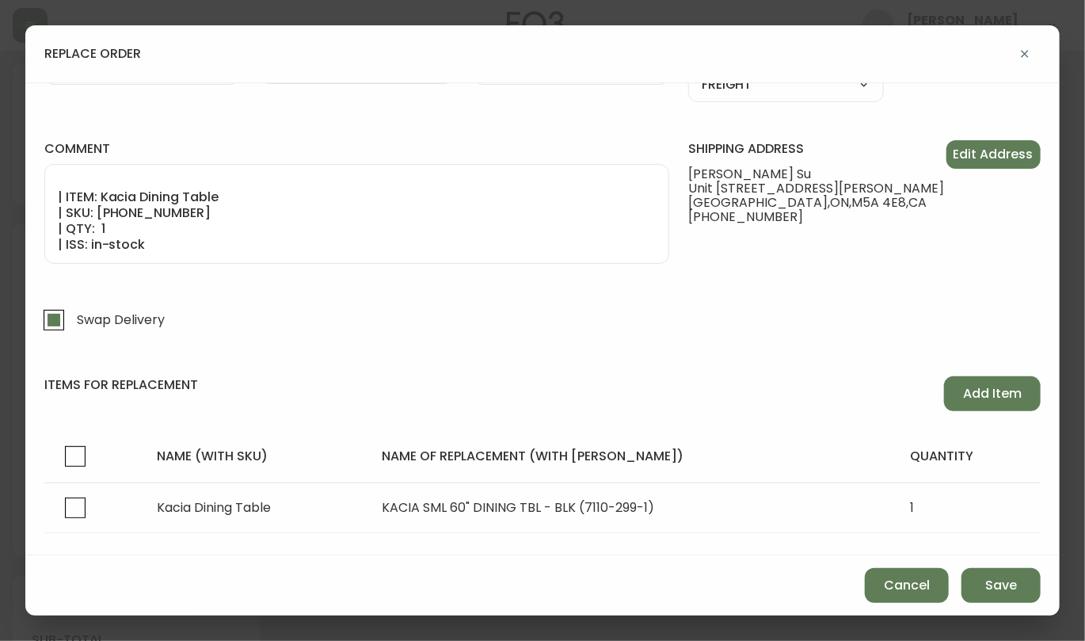
scroll to position [110, 0]
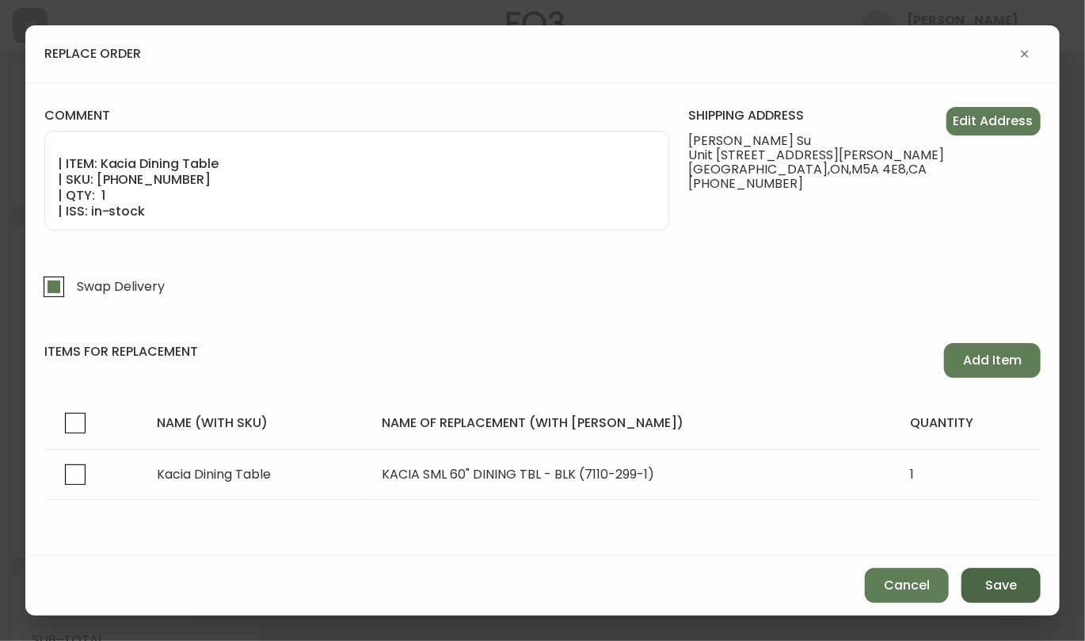
click at [1026, 593] on button "Save" at bounding box center [1001, 585] width 79 height 35
checkbox input "false"
select select
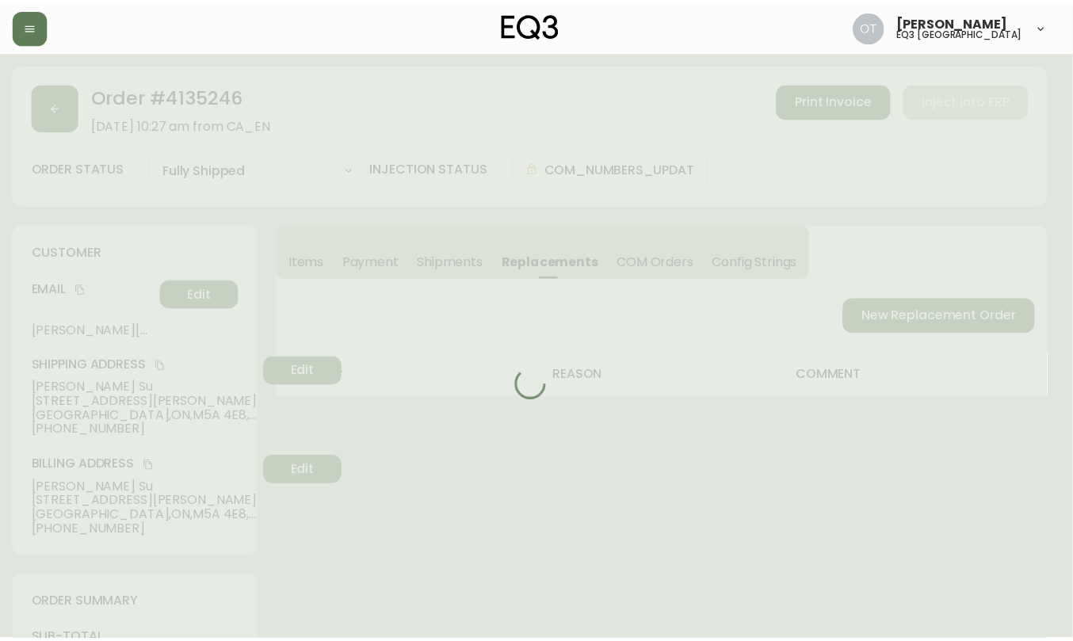
scroll to position [60, 0]
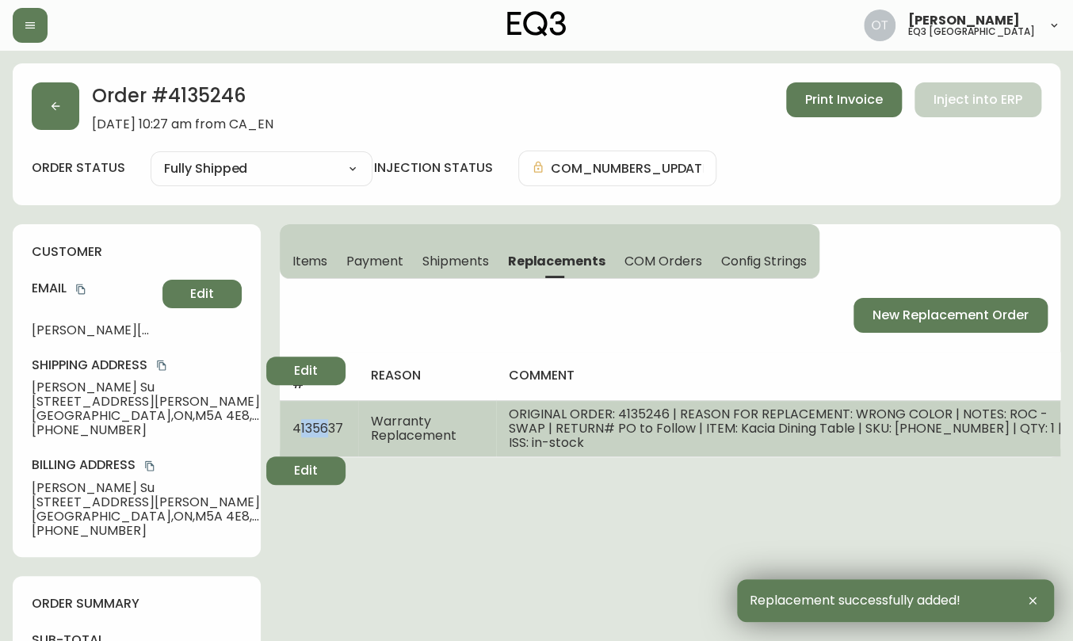
drag, startPoint x: 296, startPoint y: 414, endPoint x: 325, endPoint y: 424, distance: 30.1
click at [325, 424] on span "4135637" at bounding box center [317, 428] width 51 height 18
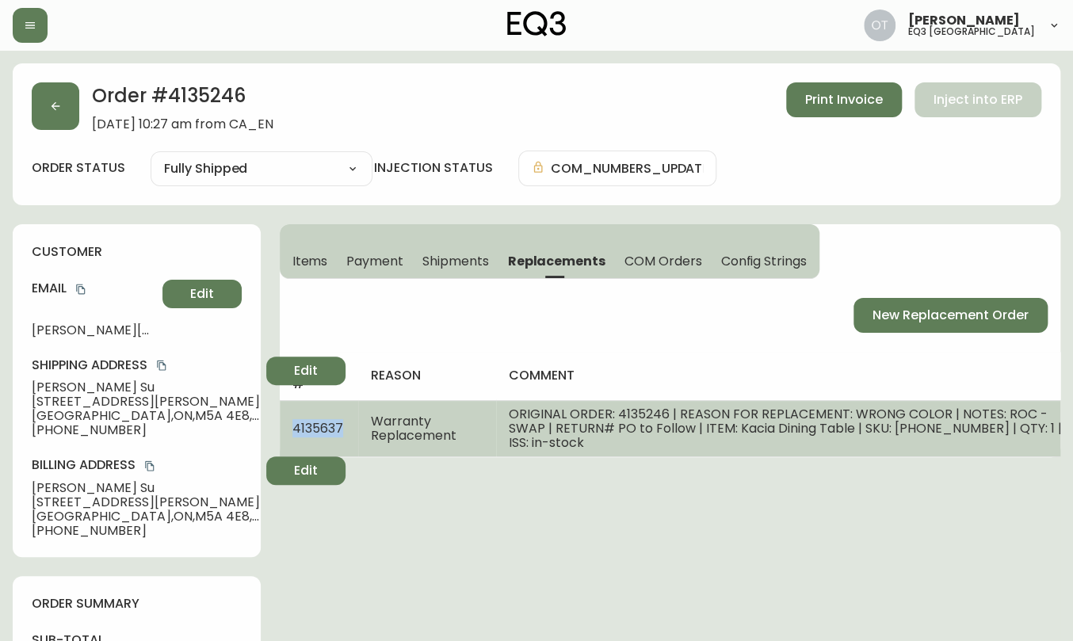
drag, startPoint x: 291, startPoint y: 420, endPoint x: 345, endPoint y: 420, distance: 53.9
click at [345, 420] on td "4135637" at bounding box center [319, 428] width 78 height 56
copy span "4135637"
